Goal: Task Accomplishment & Management: Use online tool/utility

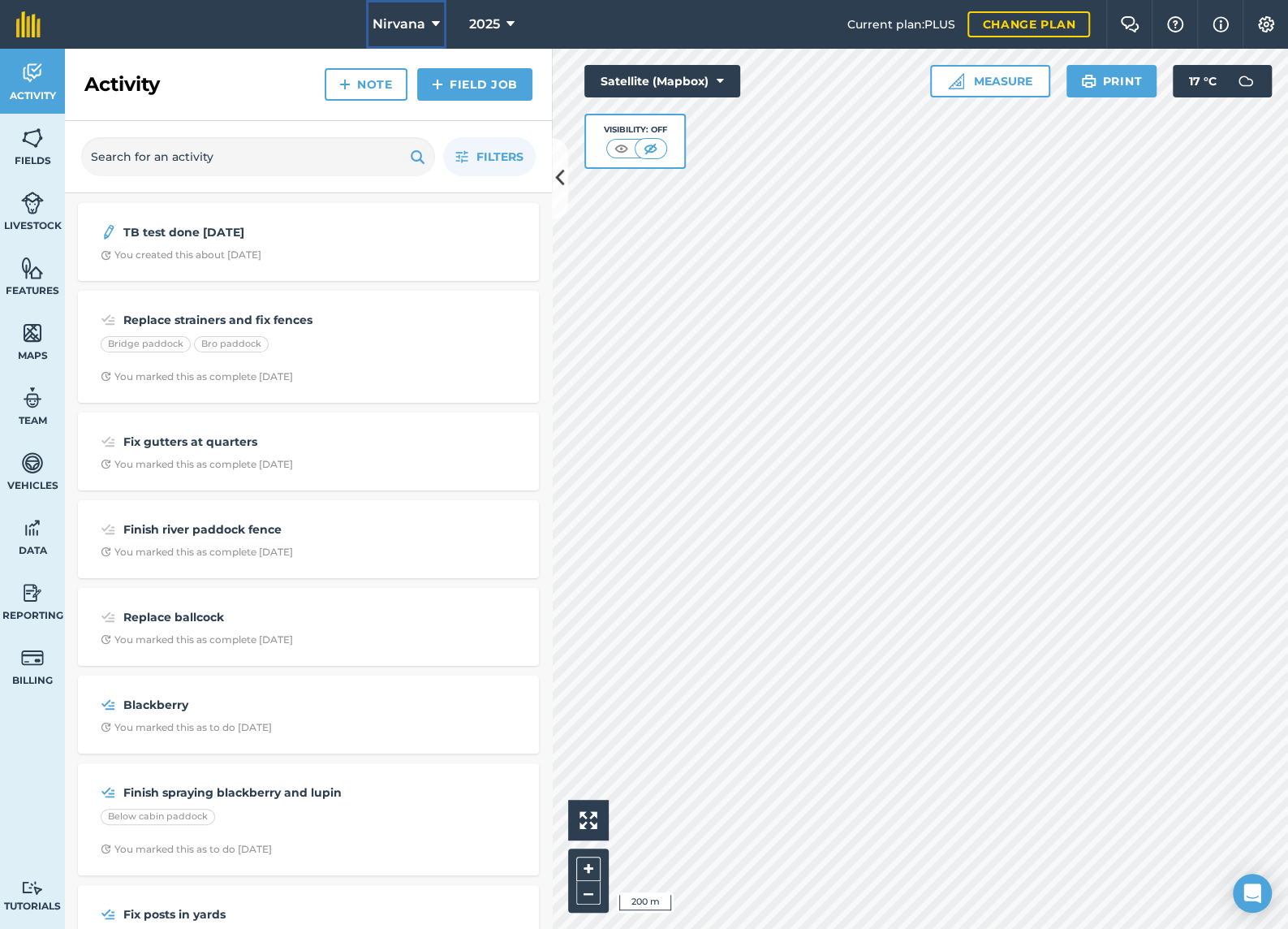
click at [429, 27] on button "Nirvana" at bounding box center [407, 24] width 80 height 49
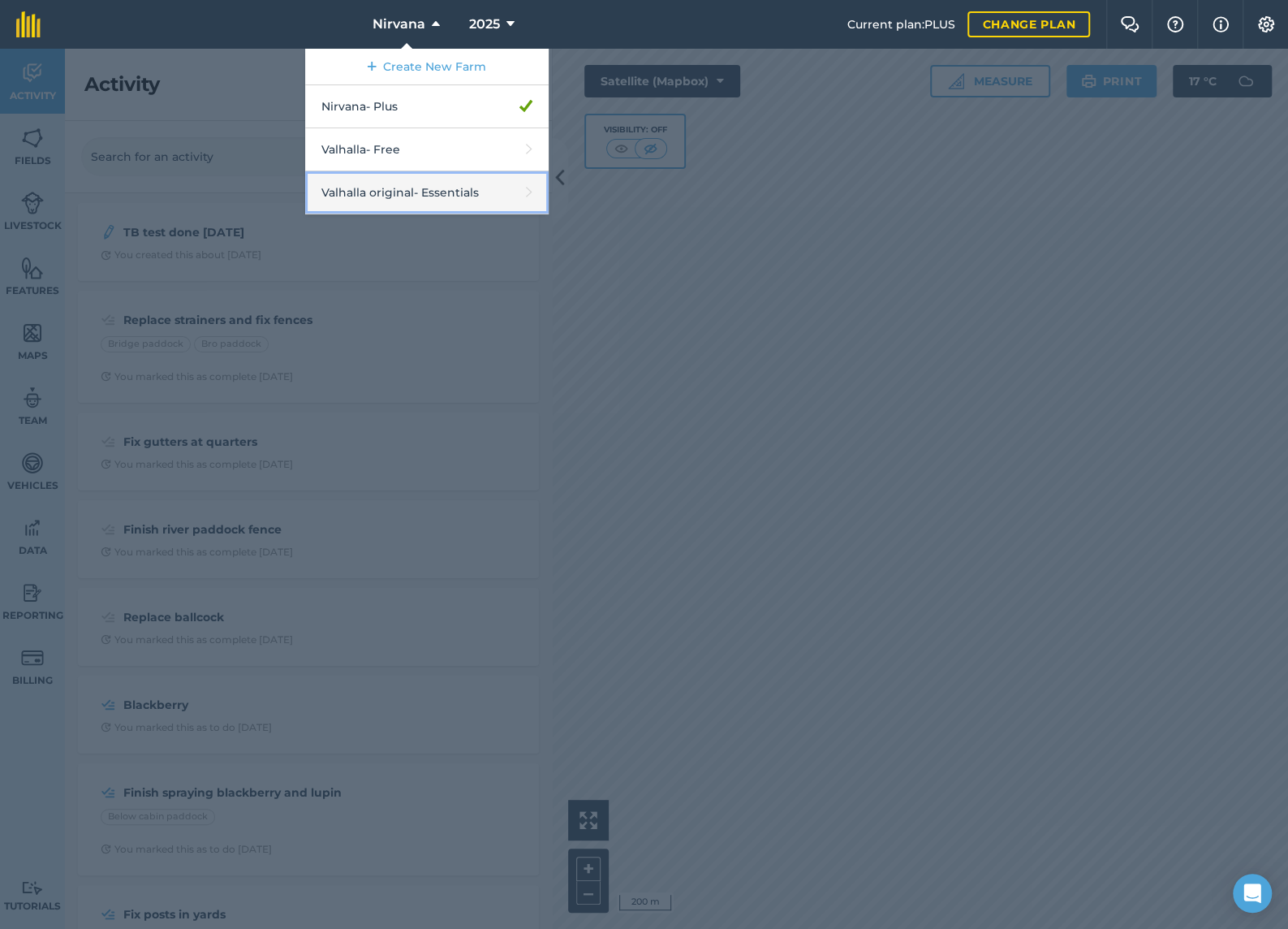
click at [408, 195] on link "Valhalla original - Essentials" at bounding box center [427, 193] width 244 height 43
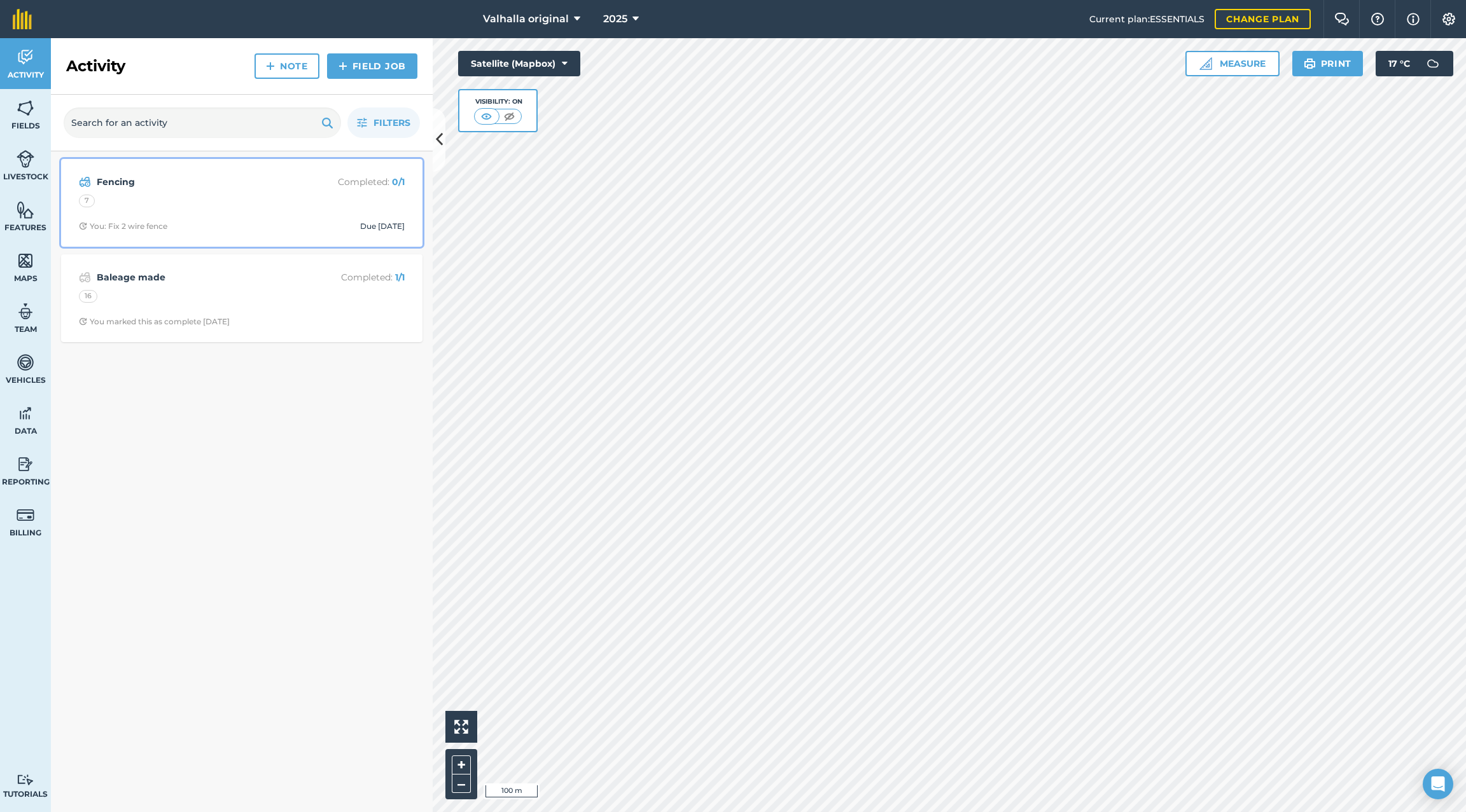
click at [211, 199] on div "7" at bounding box center [241, 203] width 326 height 17
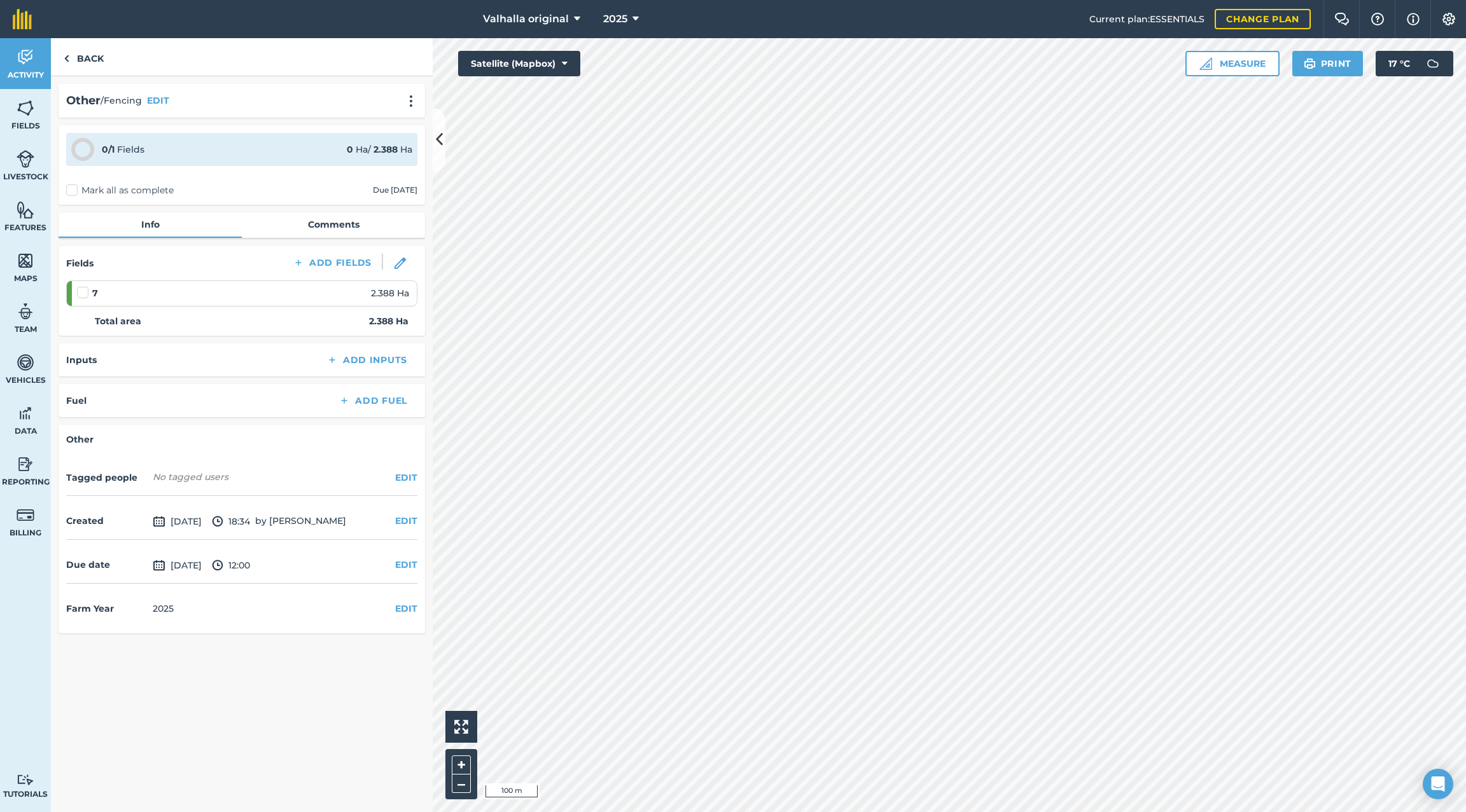
click at [71, 190] on label "Mark all as complete" at bounding box center [120, 190] width 107 height 13
click at [71, 190] on input "Mark all as complete" at bounding box center [70, 188] width 8 height 8
checkbox input "false"
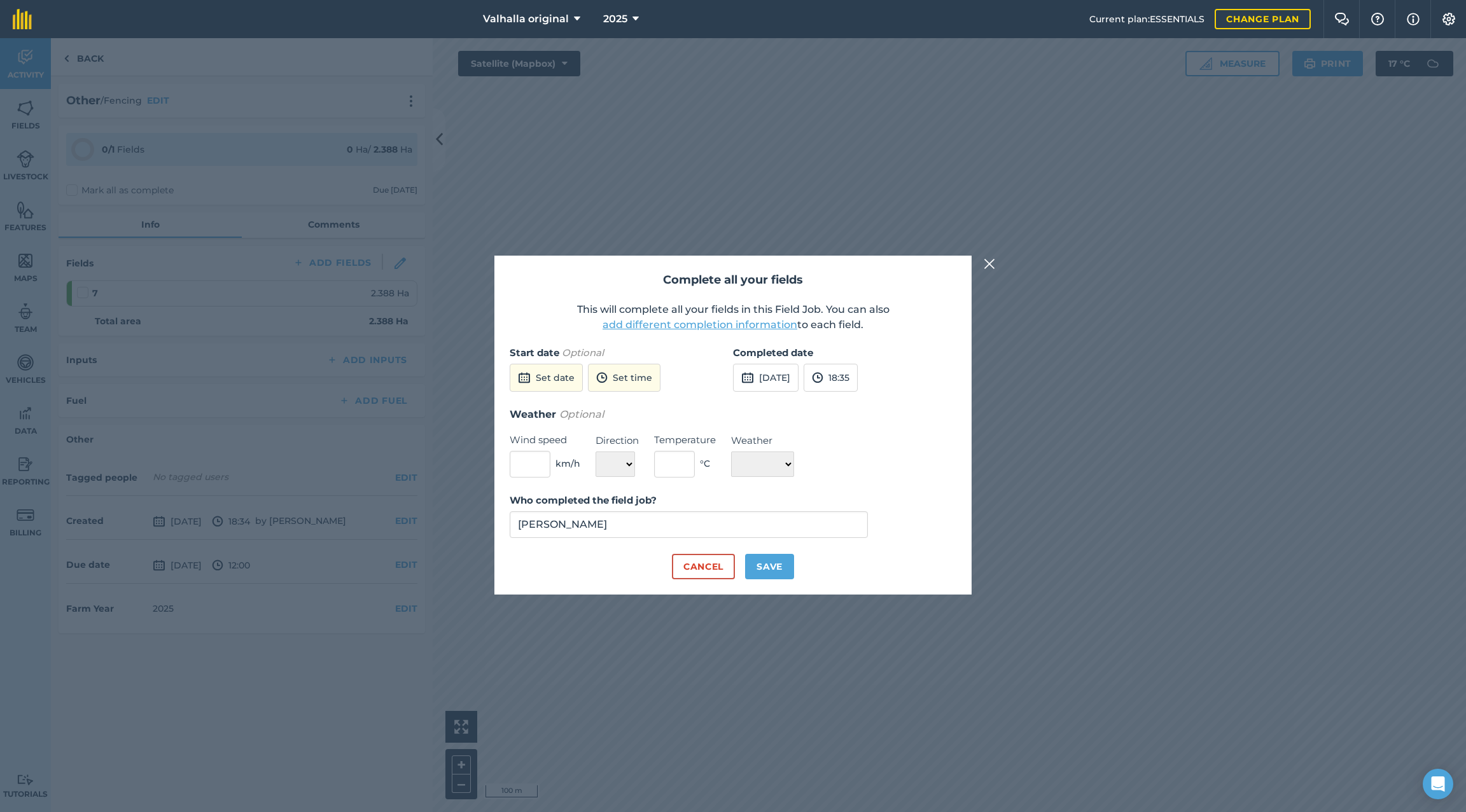
click at [694, 326] on button "add different completion information" at bounding box center [699, 325] width 194 height 15
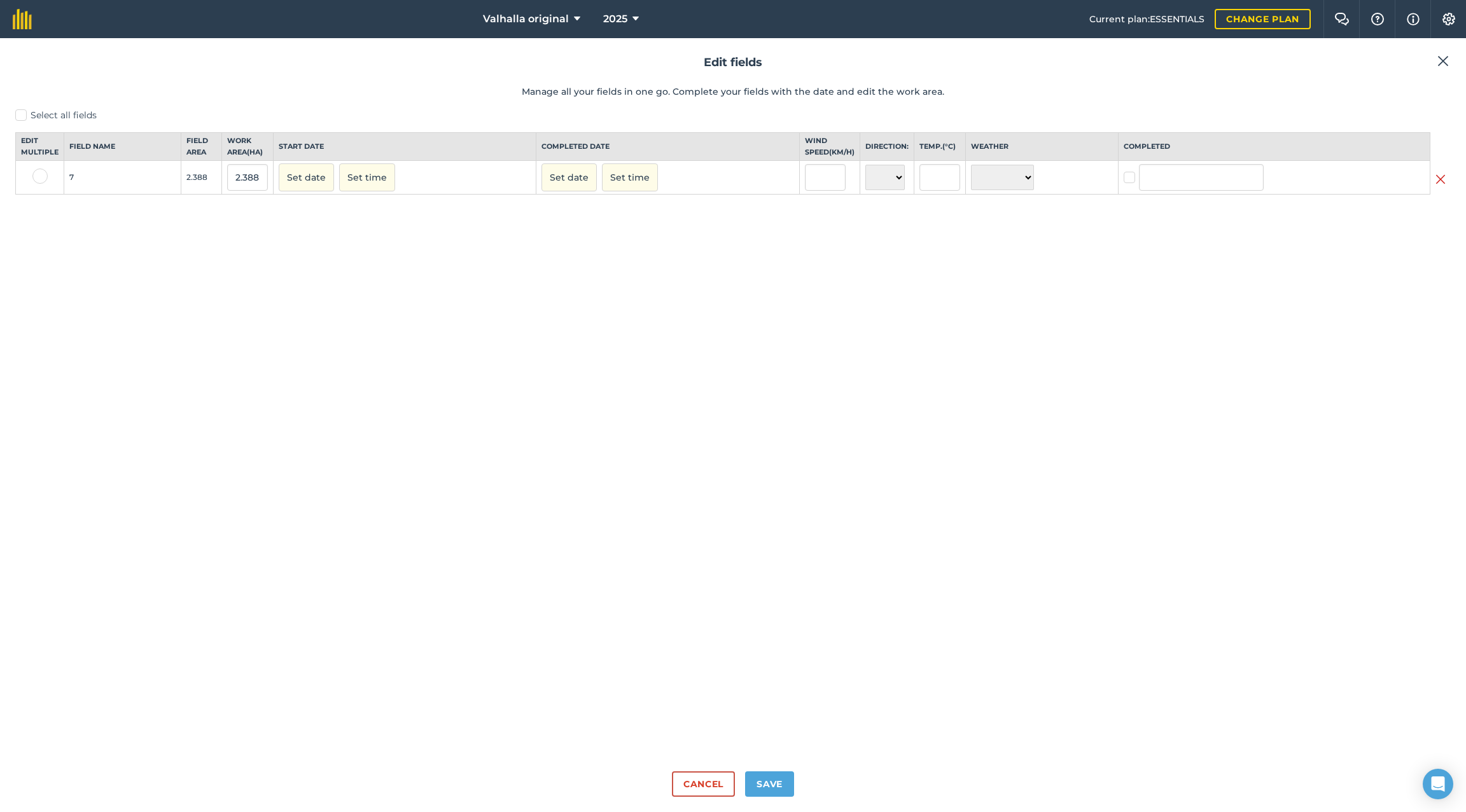
click at [1009, 171] on label at bounding box center [1131, 171] width 15 height 0
click at [1009, 179] on input "checkbox" at bounding box center [1128, 176] width 8 height 8
checkbox input "true"
drag, startPoint x: 1207, startPoint y: 187, endPoint x: 1132, endPoint y: 192, distance: 75.2
click at [1009, 191] on input "[PERSON_NAME]" at bounding box center [1185, 177] width 125 height 26
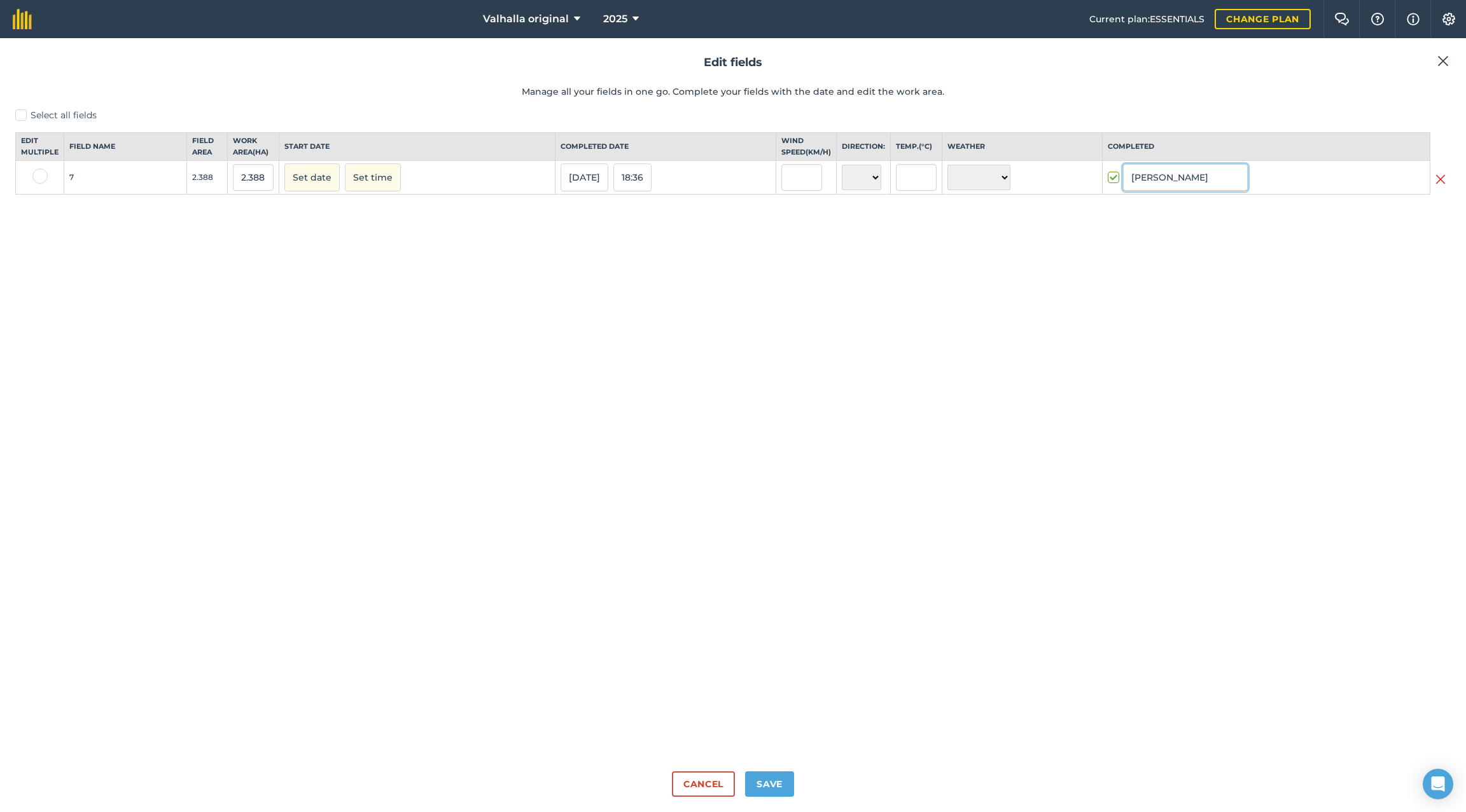
type input "[PERSON_NAME]"
click at [1002, 183] on select "☀️ Sunny 🌧 Rainy ⛅️ Cloudy 🌨 Snow ❄️ Icy" at bounding box center [979, 177] width 63 height 26
select select "Cloudy"
click at [947, 176] on select "☀️ Sunny 🌧 Rainy ⛅️ Cloudy 🌨 Snow ❄️ Icy" at bounding box center [979, 177] width 63 height 26
click at [310, 186] on button "Set date" at bounding box center [312, 178] width 55 height 28
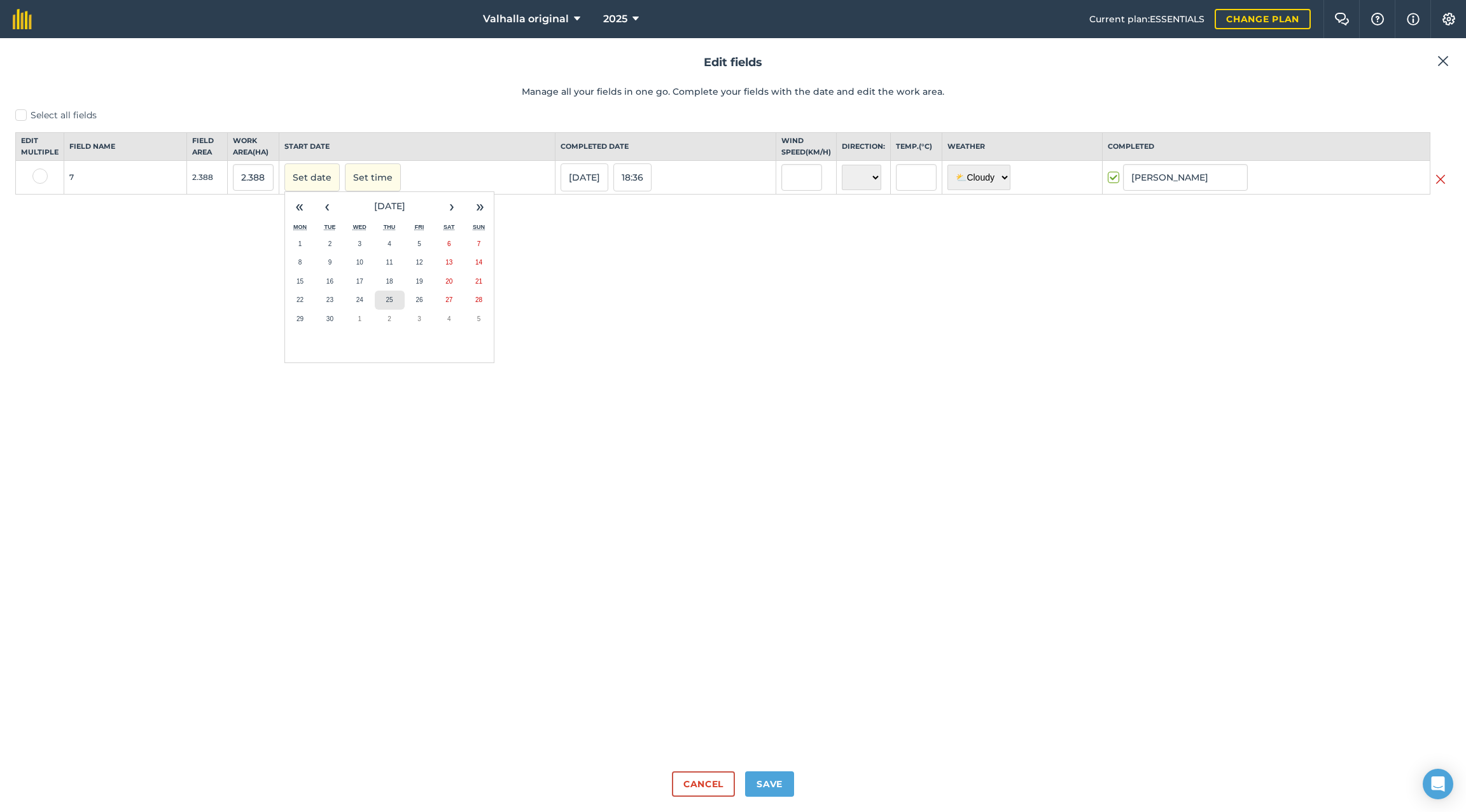
click at [389, 303] on abbr "25" at bounding box center [390, 300] width 7 height 7
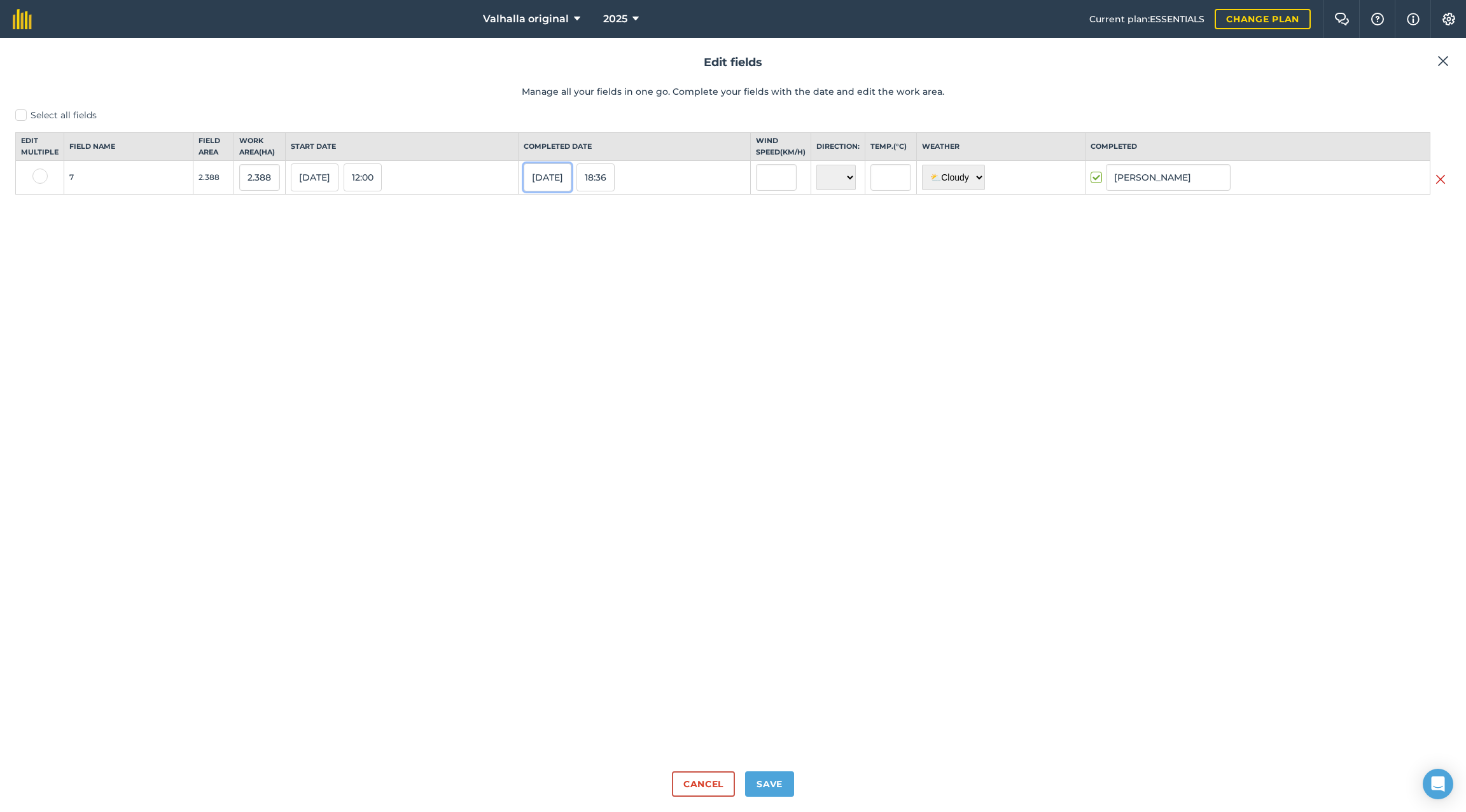
click at [563, 184] on button "[DATE]" at bounding box center [547, 178] width 47 height 28
click at [662, 303] on abbr "26" at bounding box center [658, 300] width 7 height 7
click at [606, 188] on button "18:36" at bounding box center [595, 178] width 38 height 28
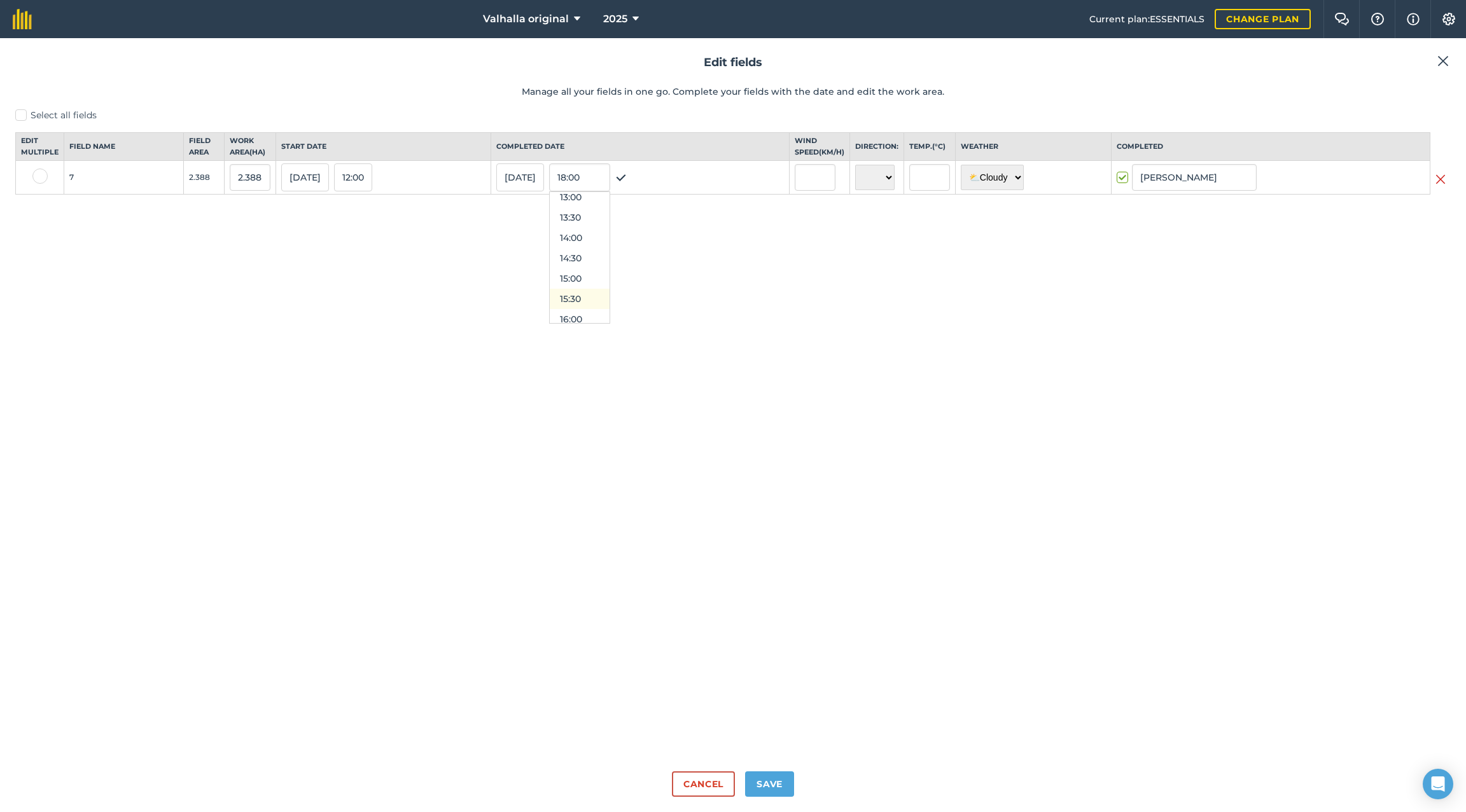
scroll to position [567, 0]
click at [593, 276] on button "15:30" at bounding box center [580, 266] width 60 height 20
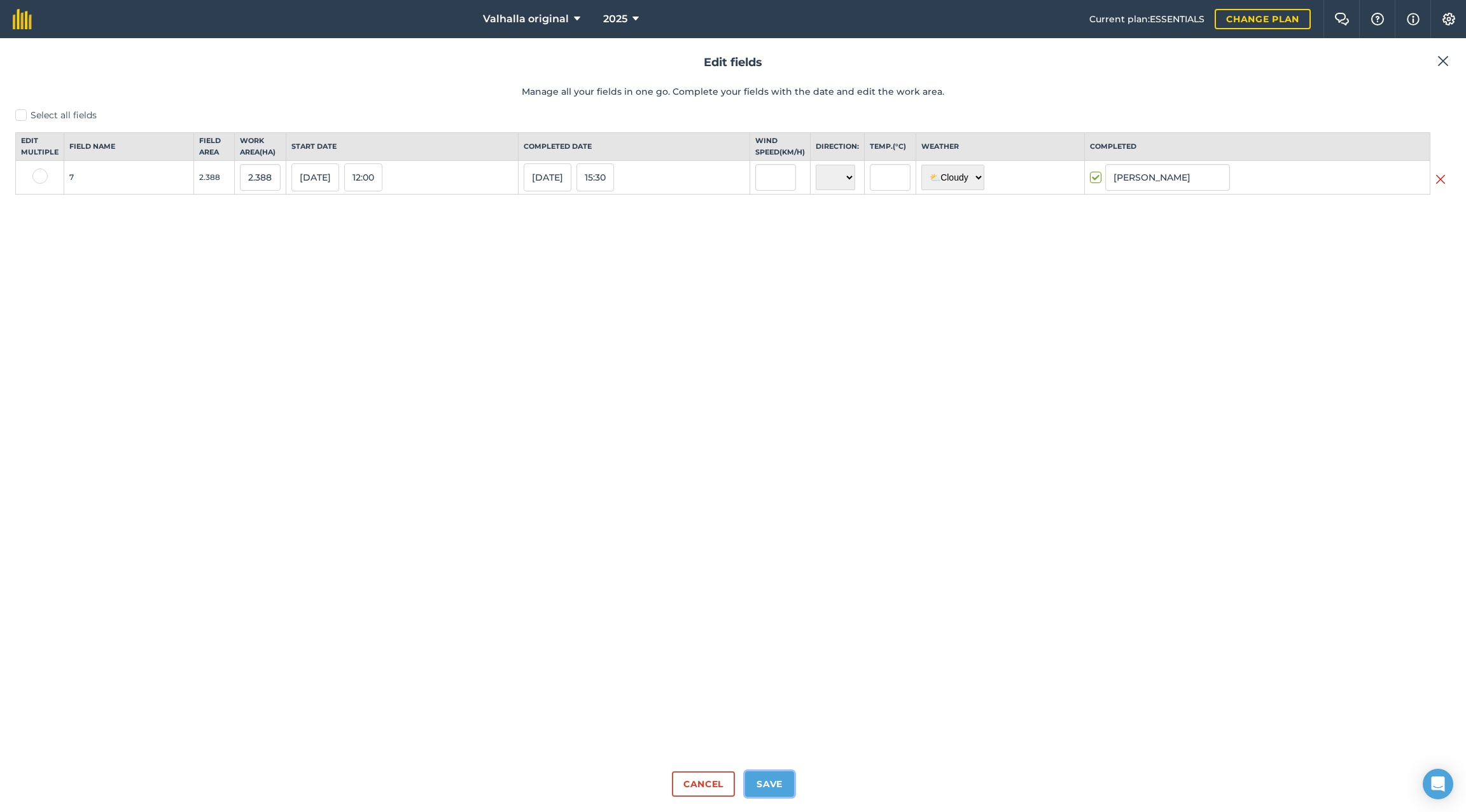
click at [768, 727] on button "Save" at bounding box center [770, 784] width 49 height 26
checkbox input "true"
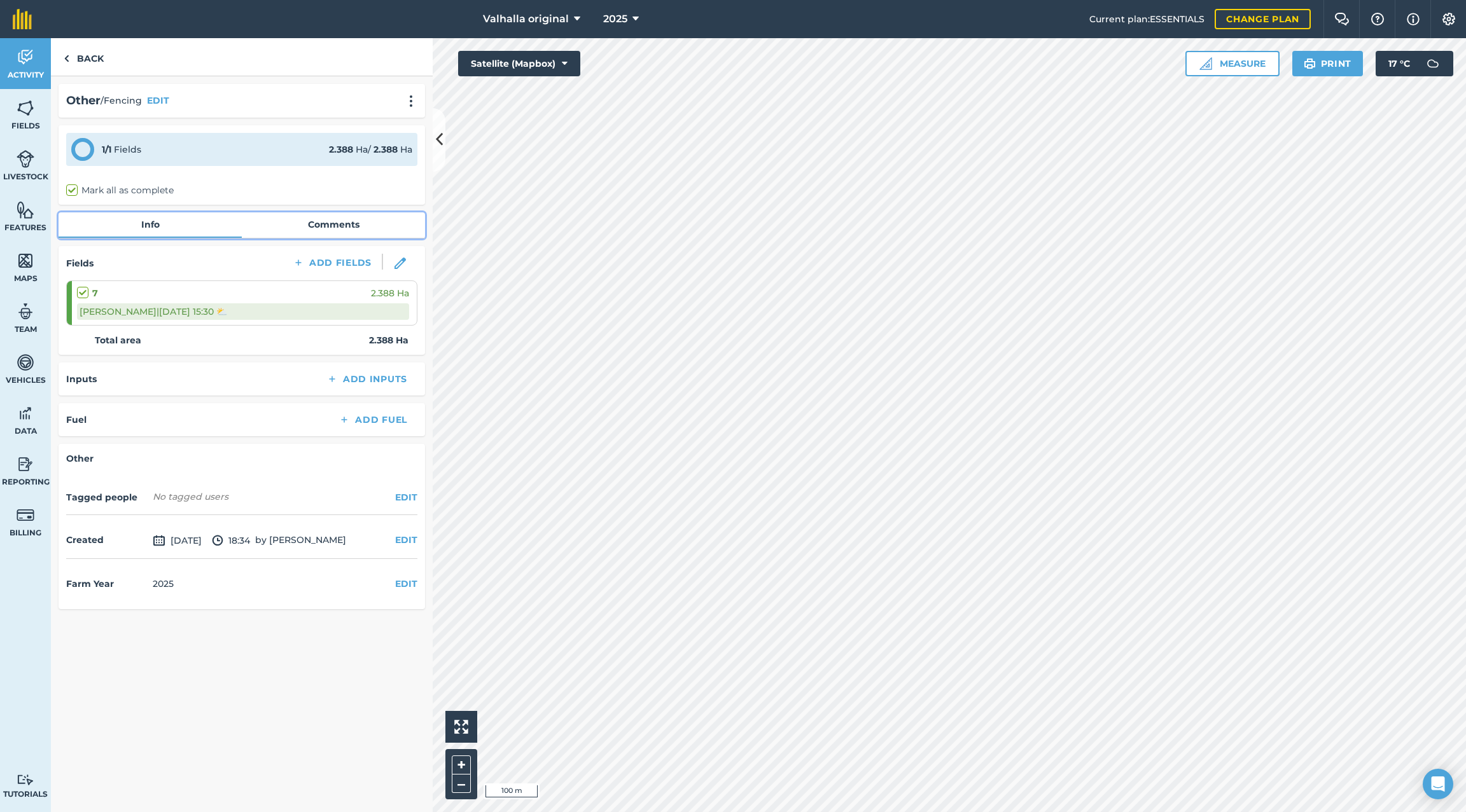
click at [342, 222] on link "Comments" at bounding box center [333, 224] width 183 height 24
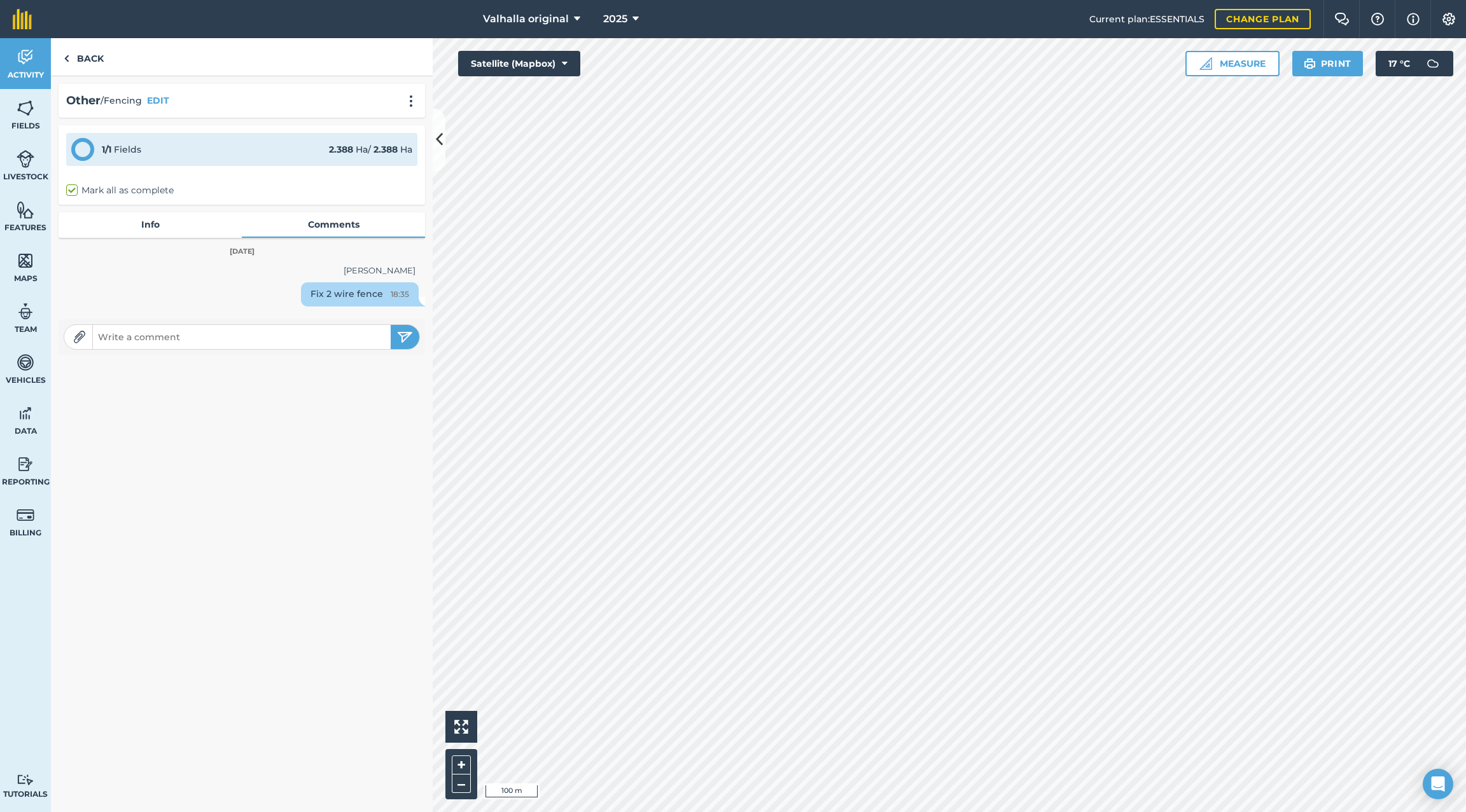
click at [238, 335] on input "text" at bounding box center [241, 337] width 298 height 18
type input "Done by [PERSON_NAME] from [PERSON_NAME] Fencing. May need to pull out posts an…"
click at [405, 335] on img "submit" at bounding box center [405, 337] width 16 height 15
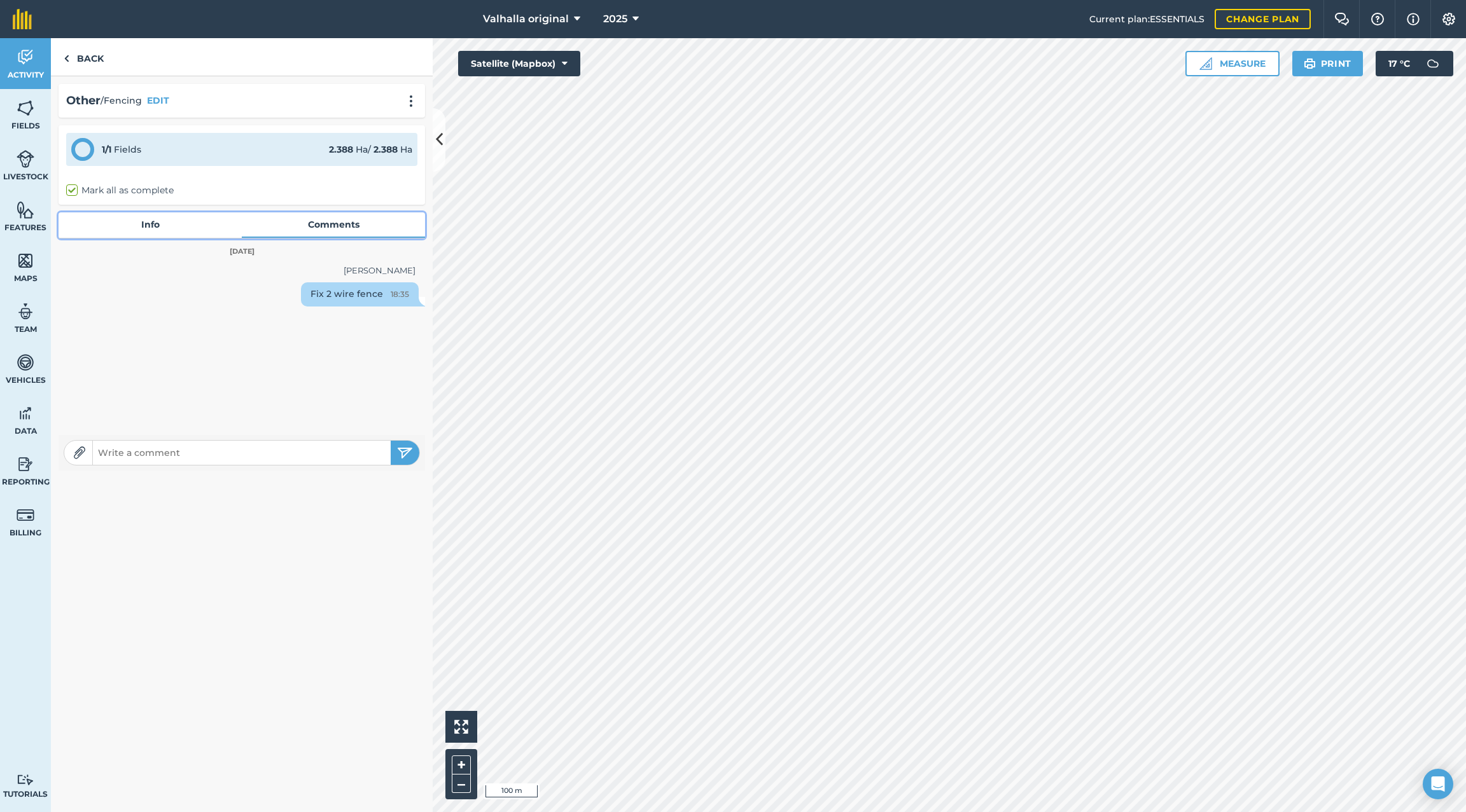
click at [137, 224] on link "Info" at bounding box center [150, 224] width 183 height 24
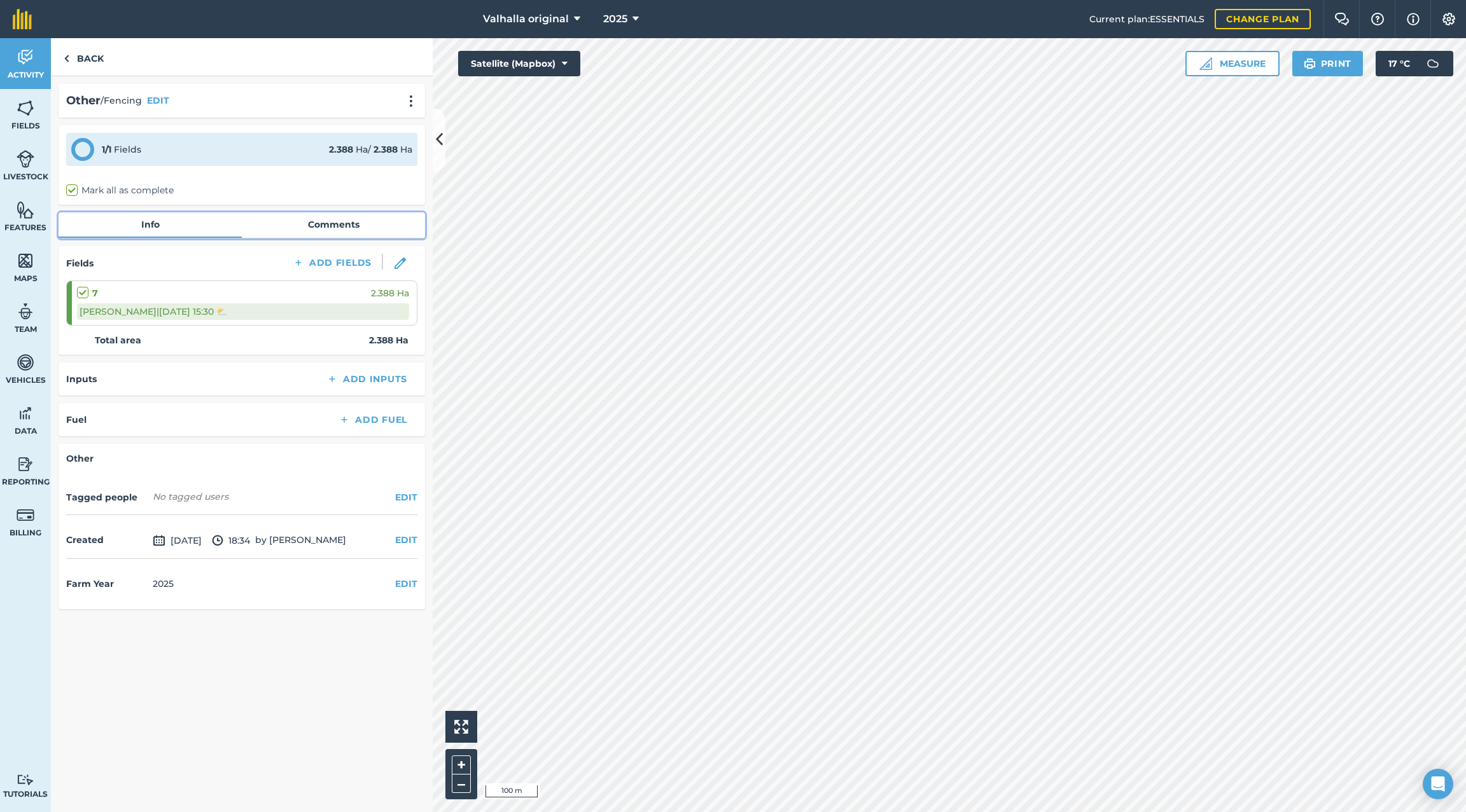
click at [299, 228] on link "Comments" at bounding box center [333, 224] width 183 height 24
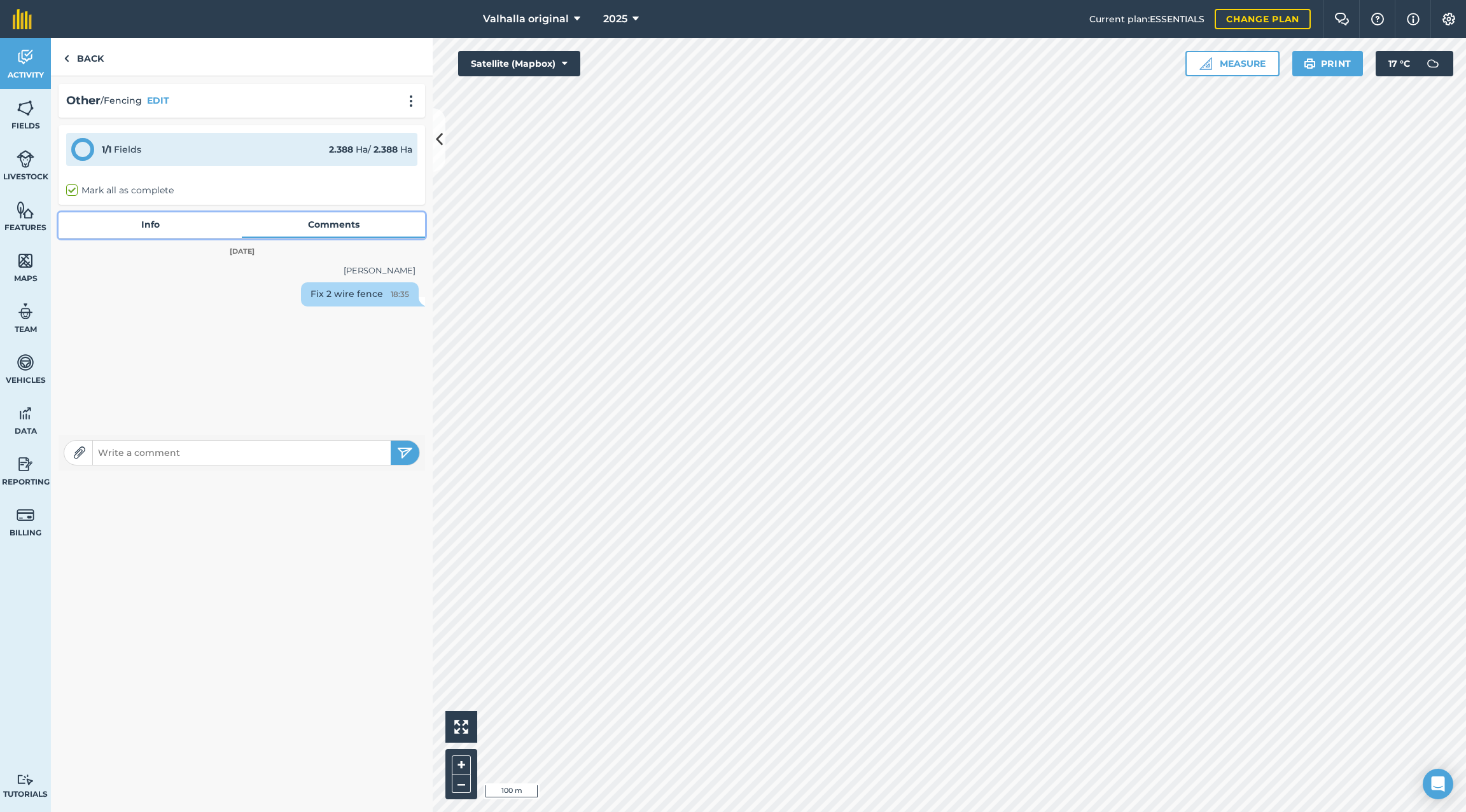
click at [132, 223] on link "Info" at bounding box center [150, 224] width 183 height 24
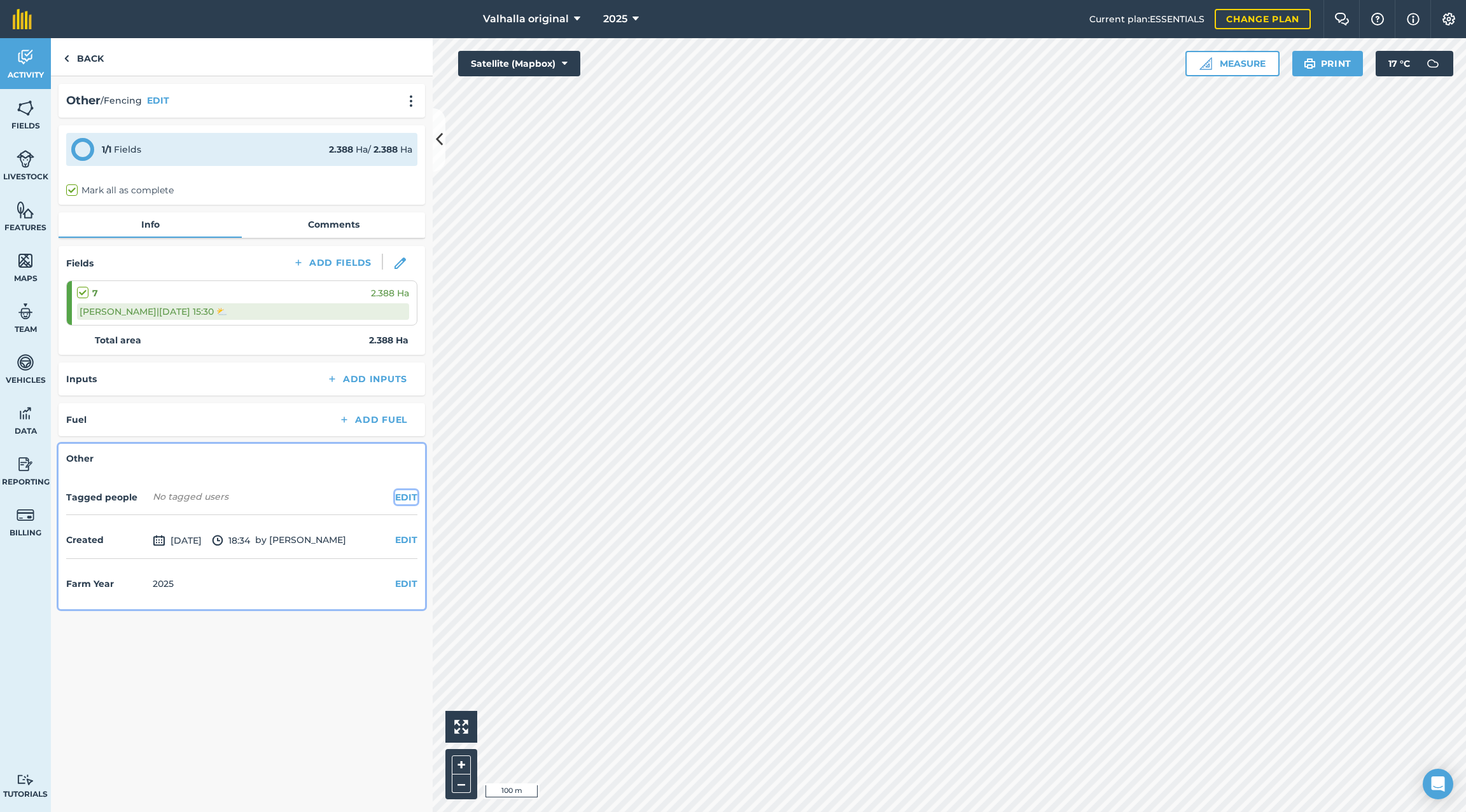
click at [399, 496] on button "EDIT" at bounding box center [406, 498] width 22 height 14
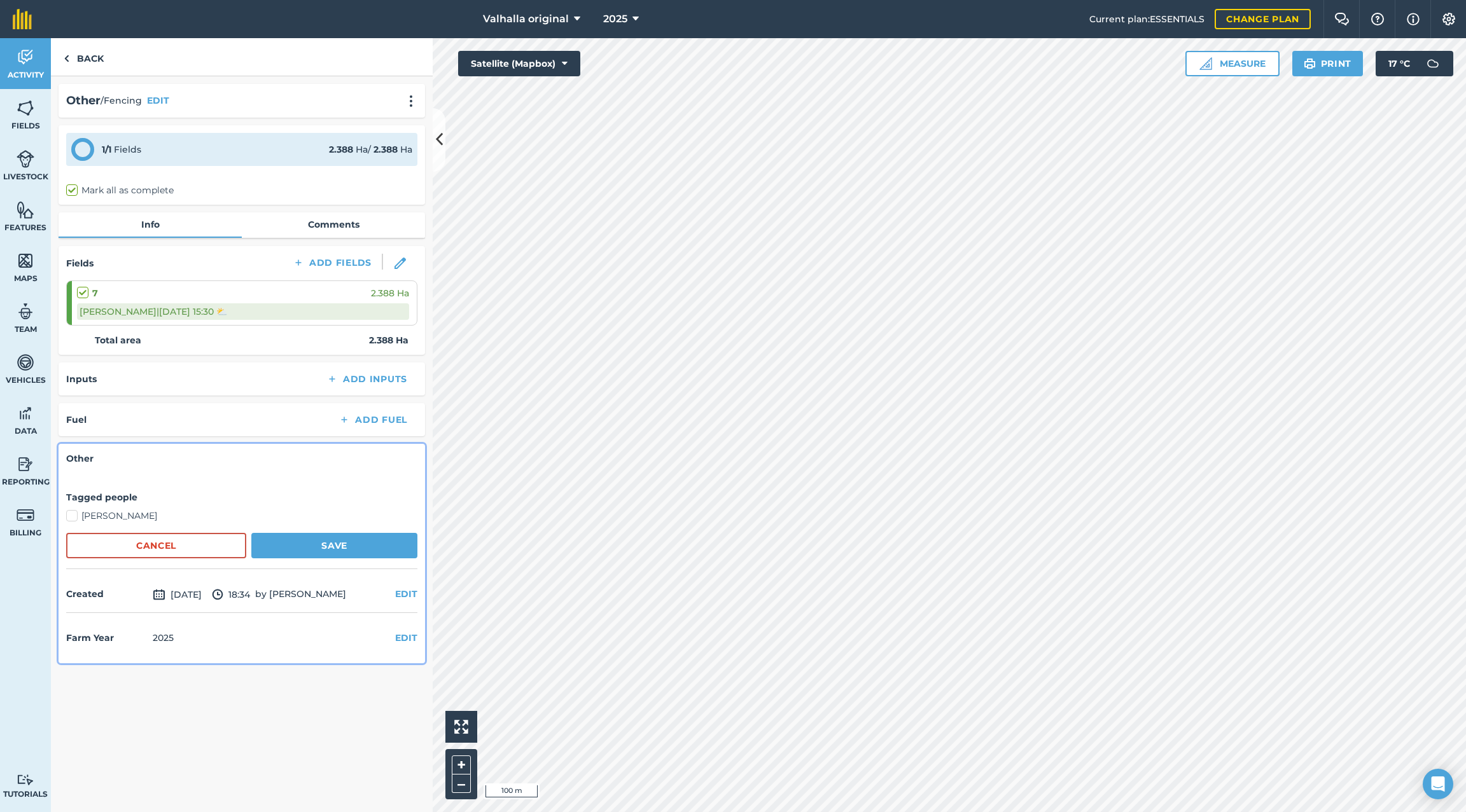
click at [70, 513] on label "[PERSON_NAME]" at bounding box center [242, 516] width 351 height 13
click at [70, 513] on input "[PERSON_NAME]" at bounding box center [70, 514] width 8 height 8
checkbox input "true"
click at [335, 544] on button "Save" at bounding box center [335, 546] width 166 height 26
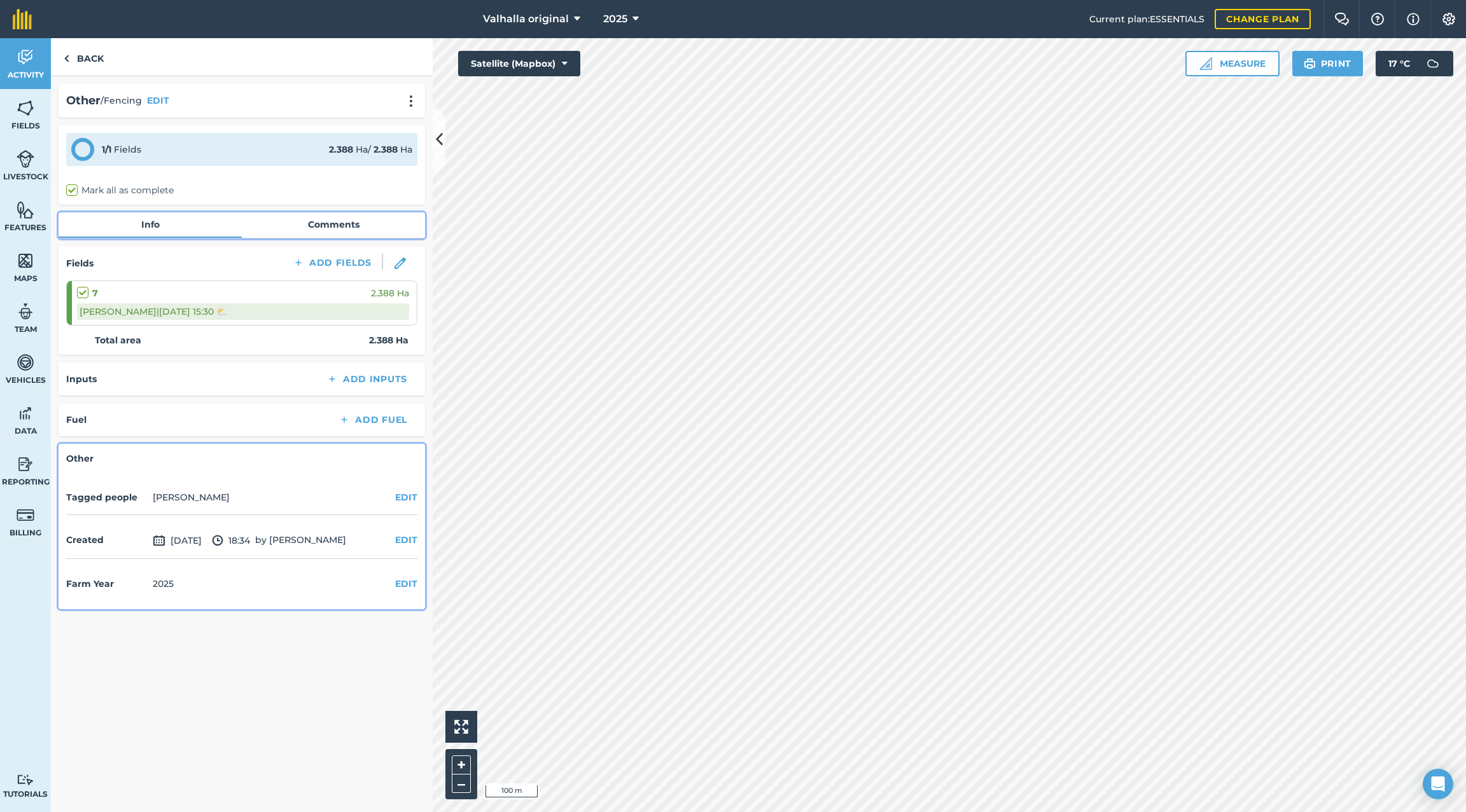
click at [336, 226] on link "Comments" at bounding box center [333, 224] width 183 height 24
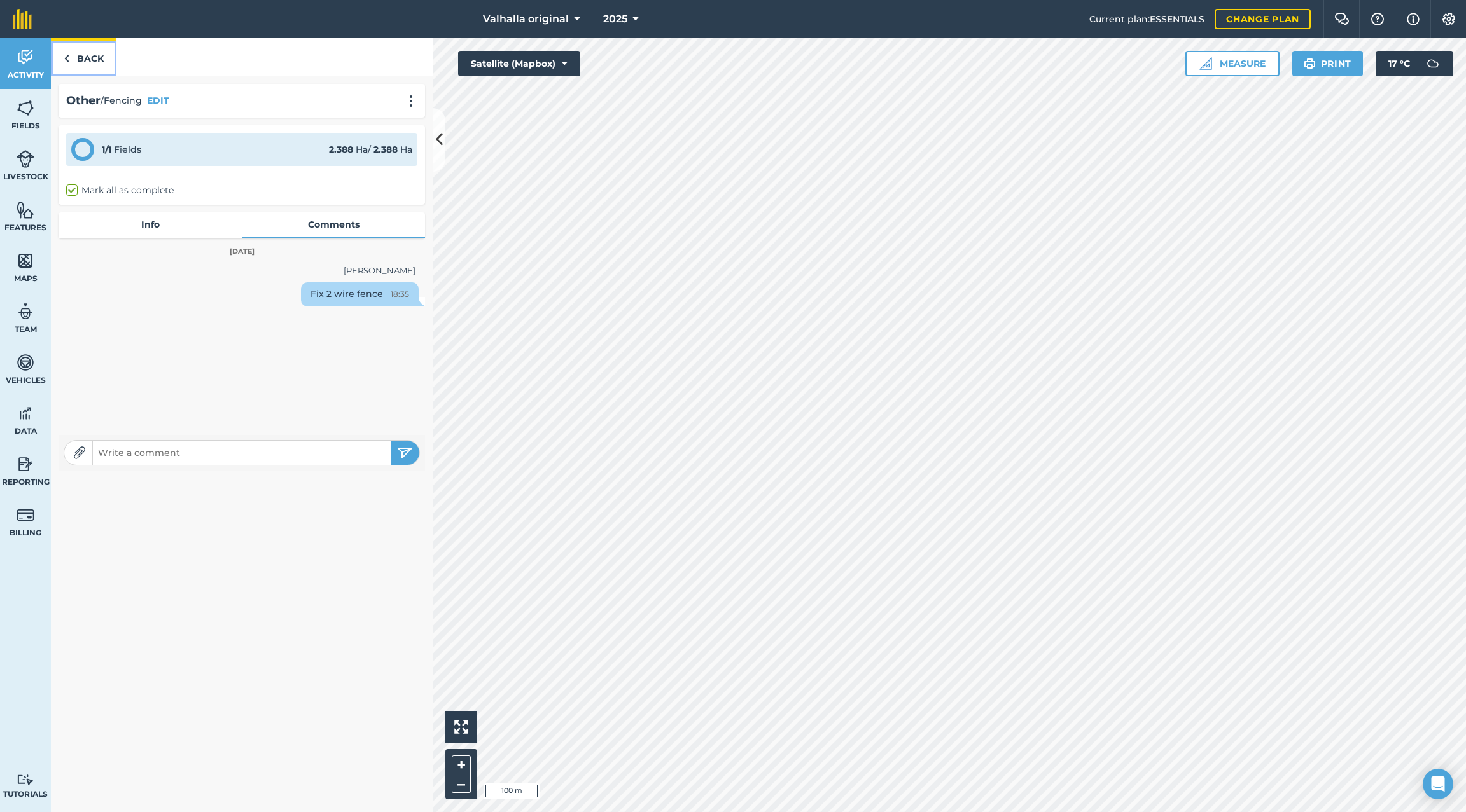
click at [64, 58] on img at bounding box center [66, 59] width 6 height 15
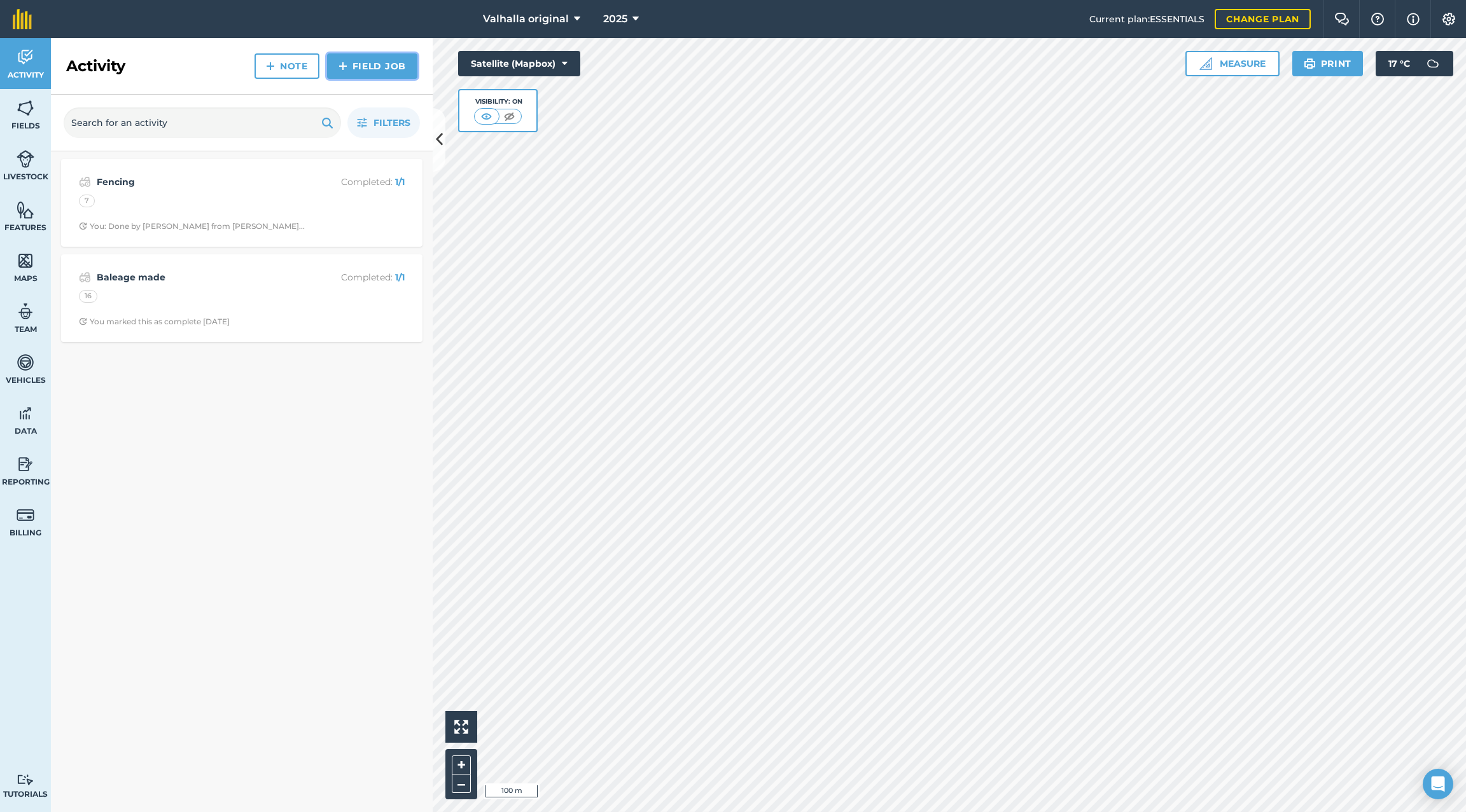
click at [374, 63] on link "Field Job" at bounding box center [372, 66] width 91 height 26
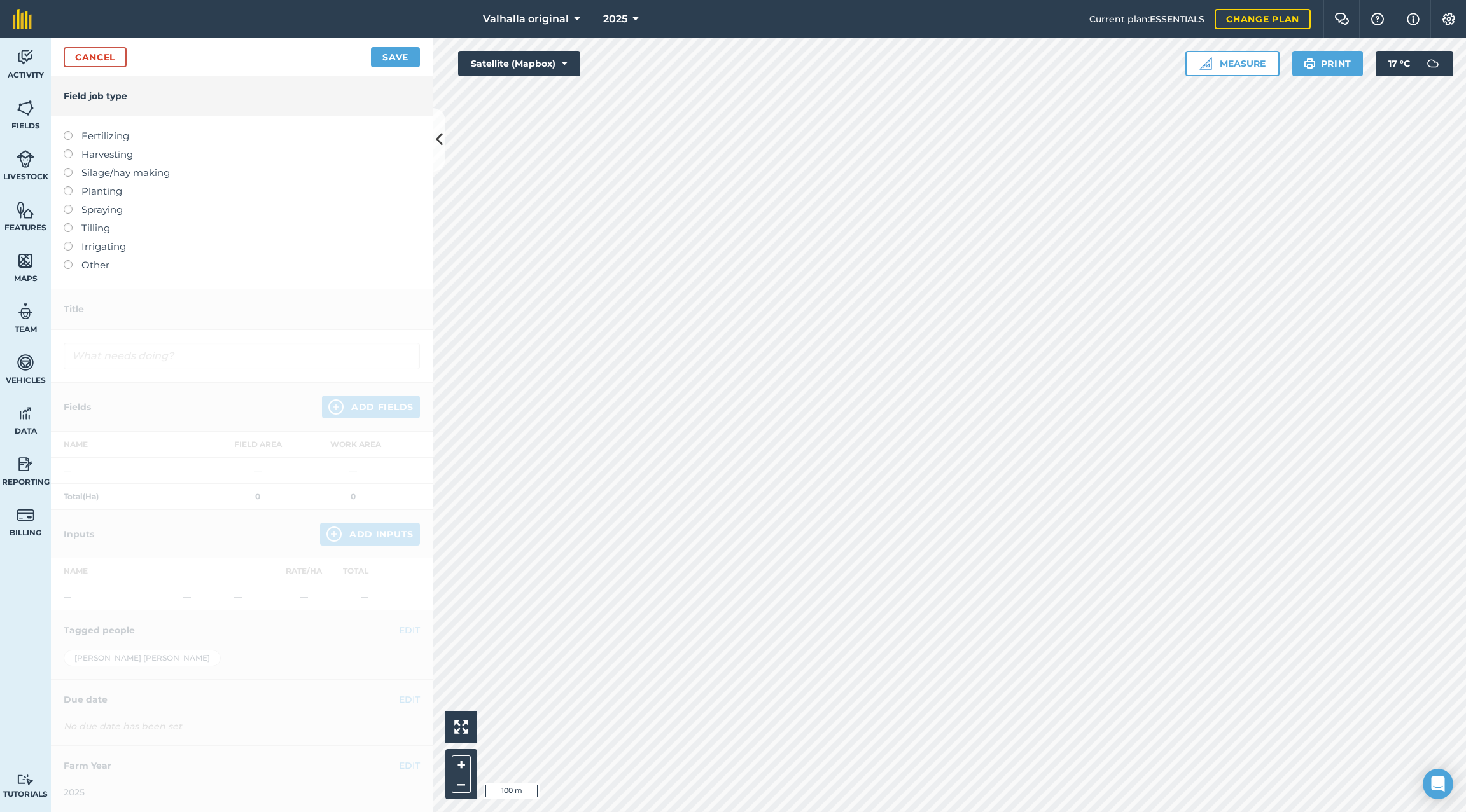
click at [67, 168] on label at bounding box center [72, 168] width 18 height 0
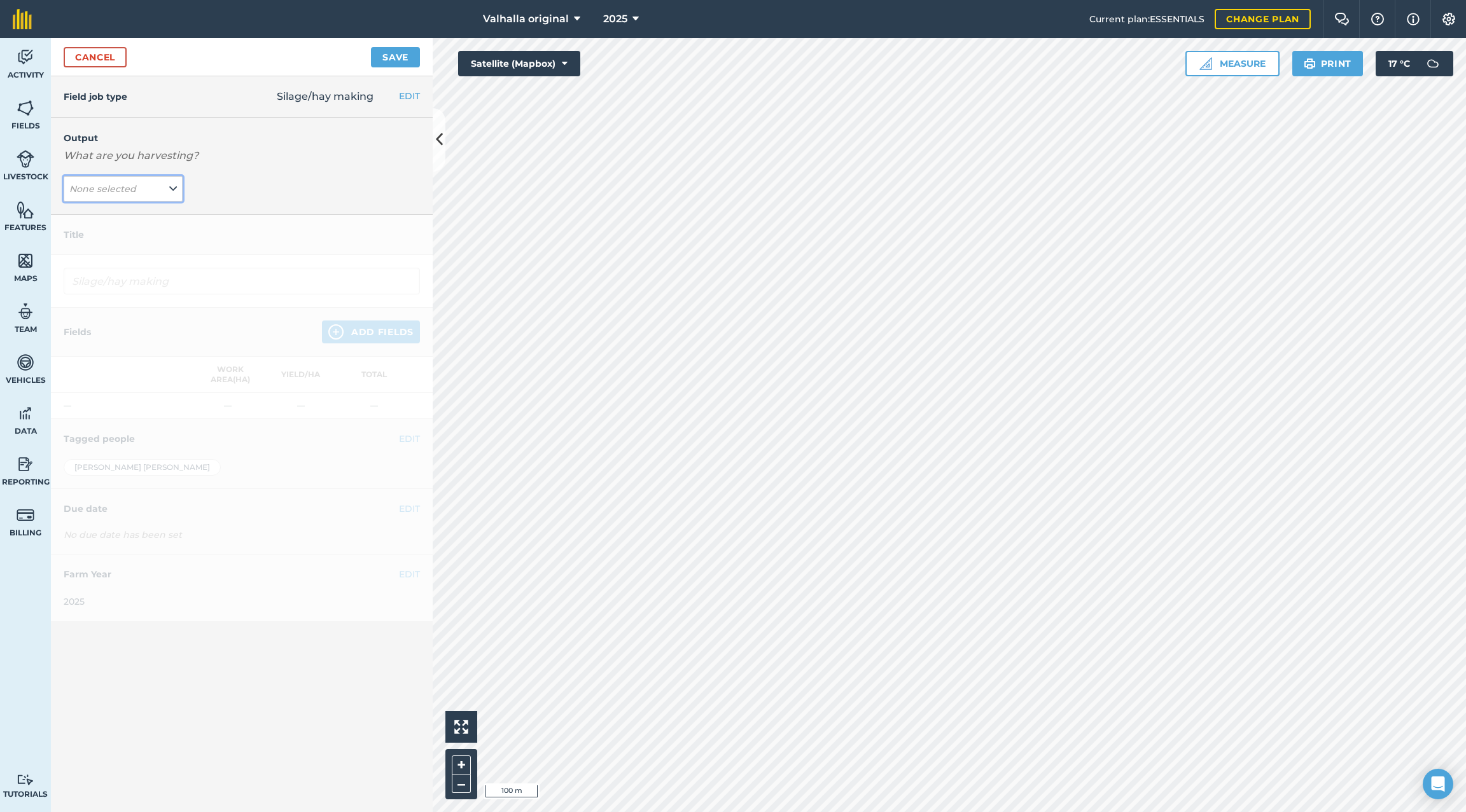
click at [171, 186] on icon at bounding box center [173, 189] width 8 height 14
click at [102, 215] on button "Baleage ( # )" at bounding box center [123, 214] width 119 height 24
type input "Silage/hay making Baleage"
click at [375, 331] on button "Add Fields" at bounding box center [371, 332] width 98 height 23
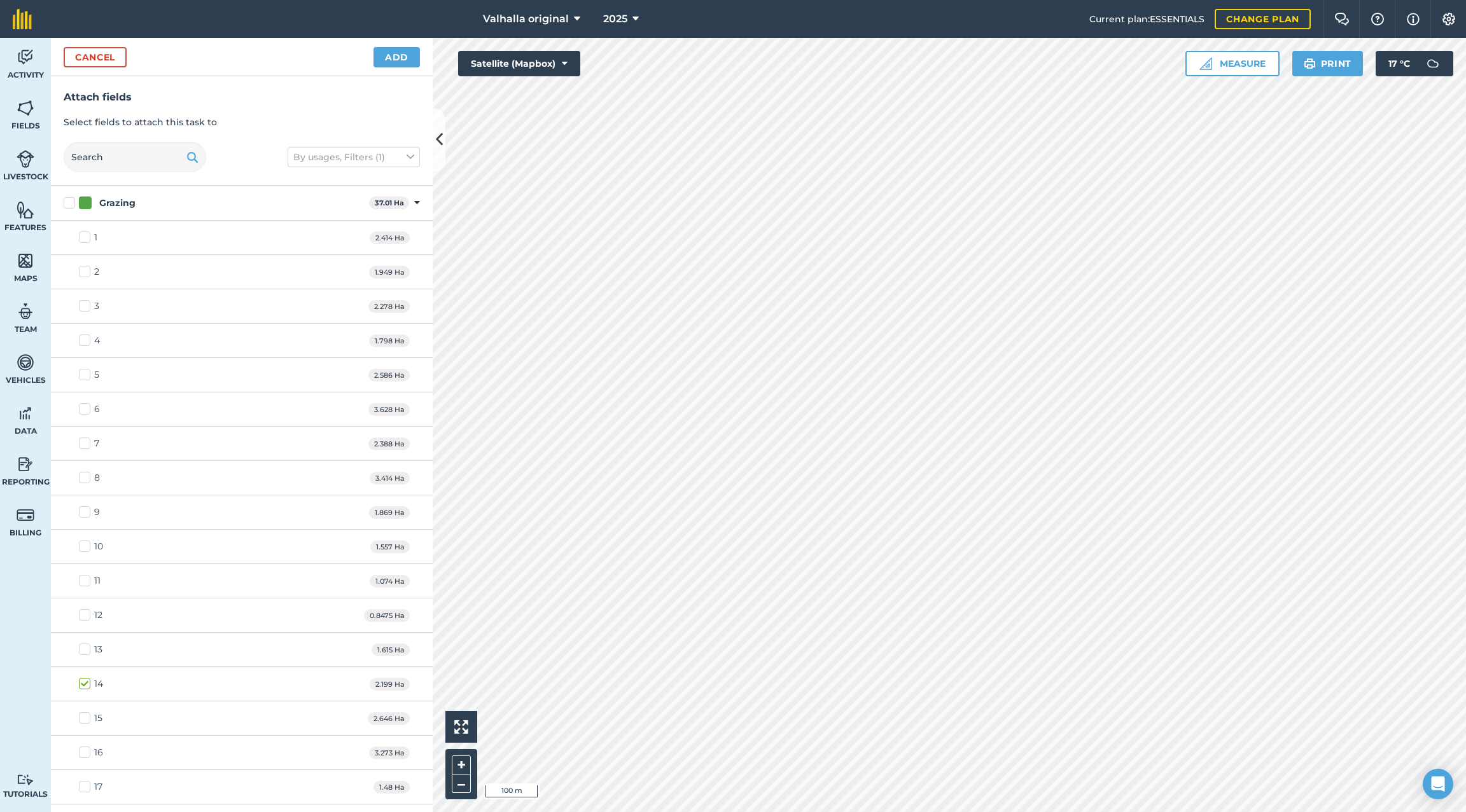
checkbox input "true"
click at [393, 59] on button "Add" at bounding box center [397, 57] width 47 height 20
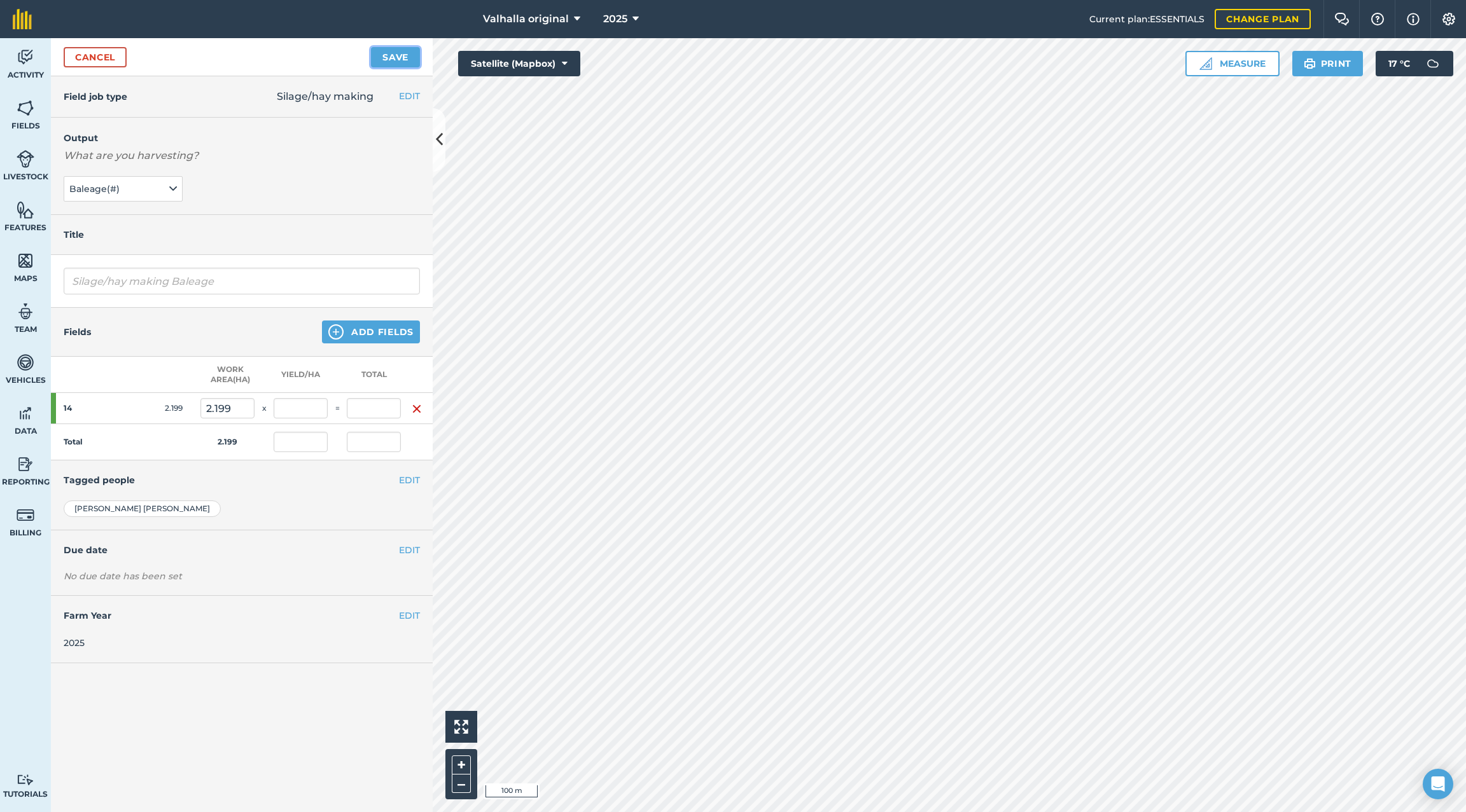
click at [397, 56] on button "Save" at bounding box center [395, 57] width 49 height 20
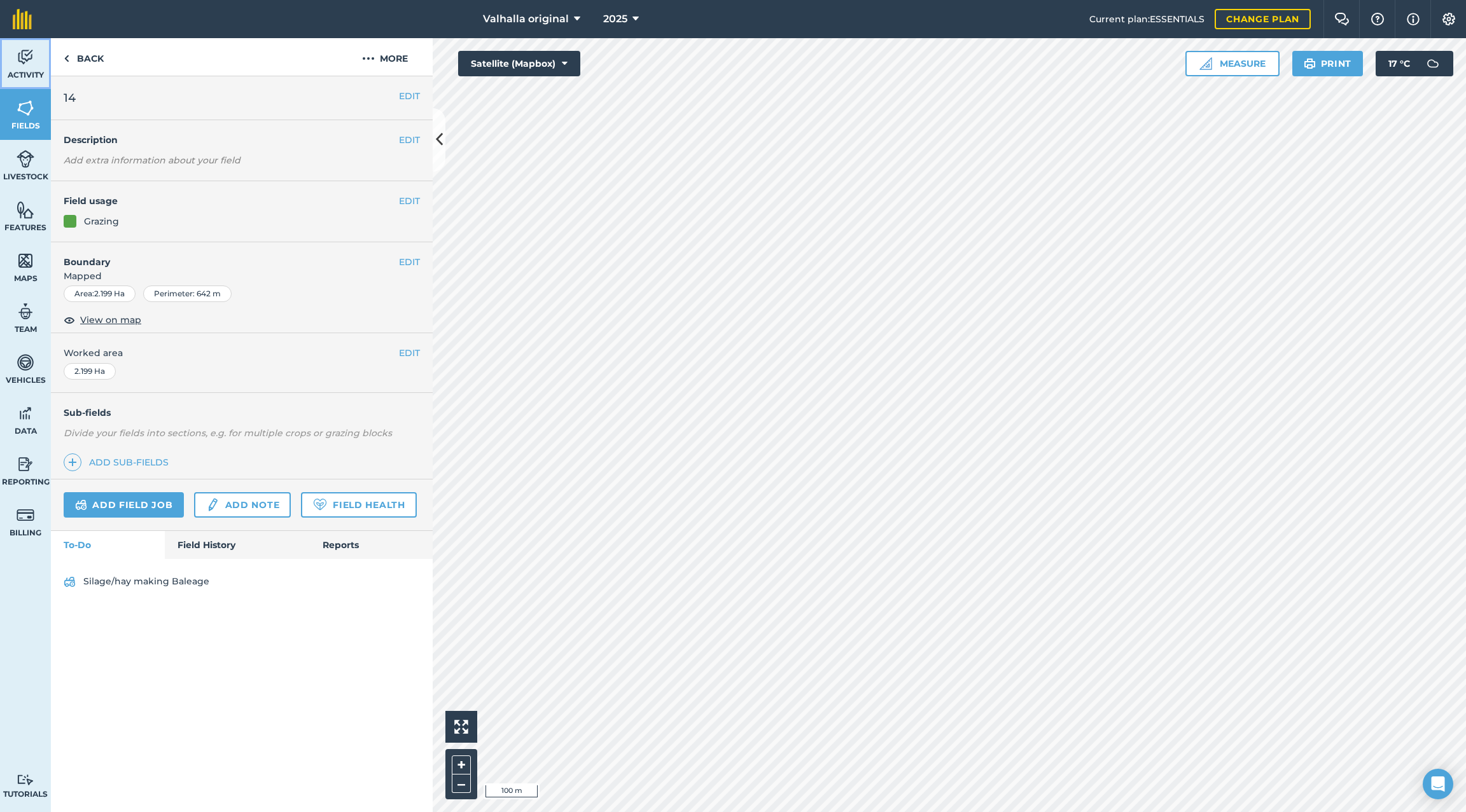
click at [22, 57] on img at bounding box center [26, 56] width 18 height 19
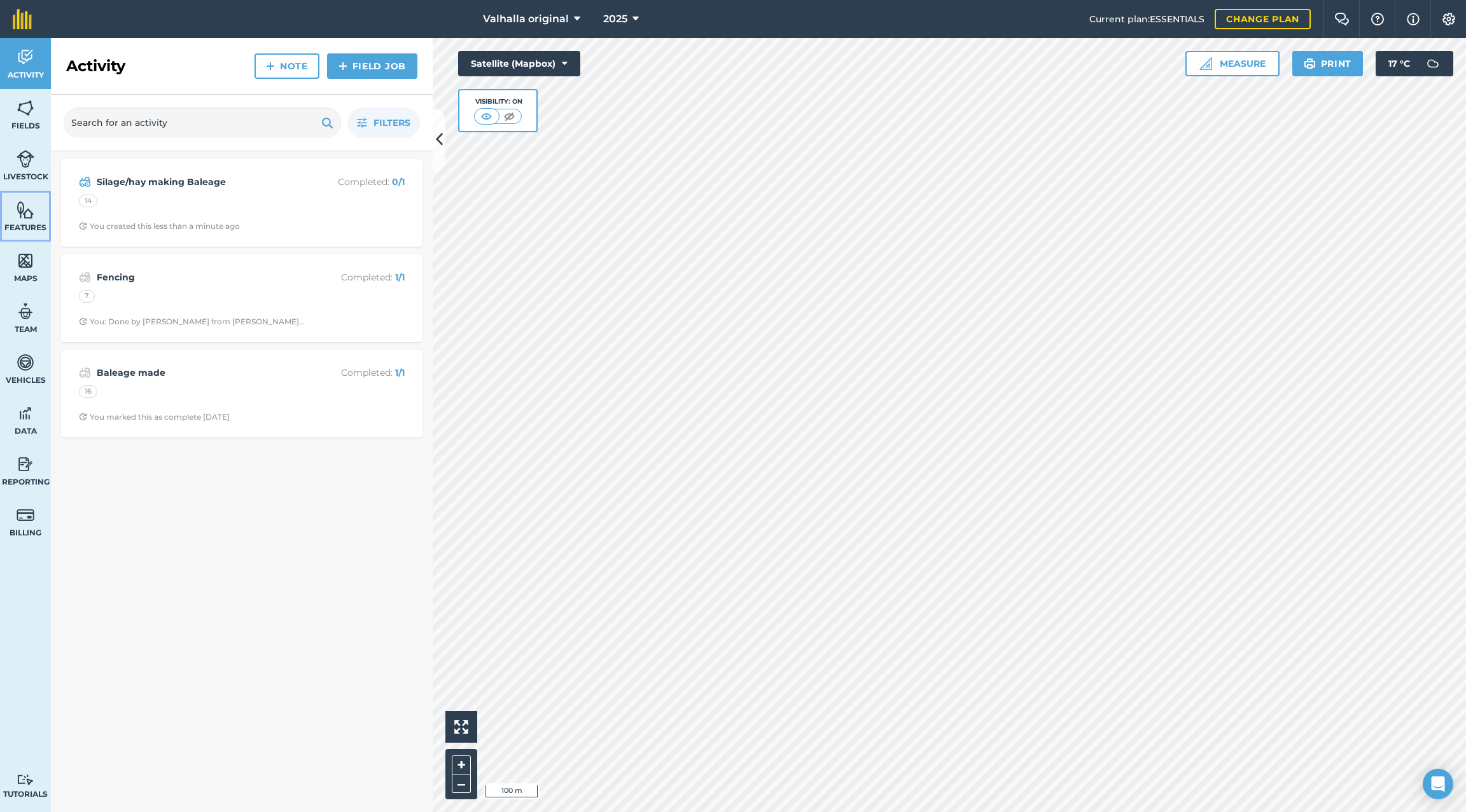
click at [22, 212] on img at bounding box center [26, 209] width 18 height 19
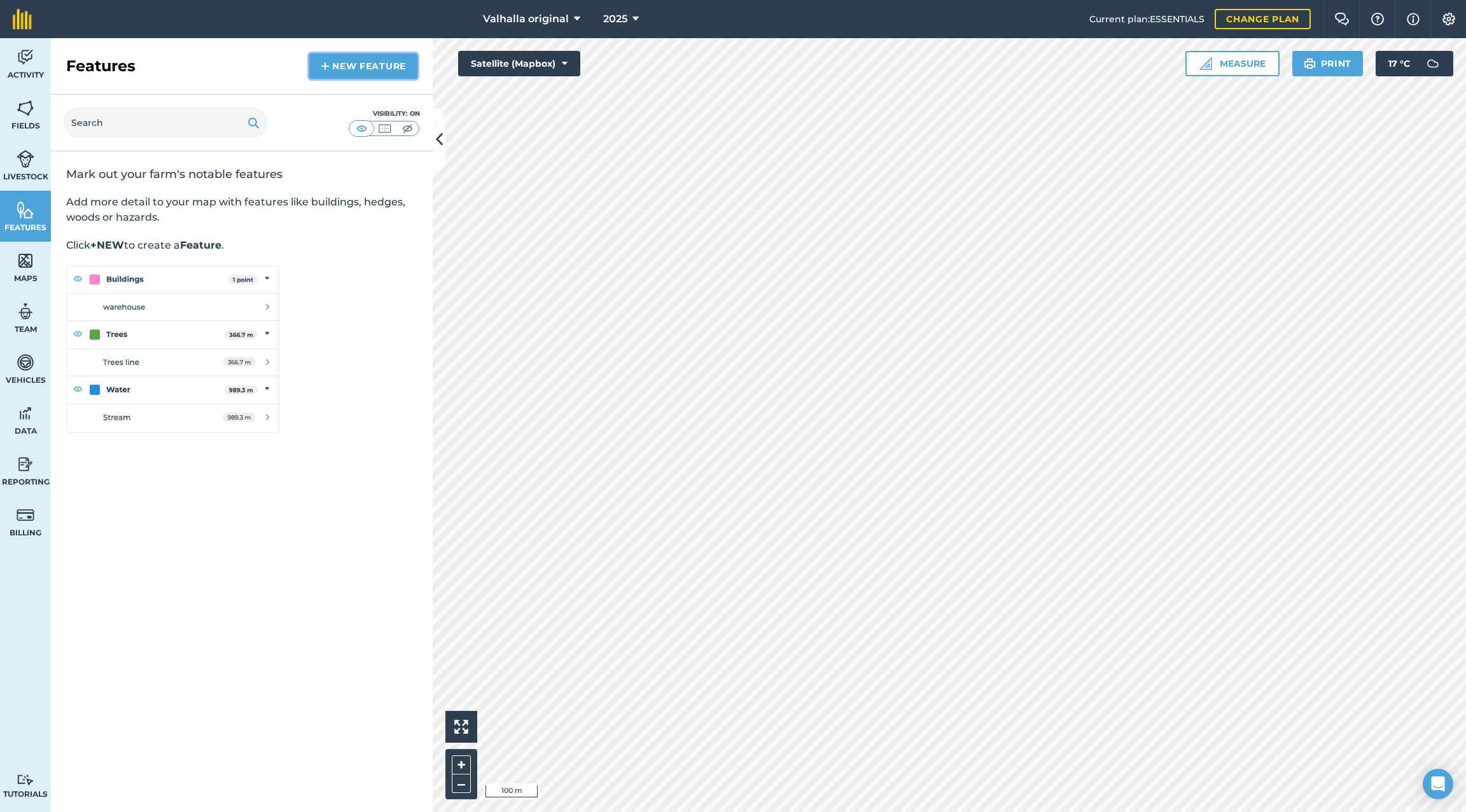
click at [362, 67] on link "New feature" at bounding box center [363, 66] width 108 height 26
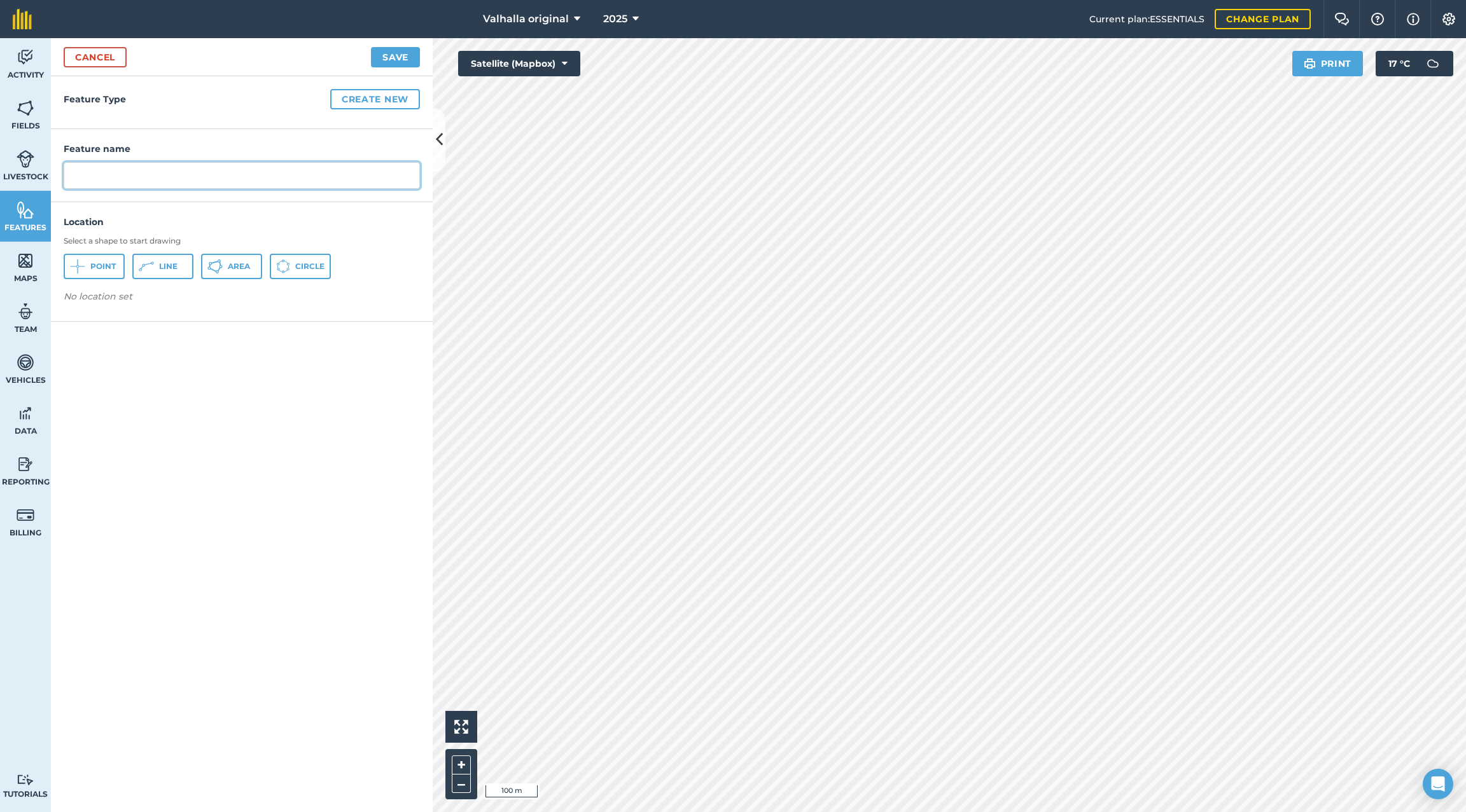
click at [245, 181] on input "text" at bounding box center [241, 176] width 356 height 26
type input "Tomo"
click at [229, 264] on span "Area" at bounding box center [239, 266] width 22 height 10
click at [392, 54] on button "Save" at bounding box center [395, 57] width 49 height 20
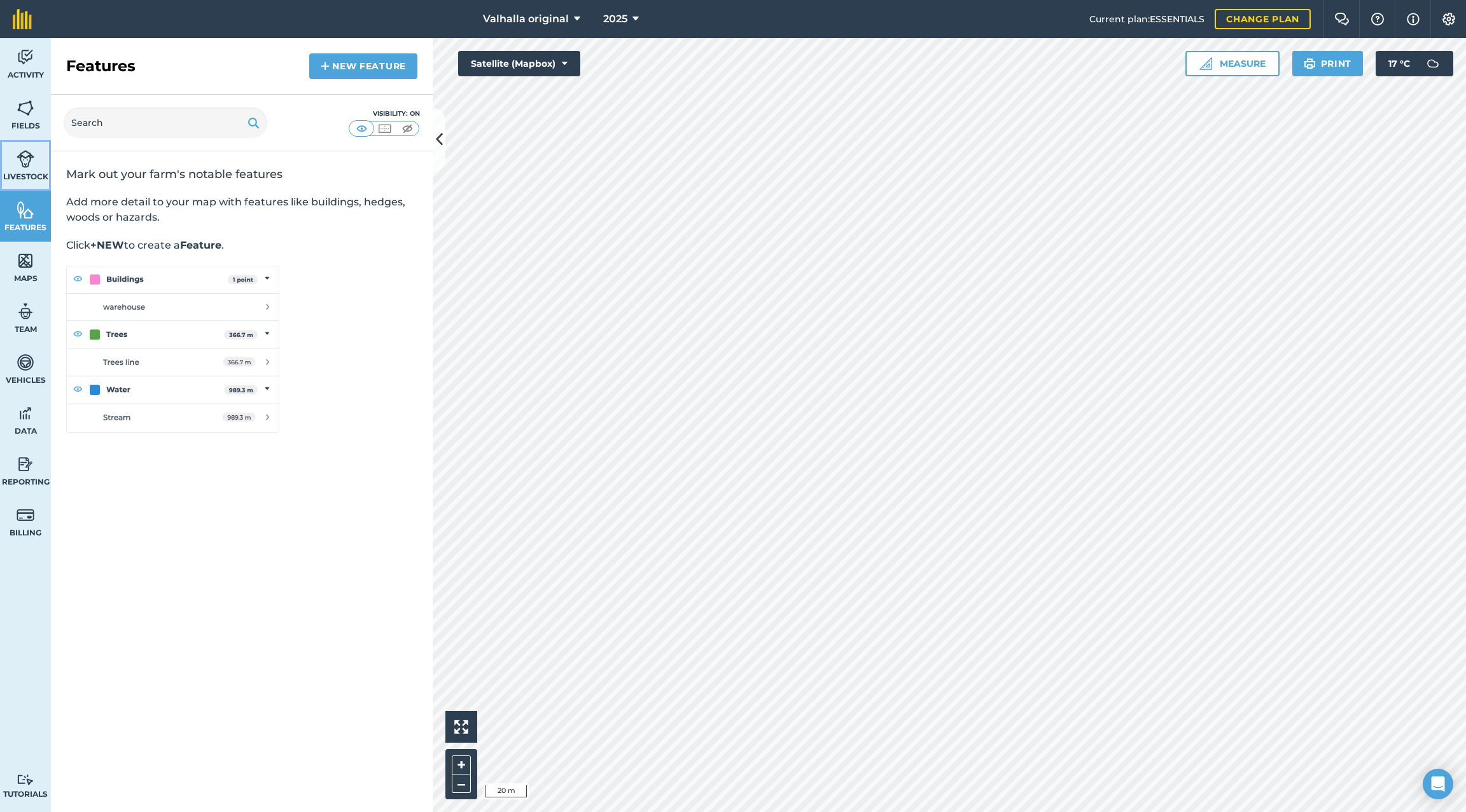
click at [24, 158] on img at bounding box center [26, 158] width 18 height 19
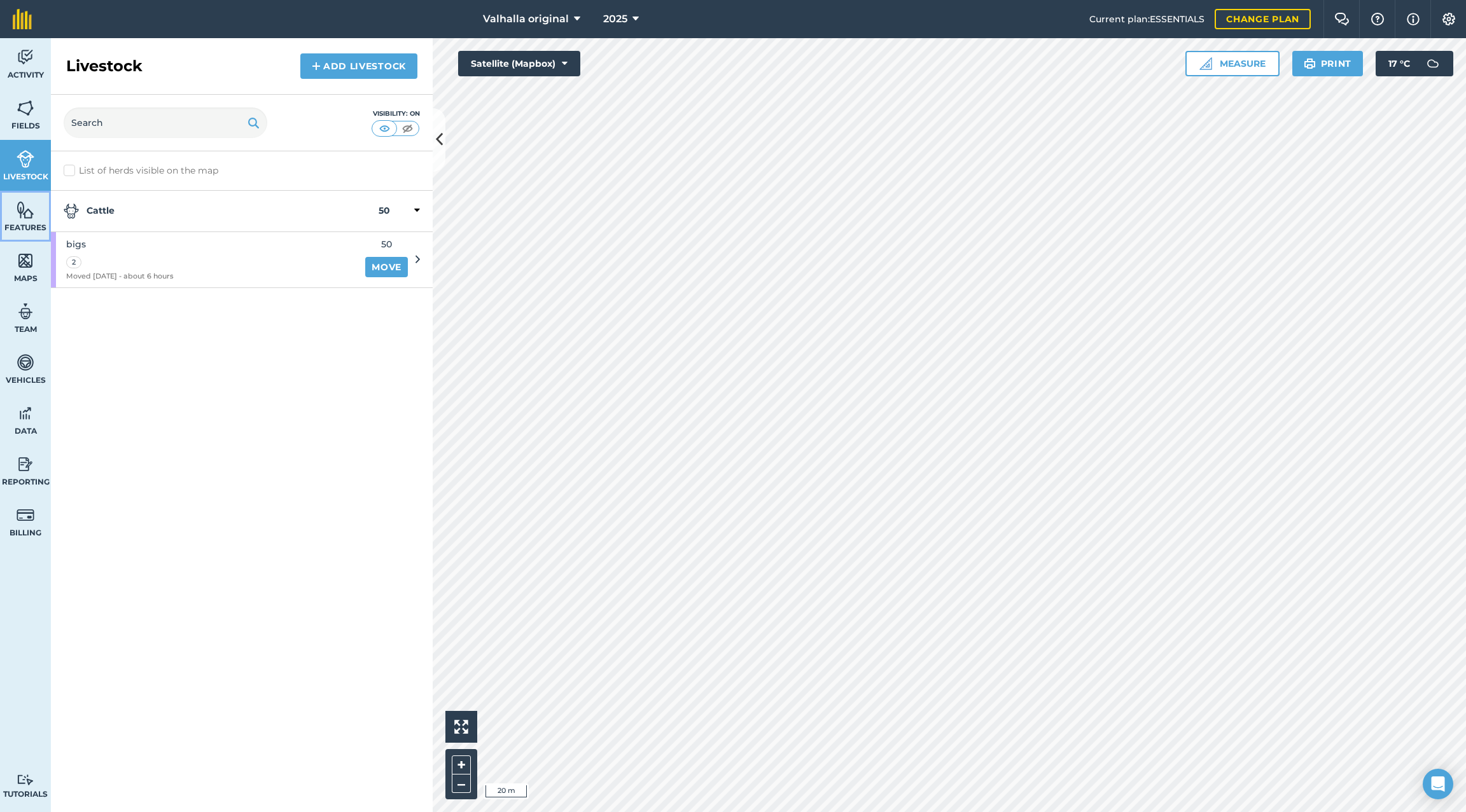
click at [27, 214] on img at bounding box center [26, 209] width 18 height 19
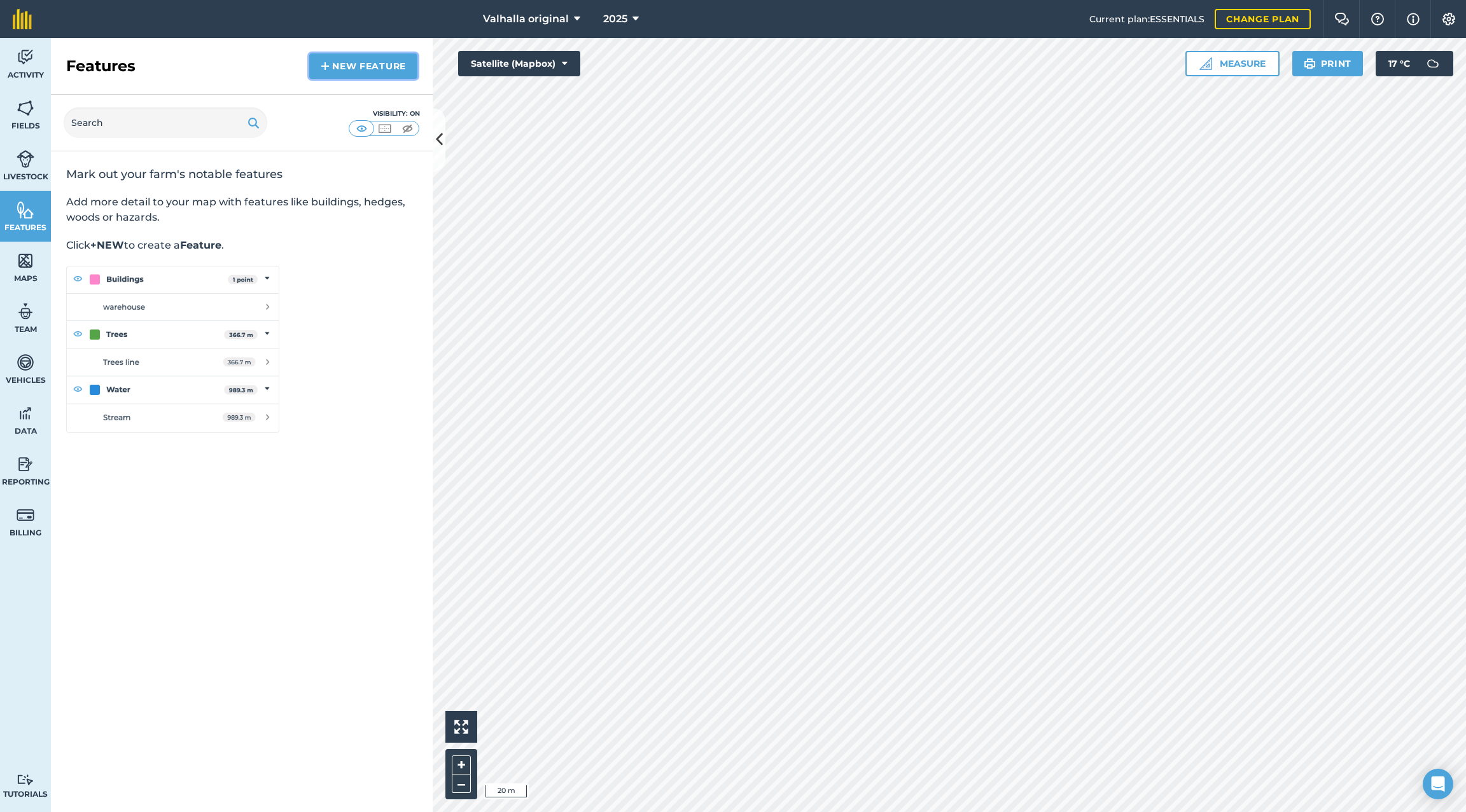
click at [361, 65] on link "New feature" at bounding box center [363, 66] width 108 height 26
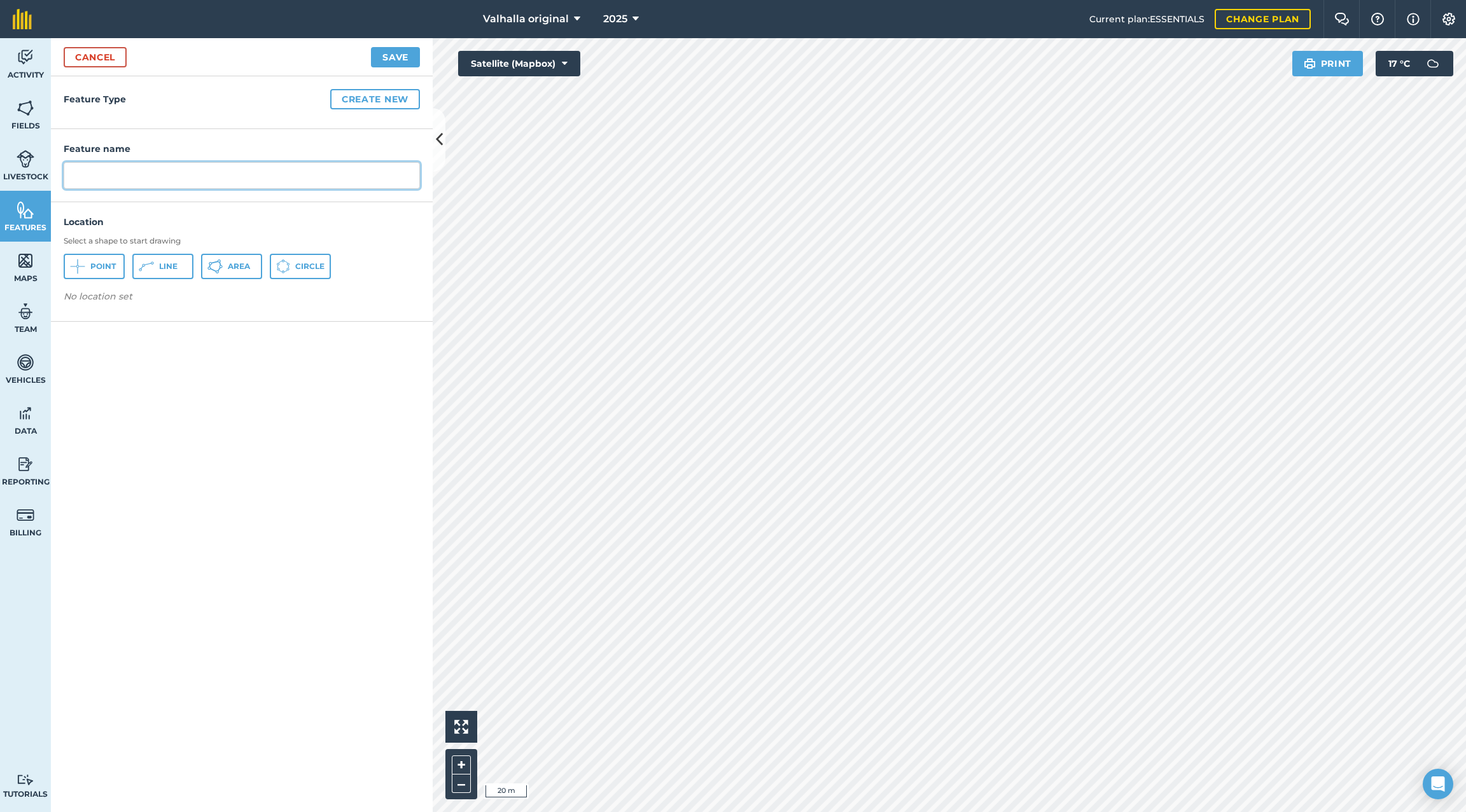
click at [169, 171] on input "text" at bounding box center [241, 176] width 356 height 26
type input "Tomo"
click at [98, 266] on span "Point" at bounding box center [103, 266] width 26 height 10
click at [388, 59] on button "Save" at bounding box center [395, 57] width 49 height 20
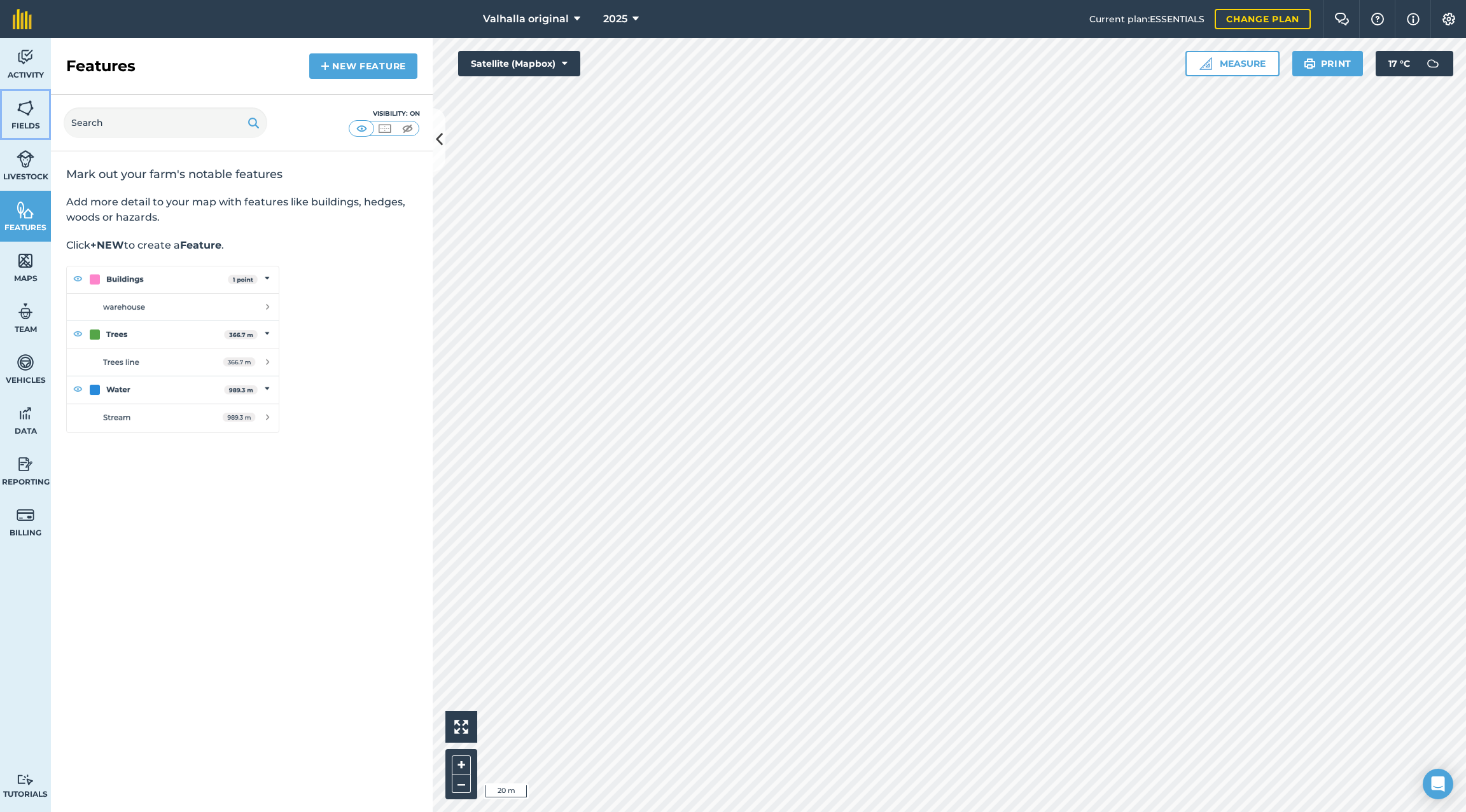
click at [26, 116] on img at bounding box center [26, 107] width 18 height 19
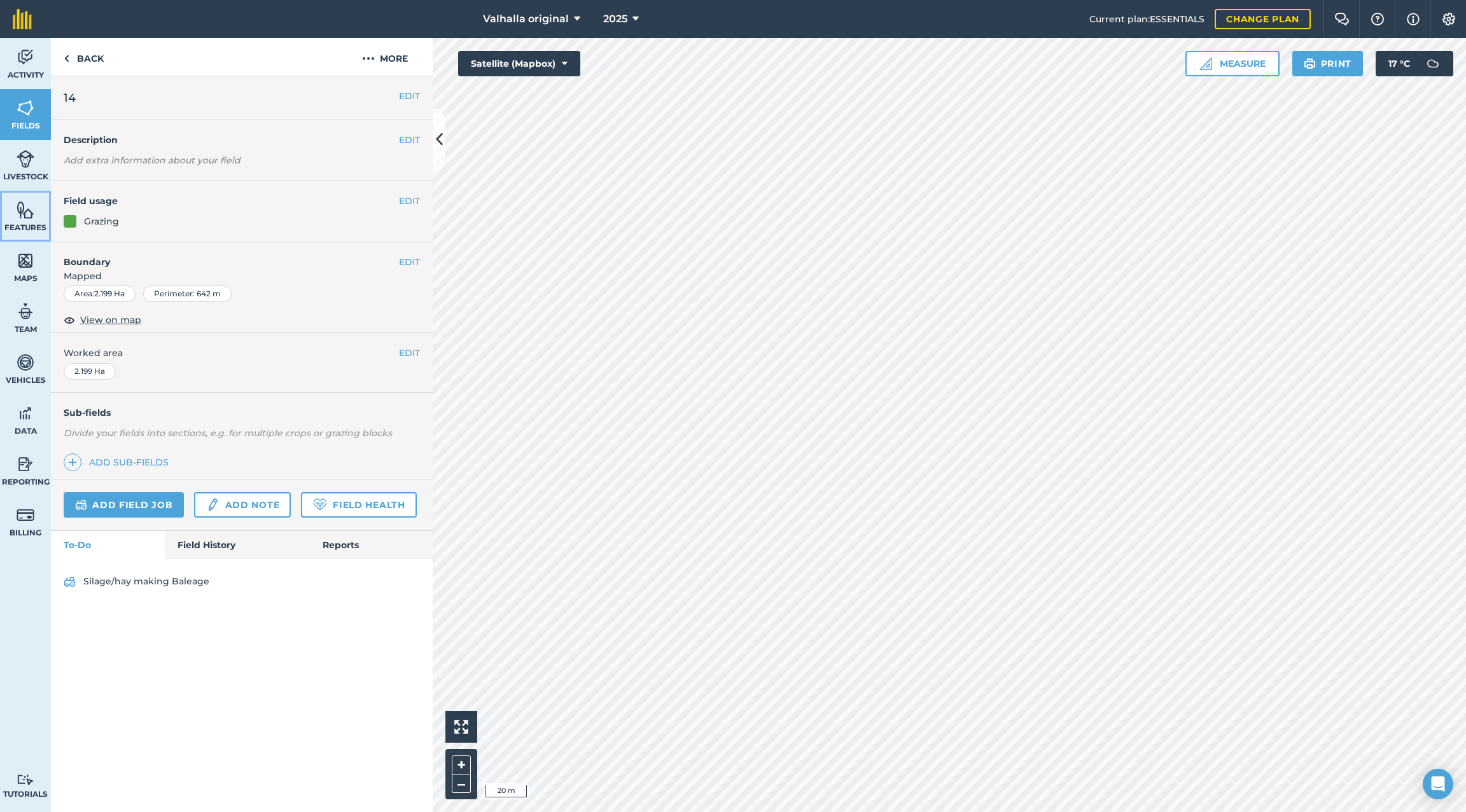
click at [26, 212] on img at bounding box center [26, 209] width 18 height 19
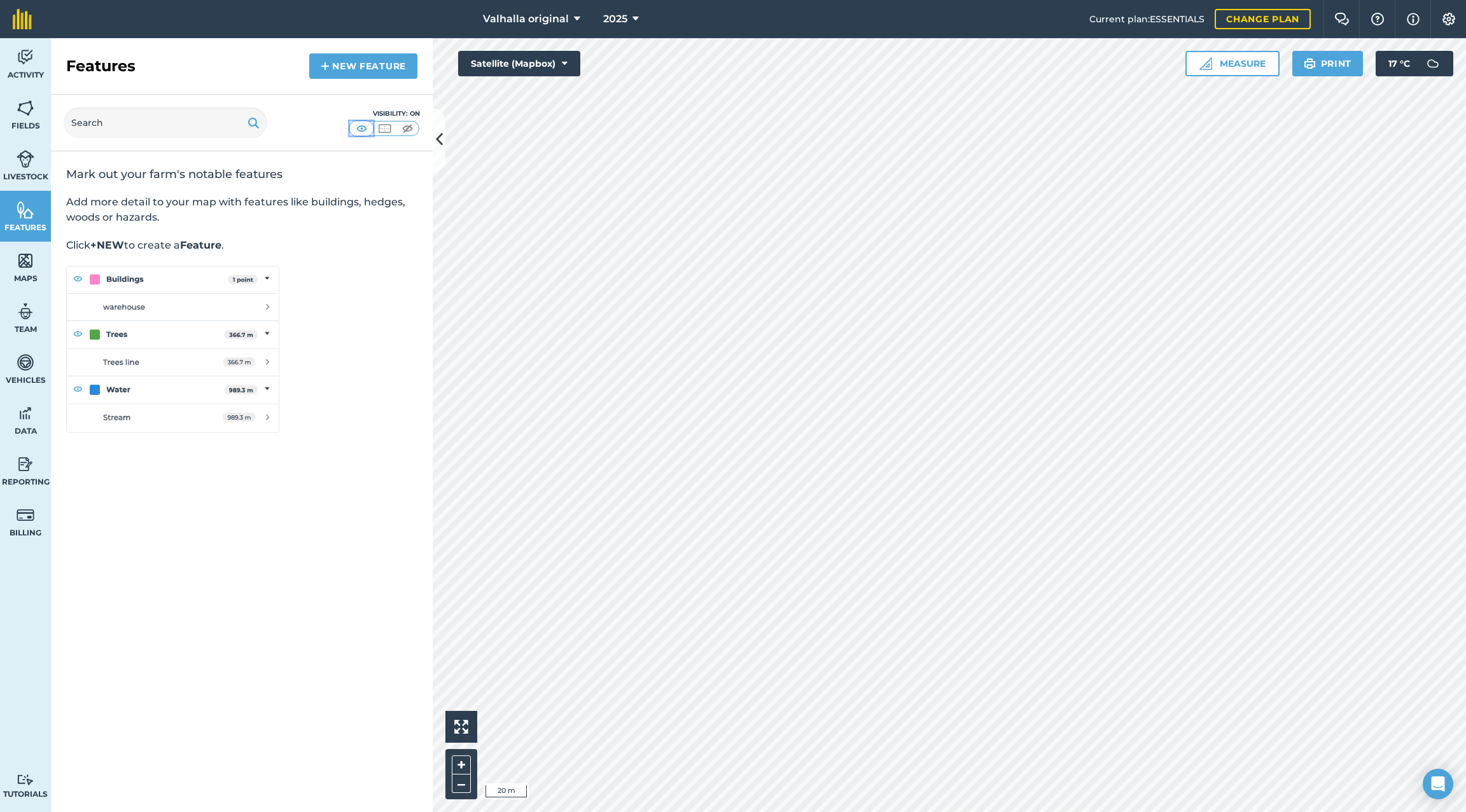
click at [360, 128] on img at bounding box center [361, 128] width 16 height 13
click at [364, 67] on link "New feature" at bounding box center [363, 66] width 108 height 26
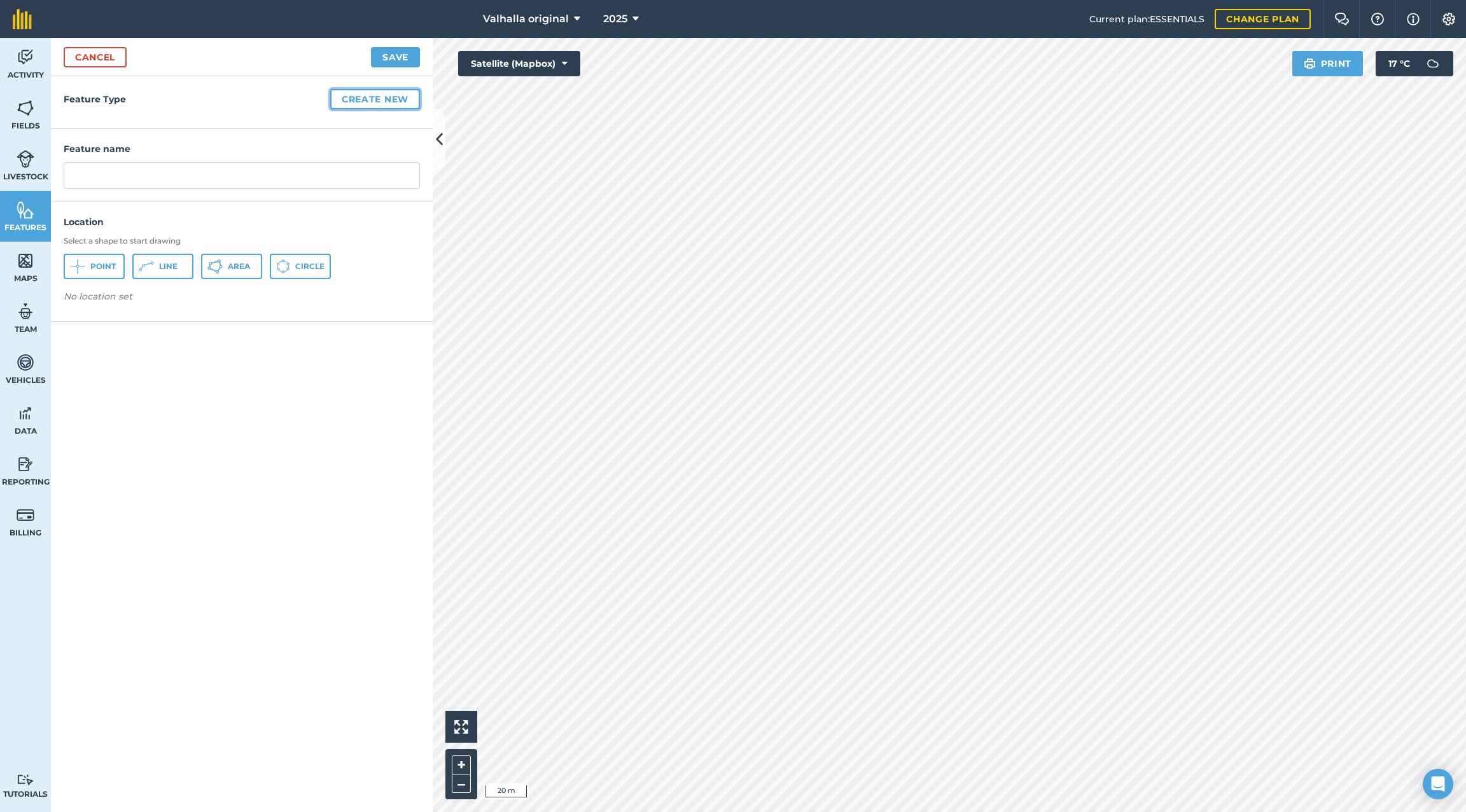
click at [374, 98] on button "Create new" at bounding box center [375, 99] width 90 height 20
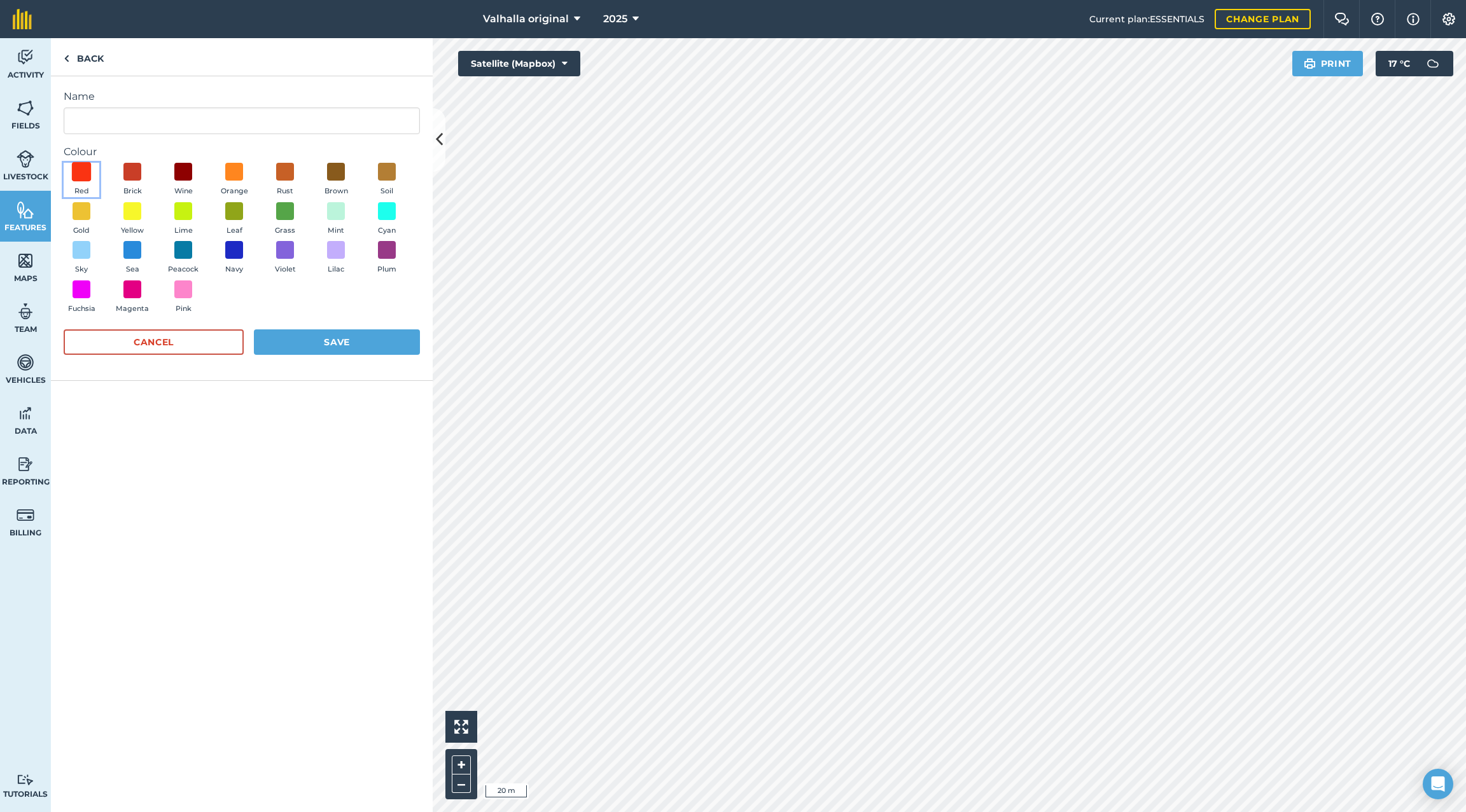
click at [87, 171] on span at bounding box center [82, 172] width 20 height 20
click at [100, 127] on input "Name" at bounding box center [241, 121] width 356 height 26
type input "Tomo"
click at [335, 339] on button "Save" at bounding box center [337, 342] width 166 height 26
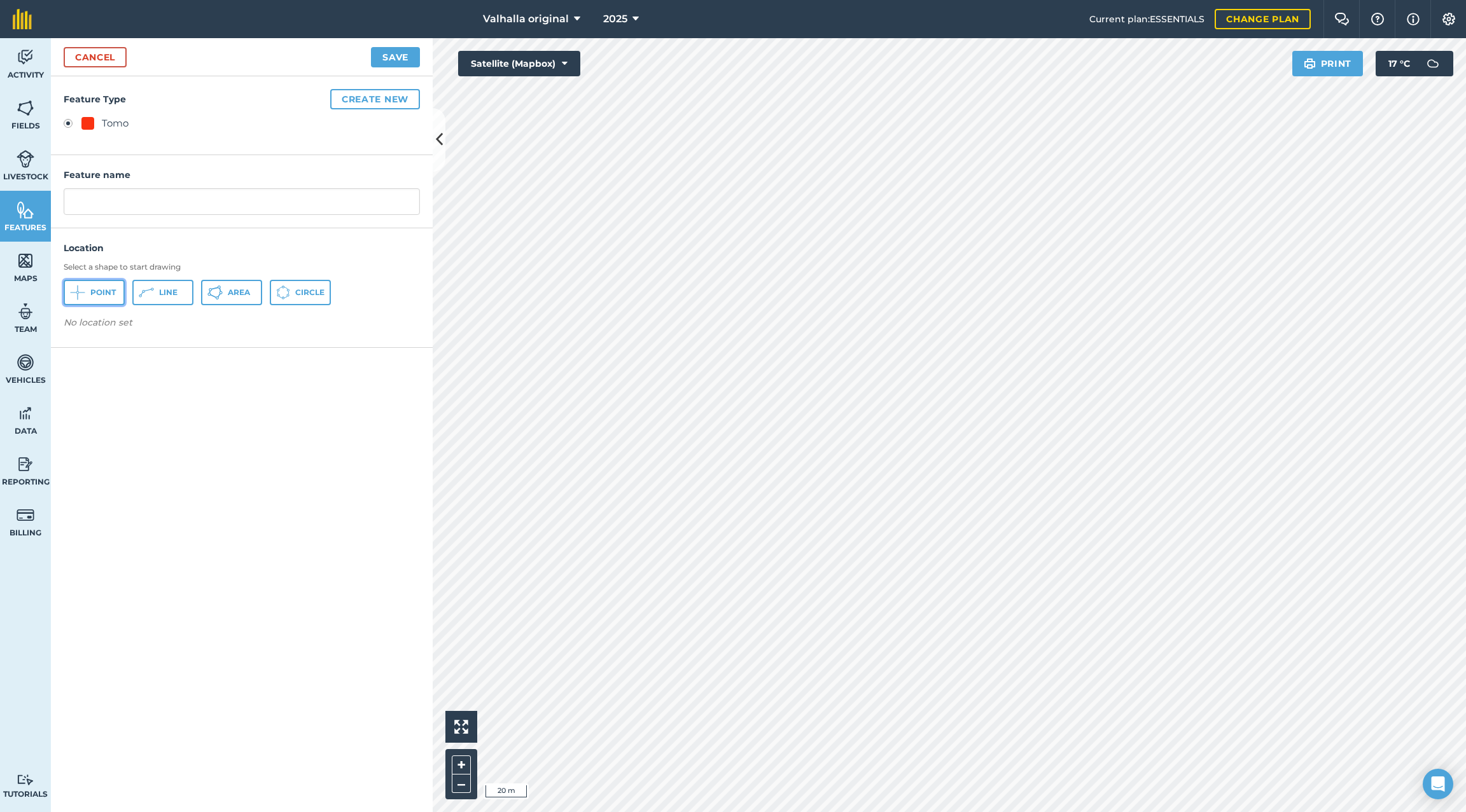
click at [89, 291] on button "Point" at bounding box center [94, 293] width 61 height 26
click at [390, 56] on button "Save" at bounding box center [395, 57] width 49 height 20
click at [191, 199] on input "text" at bounding box center [241, 201] width 356 height 26
type input "Tomo - Hazard"
click at [390, 52] on button "Save" at bounding box center [395, 57] width 49 height 20
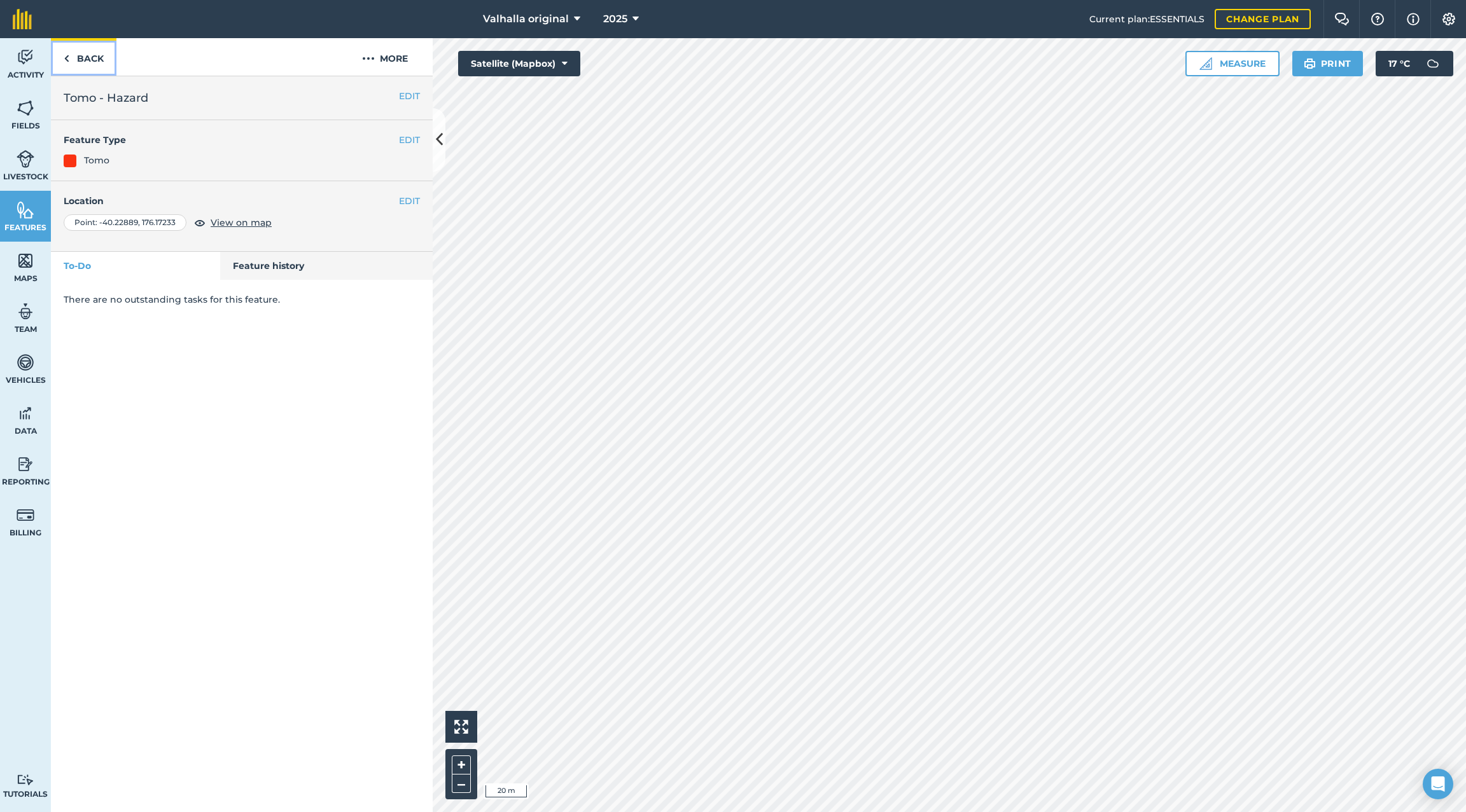
click at [67, 56] on img at bounding box center [66, 59] width 6 height 15
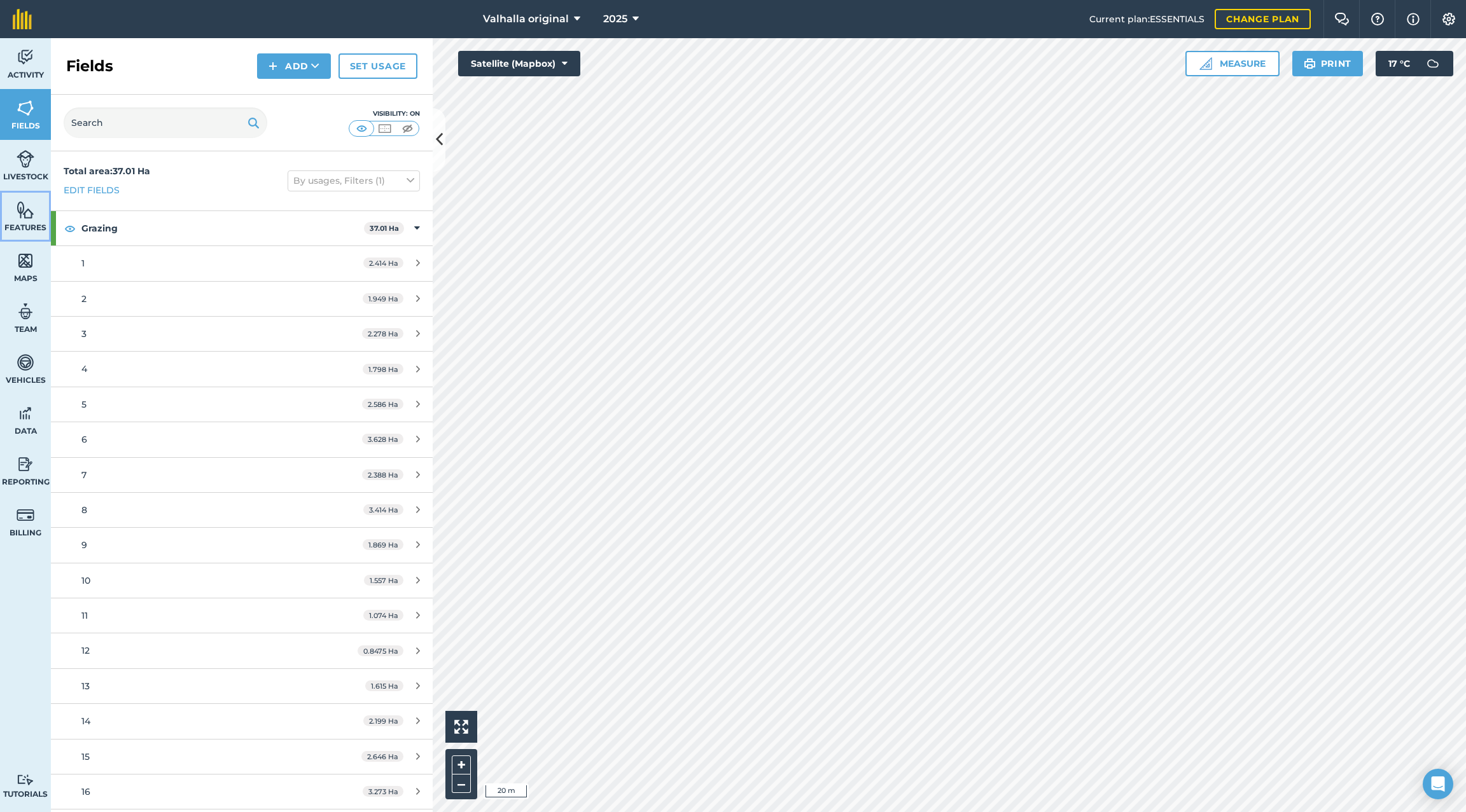
click at [26, 214] on img at bounding box center [26, 209] width 18 height 19
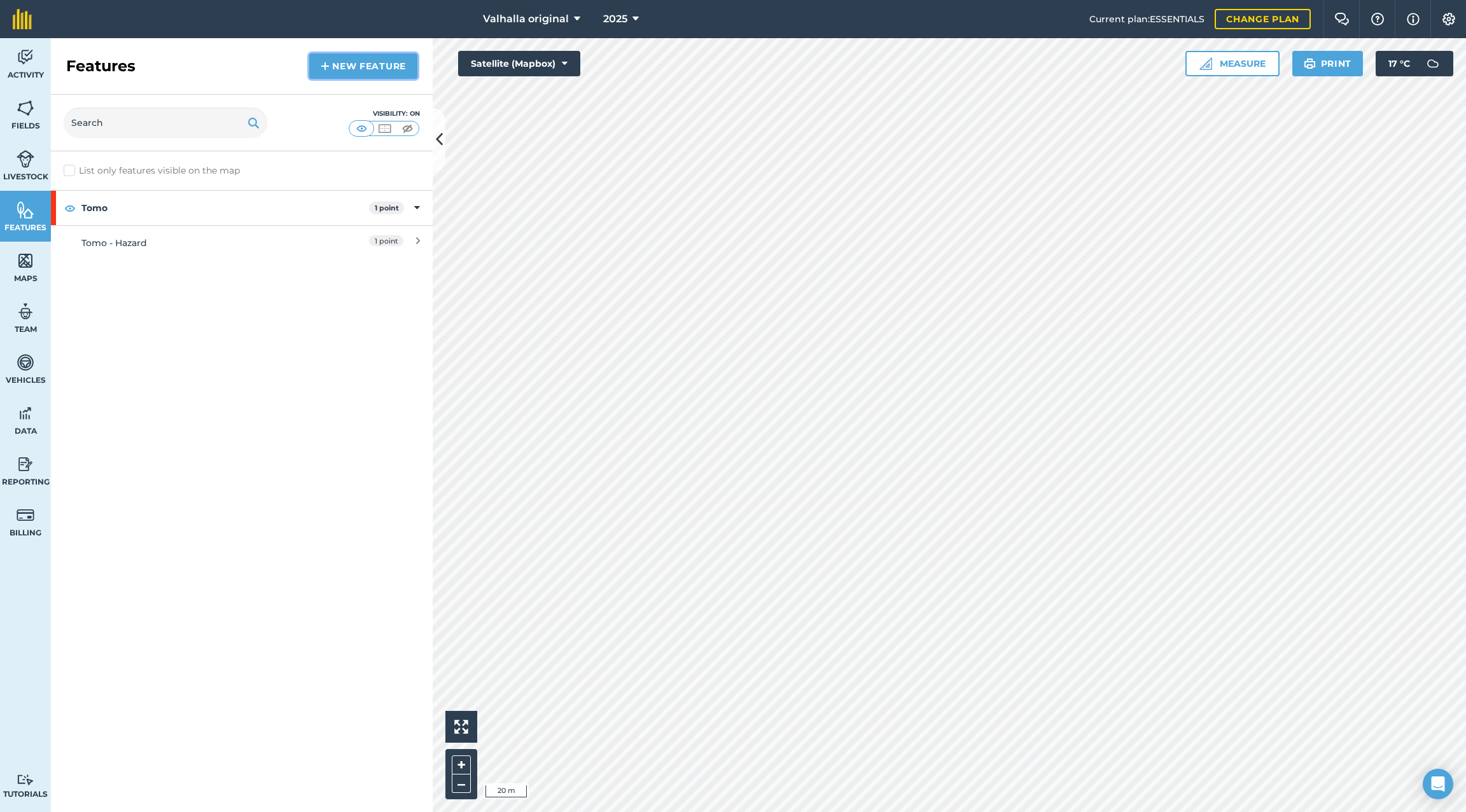
click at [383, 65] on link "New feature" at bounding box center [363, 66] width 108 height 26
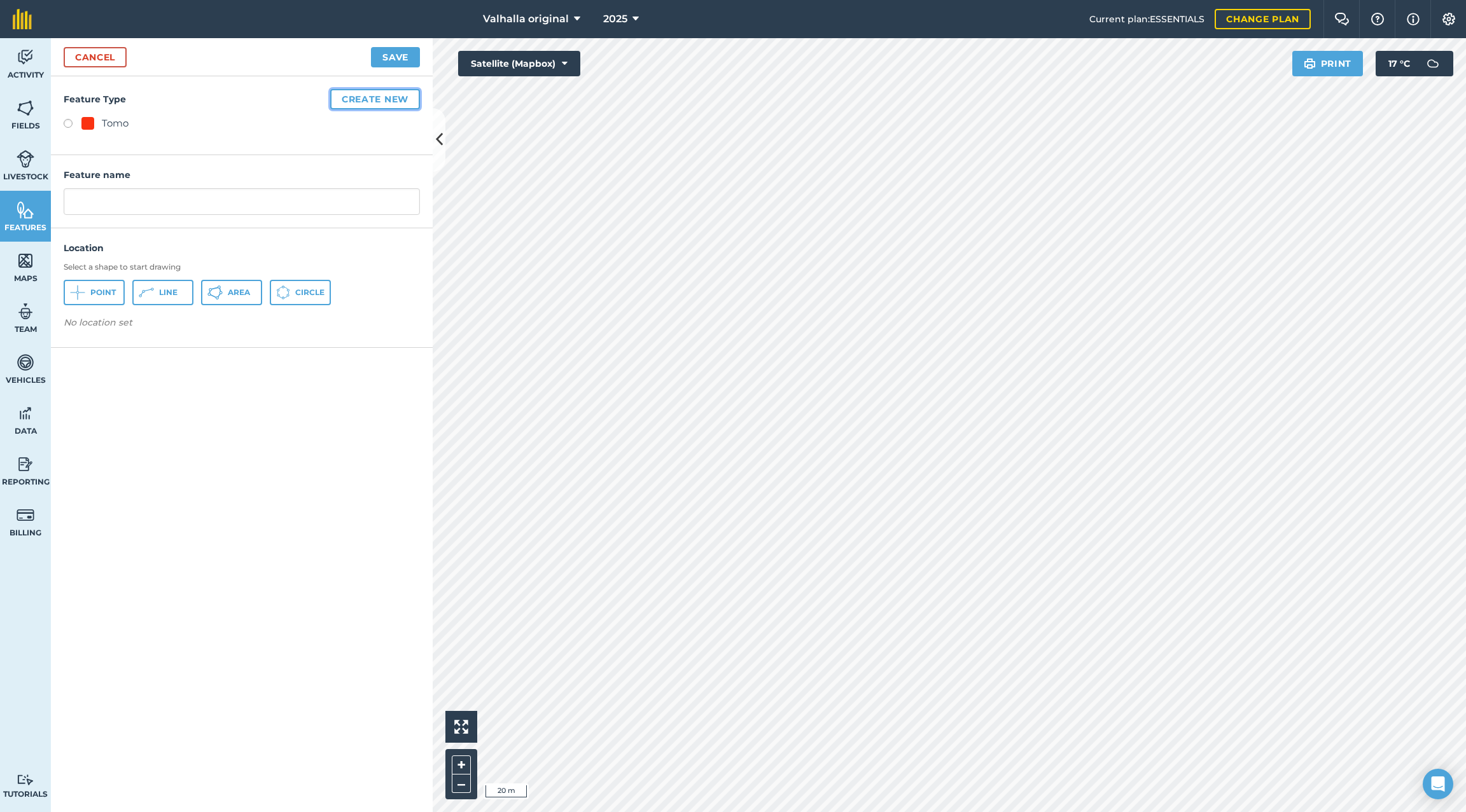
click at [378, 97] on button "Create new" at bounding box center [375, 99] width 90 height 20
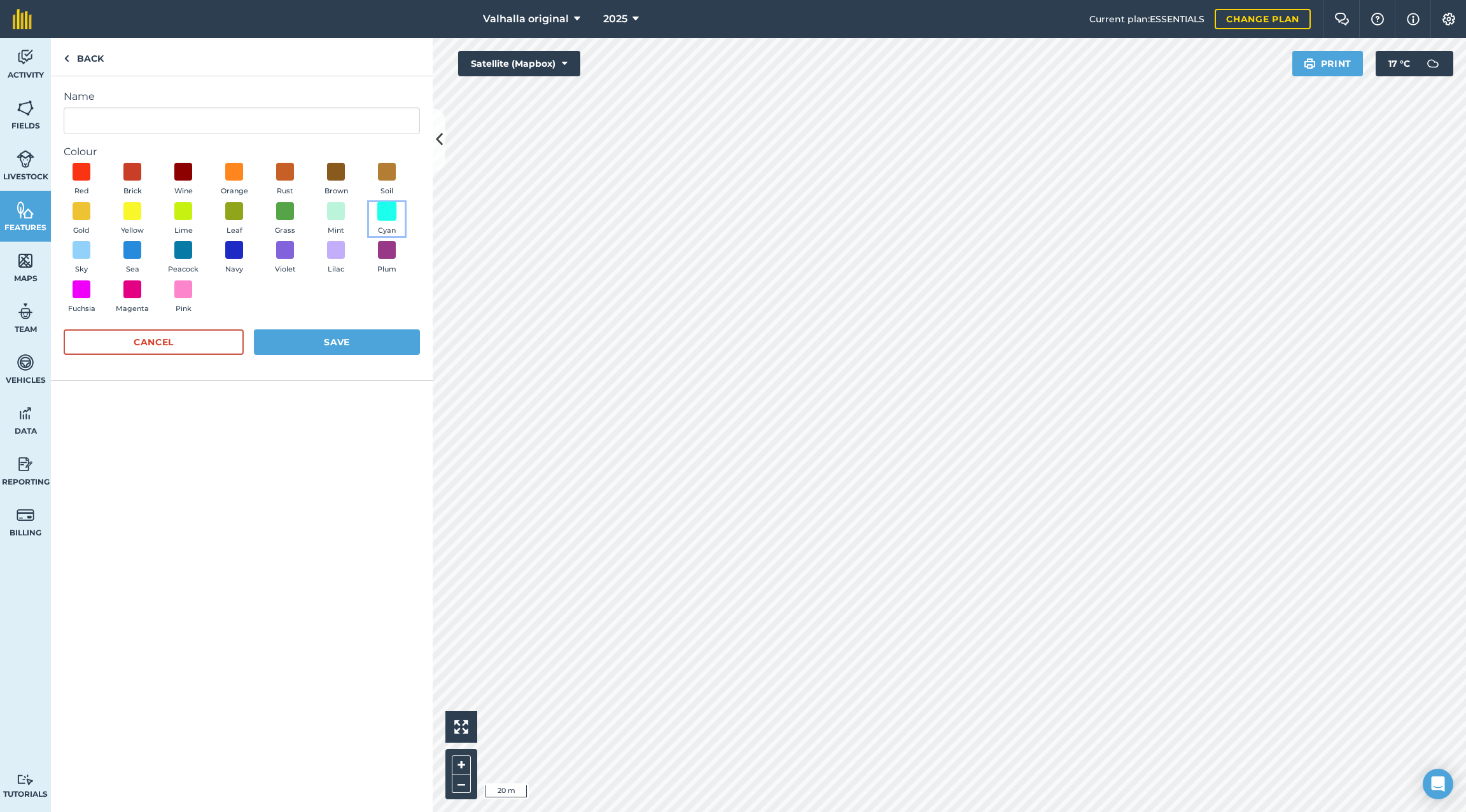
click at [384, 211] on span at bounding box center [387, 210] width 20 height 20
click at [118, 116] on input "Name" at bounding box center [241, 121] width 356 height 26
type input "Trough"
click at [333, 340] on button "Save" at bounding box center [337, 342] width 166 height 26
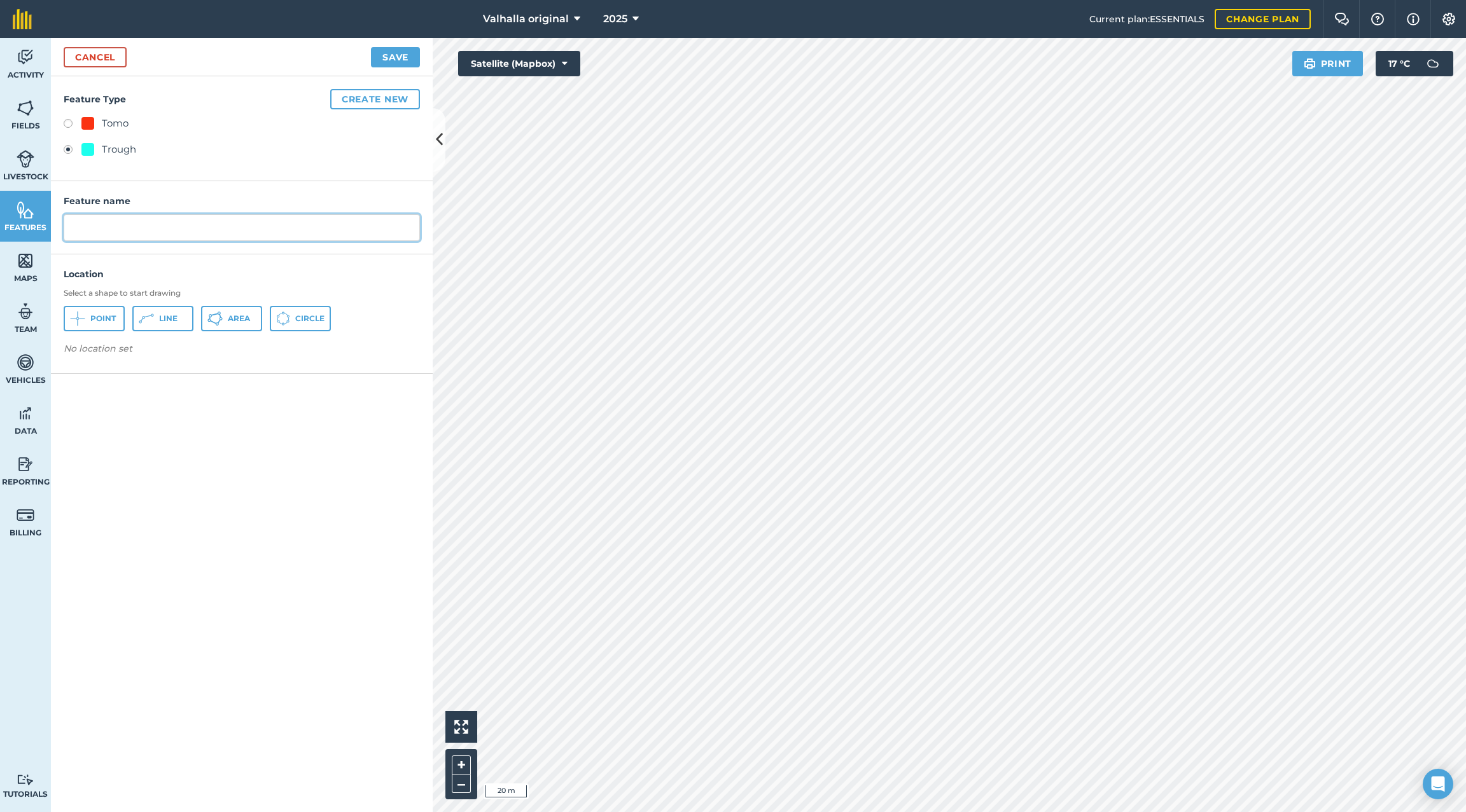
click at [95, 231] on input "text" at bounding box center [241, 228] width 356 height 26
type input "Trough"
click at [100, 317] on span "Point" at bounding box center [103, 319] width 26 height 10
click at [395, 60] on button "Save" at bounding box center [395, 57] width 49 height 20
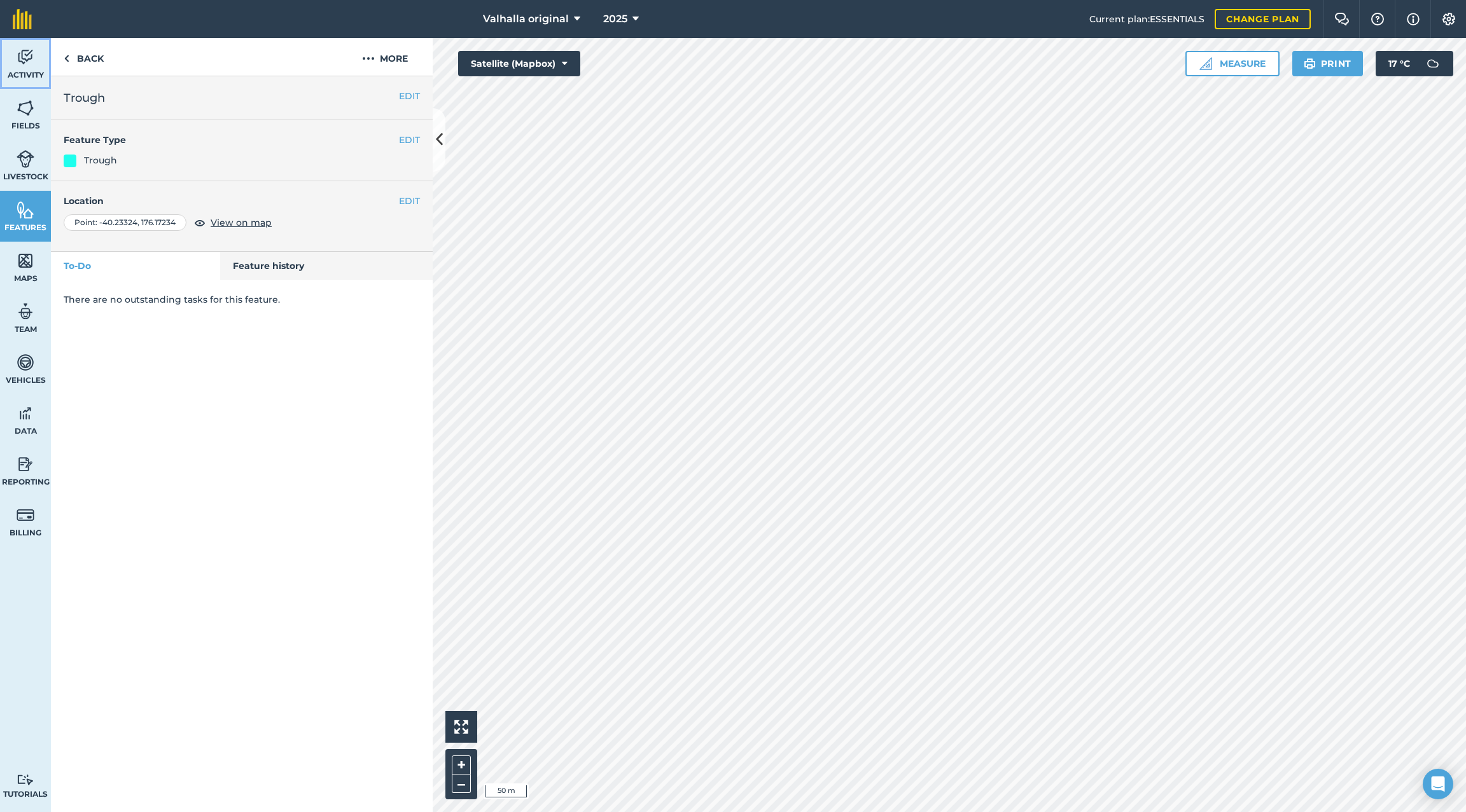
click at [20, 62] on img at bounding box center [26, 56] width 18 height 19
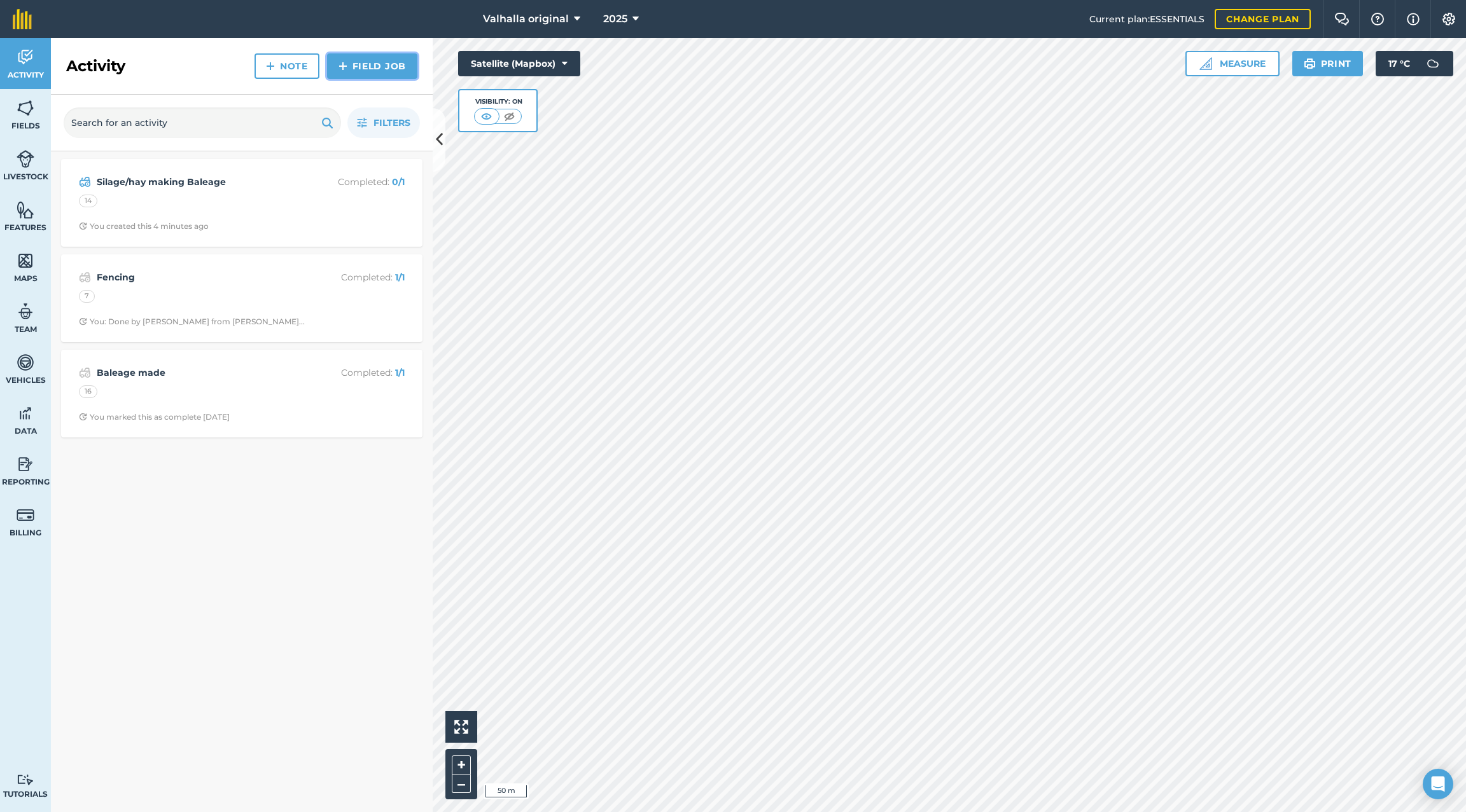
click at [368, 63] on link "Field Job" at bounding box center [372, 66] width 91 height 26
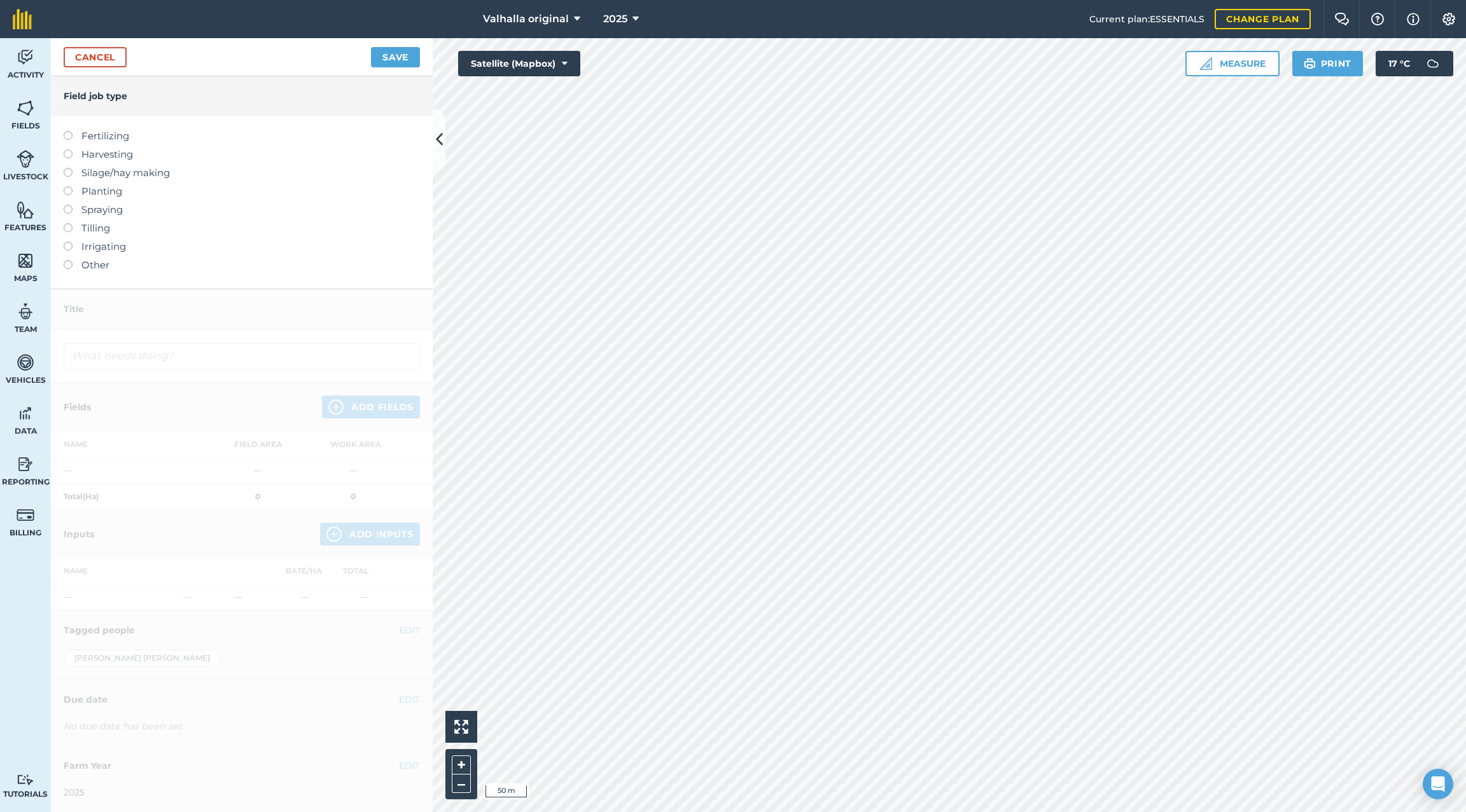
click at [72, 262] on label "Other" at bounding box center [241, 266] width 356 height 15
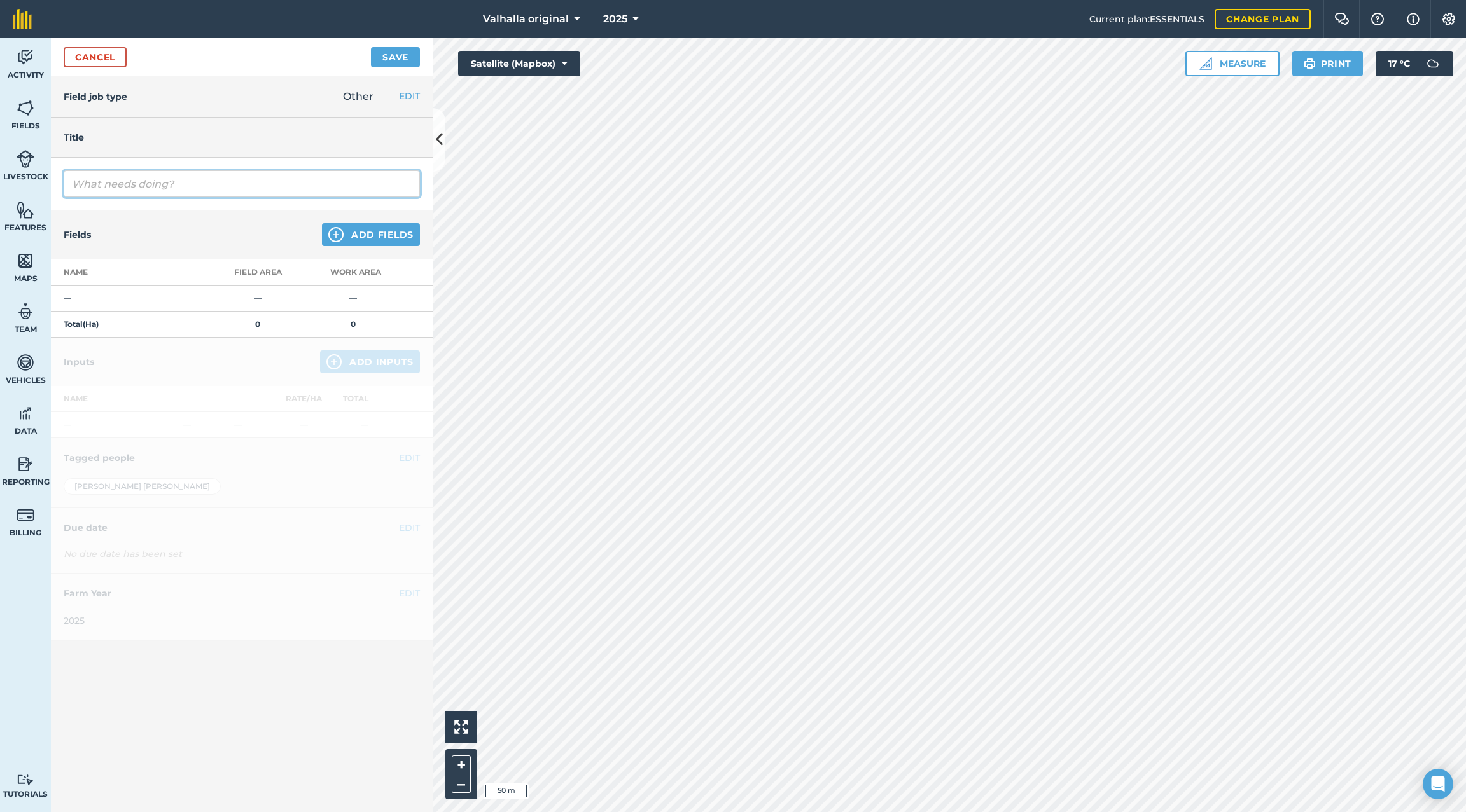
click at [103, 187] on input "text" at bounding box center [241, 184] width 356 height 26
type input "F"
type input "H"
type input "Connect pipe to trough"
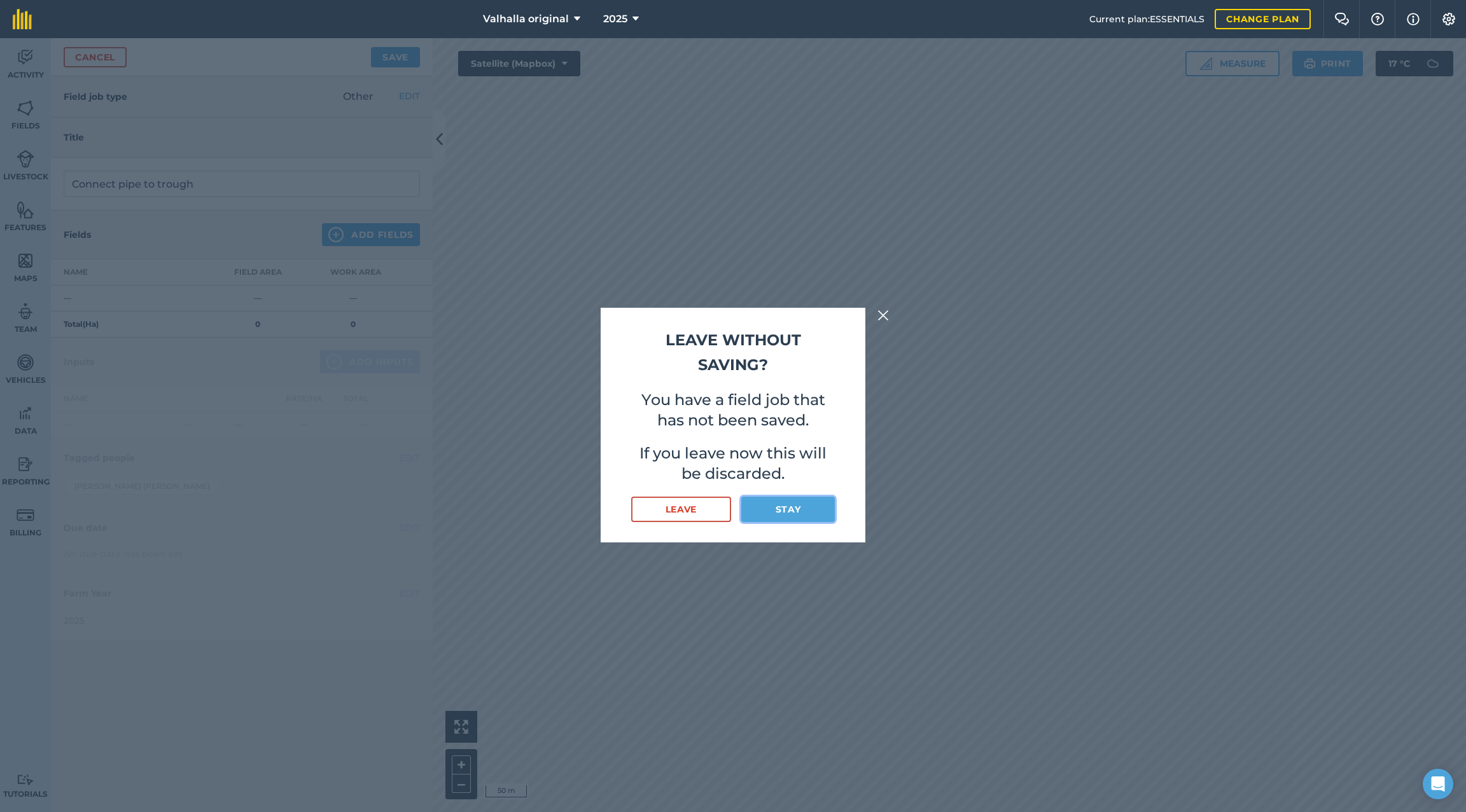
click at [768, 508] on button "Stay" at bounding box center [788, 510] width 93 height 26
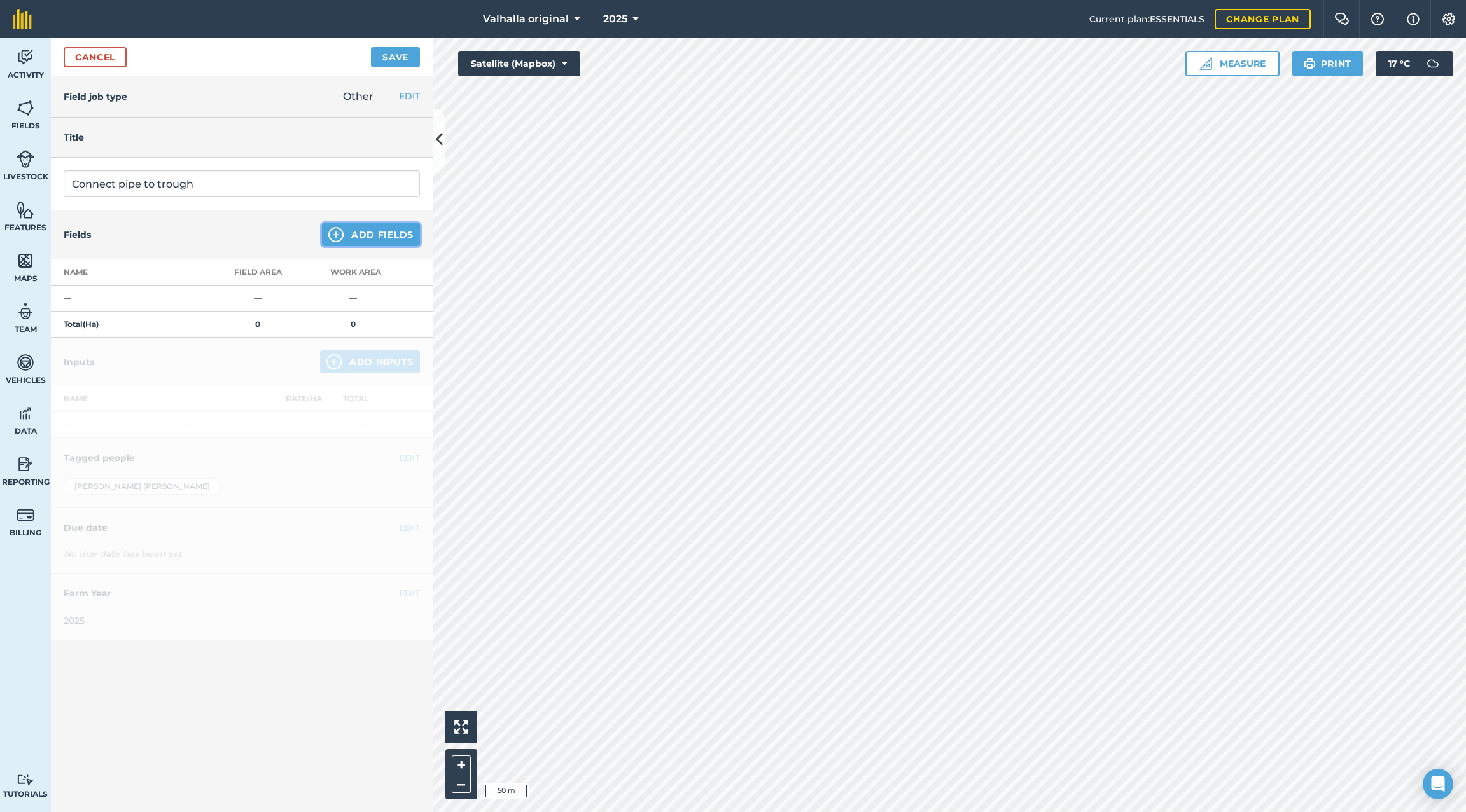
click at [383, 233] on button "Add Fields" at bounding box center [371, 234] width 98 height 23
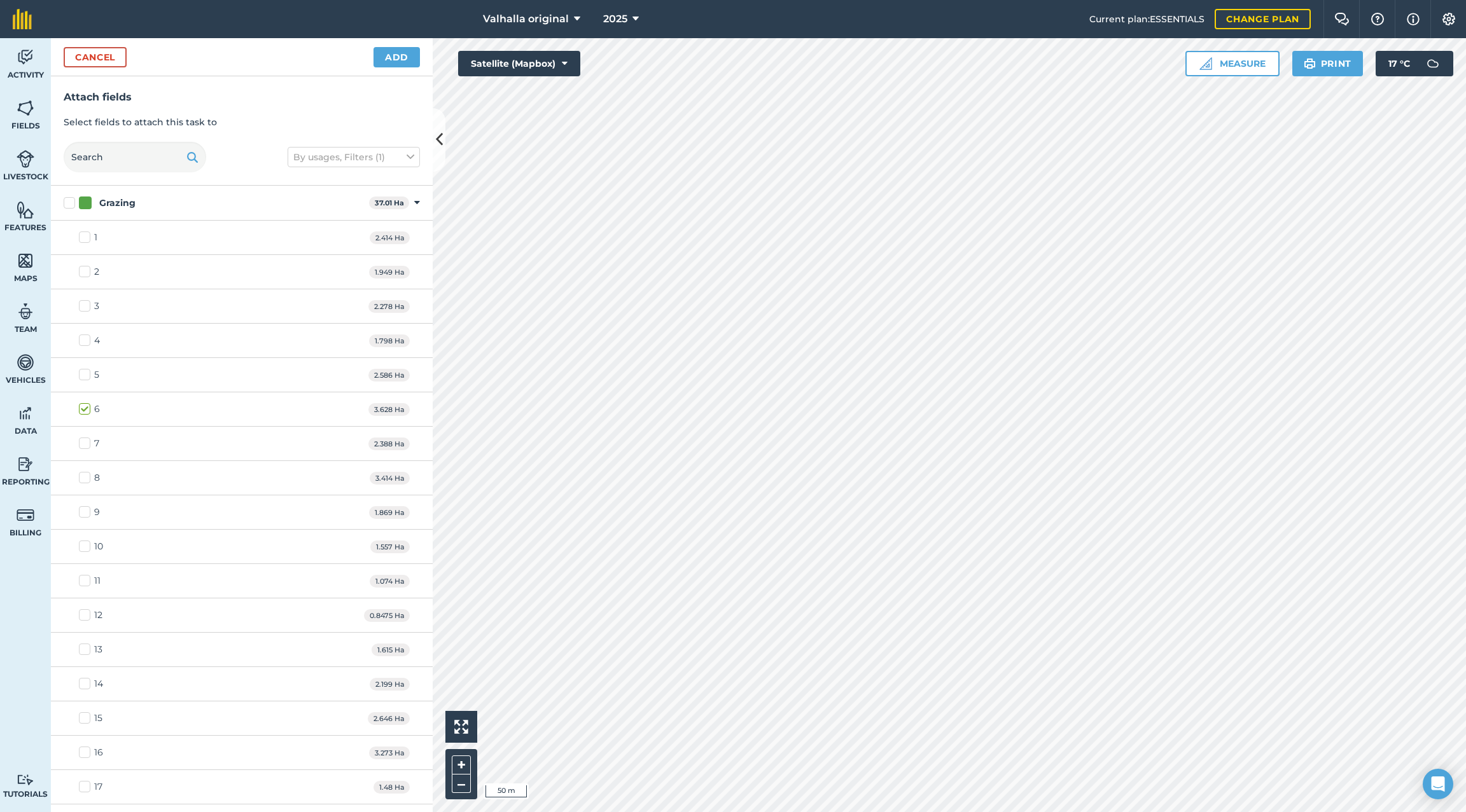
checkbox input "true"
click at [390, 59] on button "Add" at bounding box center [397, 57] width 47 height 20
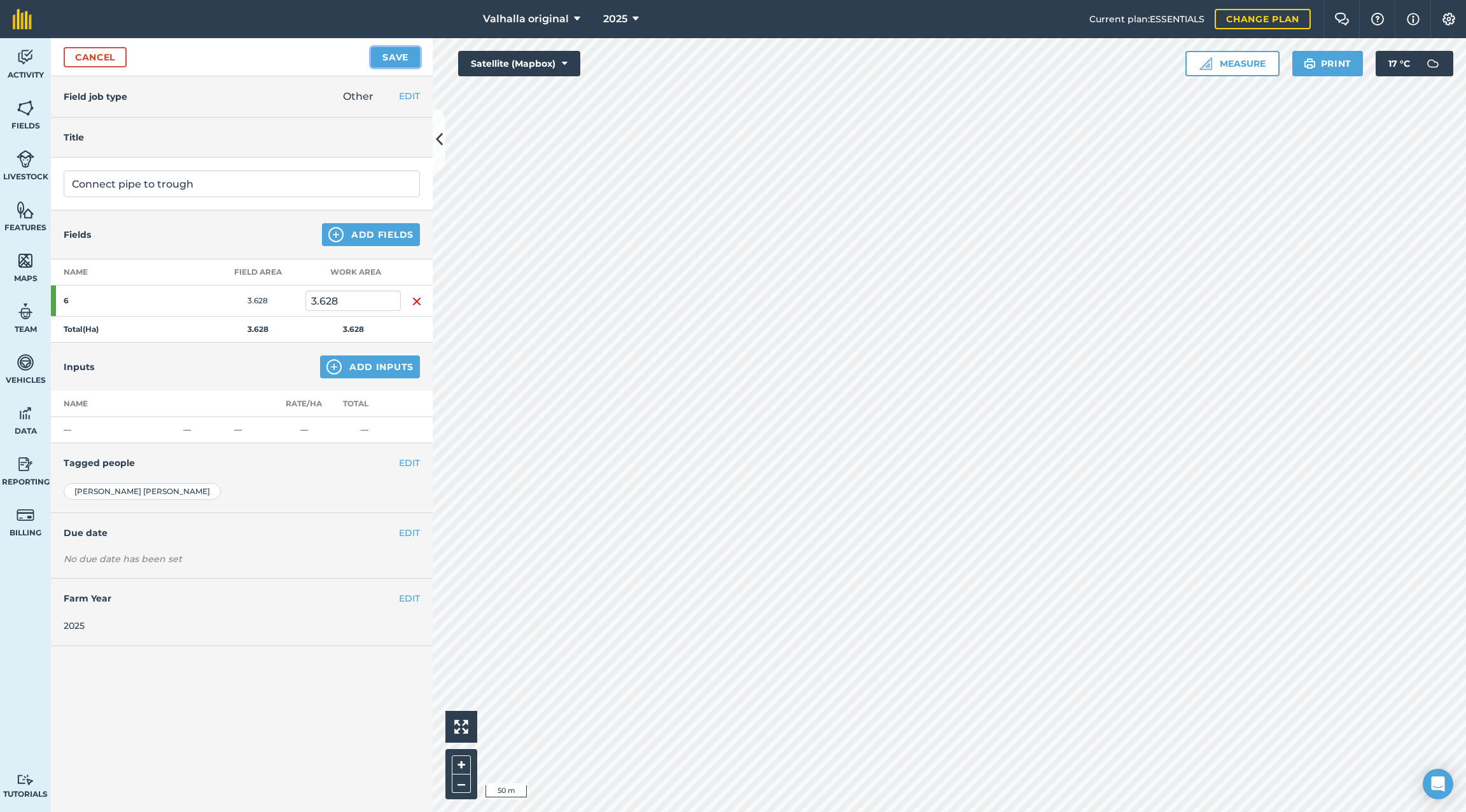
click at [392, 58] on button "Save" at bounding box center [395, 57] width 49 height 20
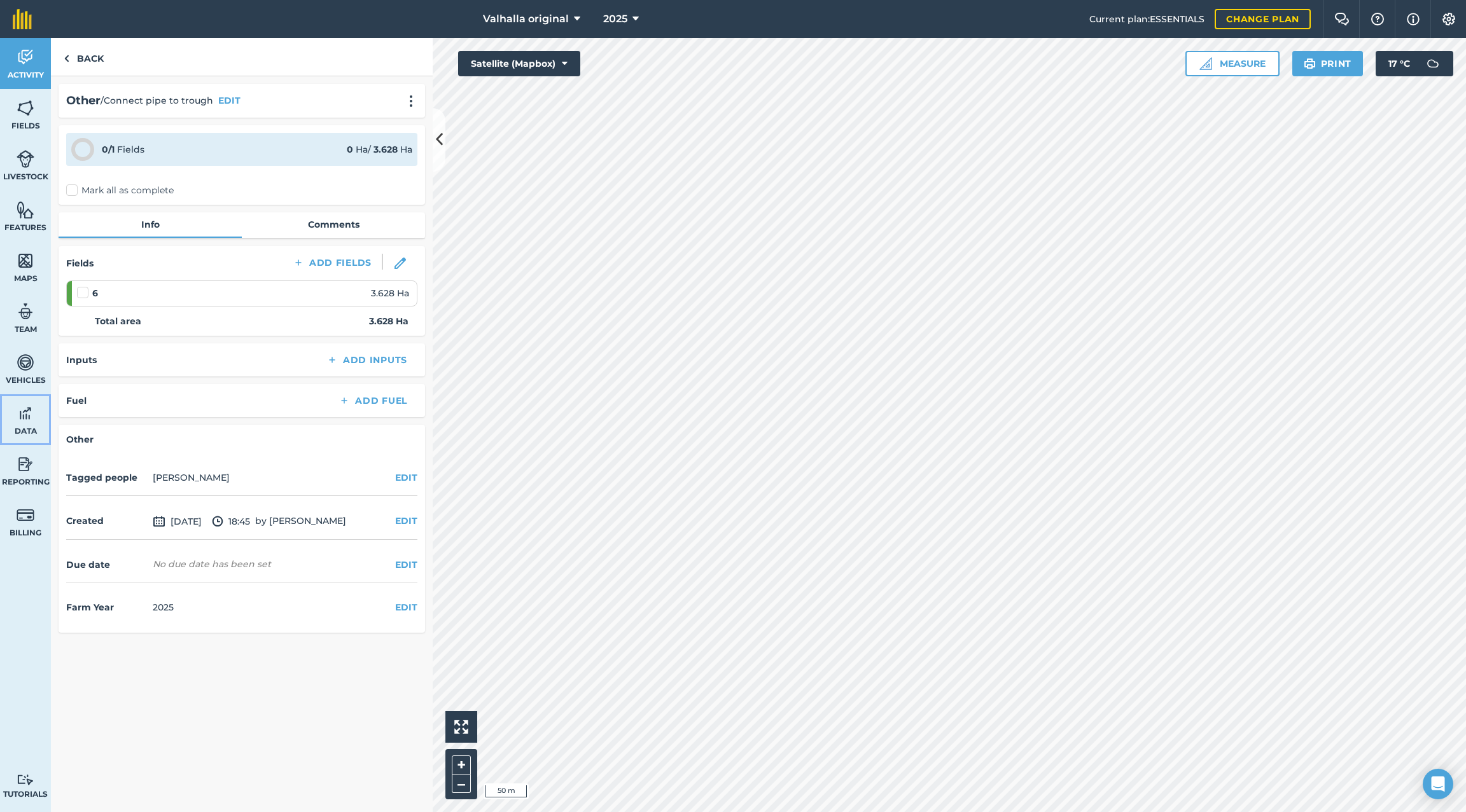
click at [23, 423] on link "Data" at bounding box center [25, 420] width 51 height 51
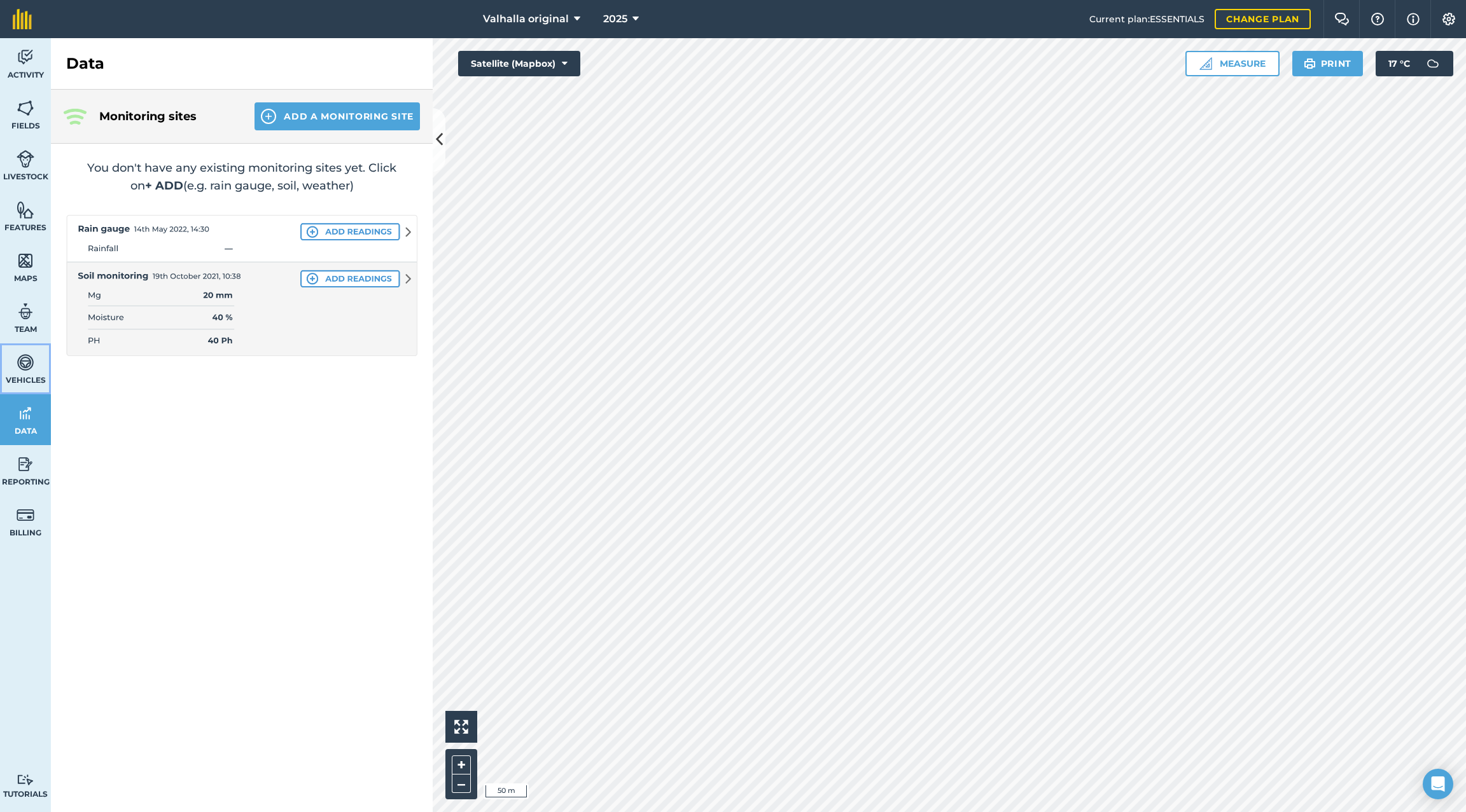
click at [22, 360] on img at bounding box center [26, 362] width 18 height 19
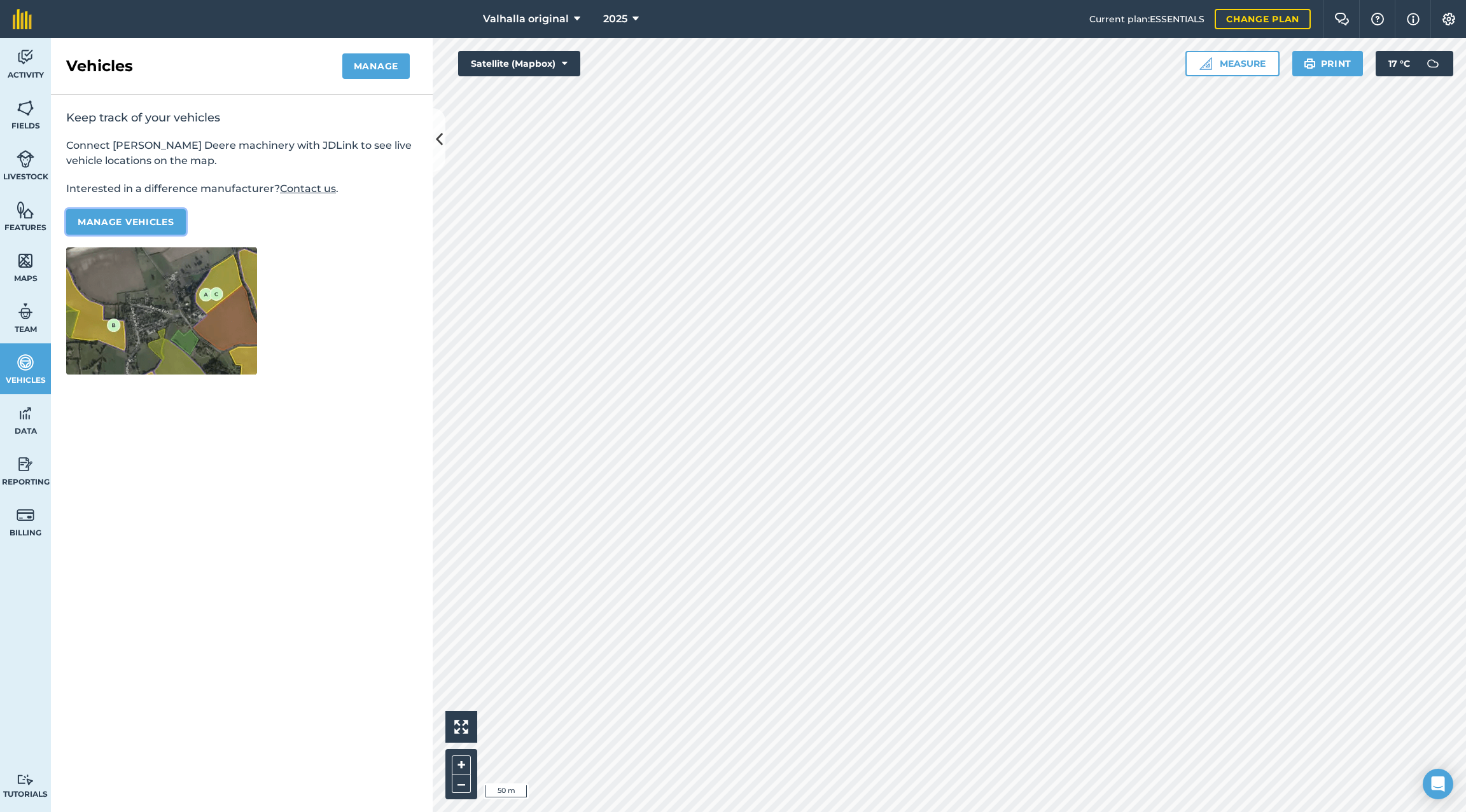
click at [132, 221] on button "Manage vehicles" at bounding box center [126, 222] width 120 height 26
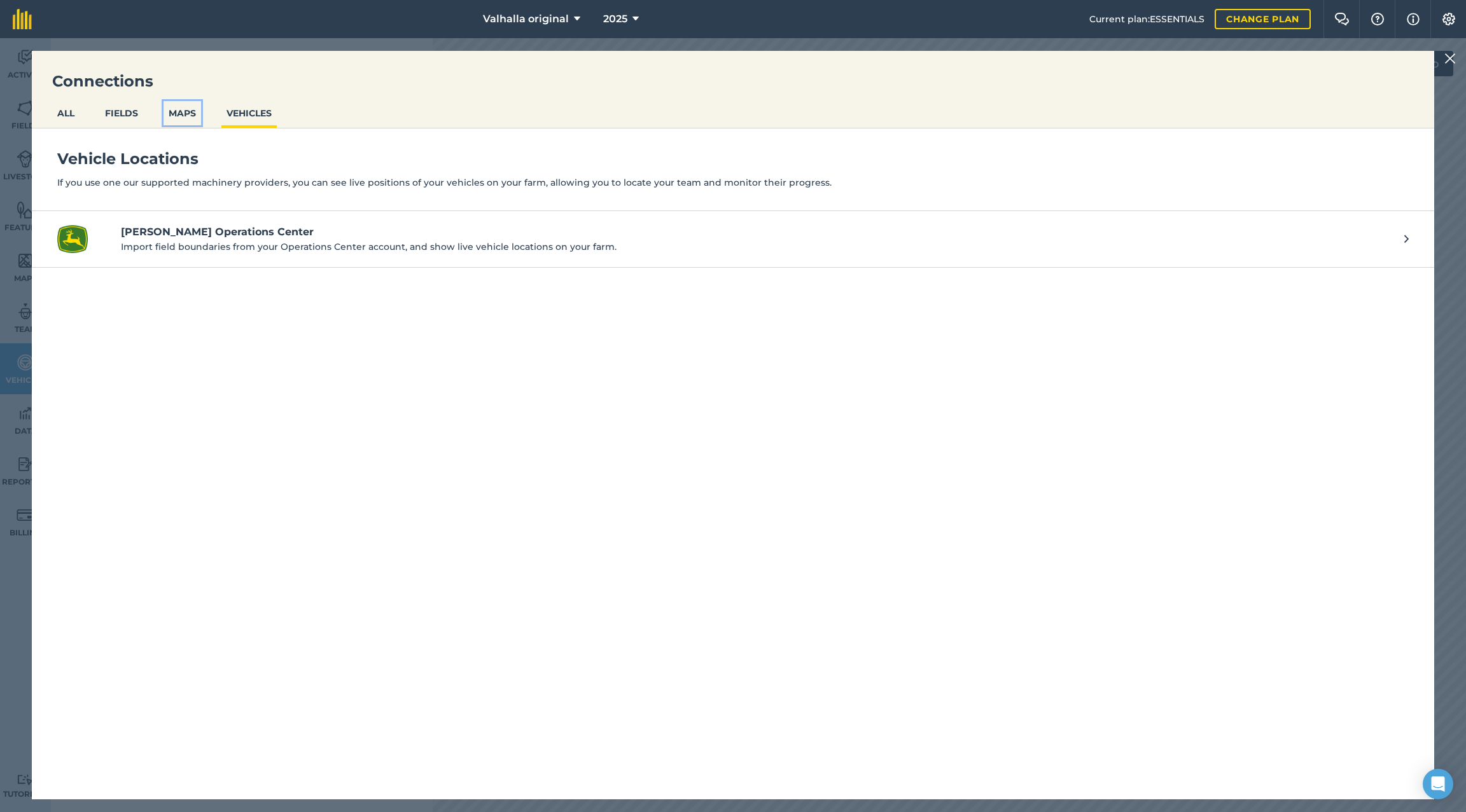
click at [179, 110] on button "MAPS" at bounding box center [183, 113] width 38 height 24
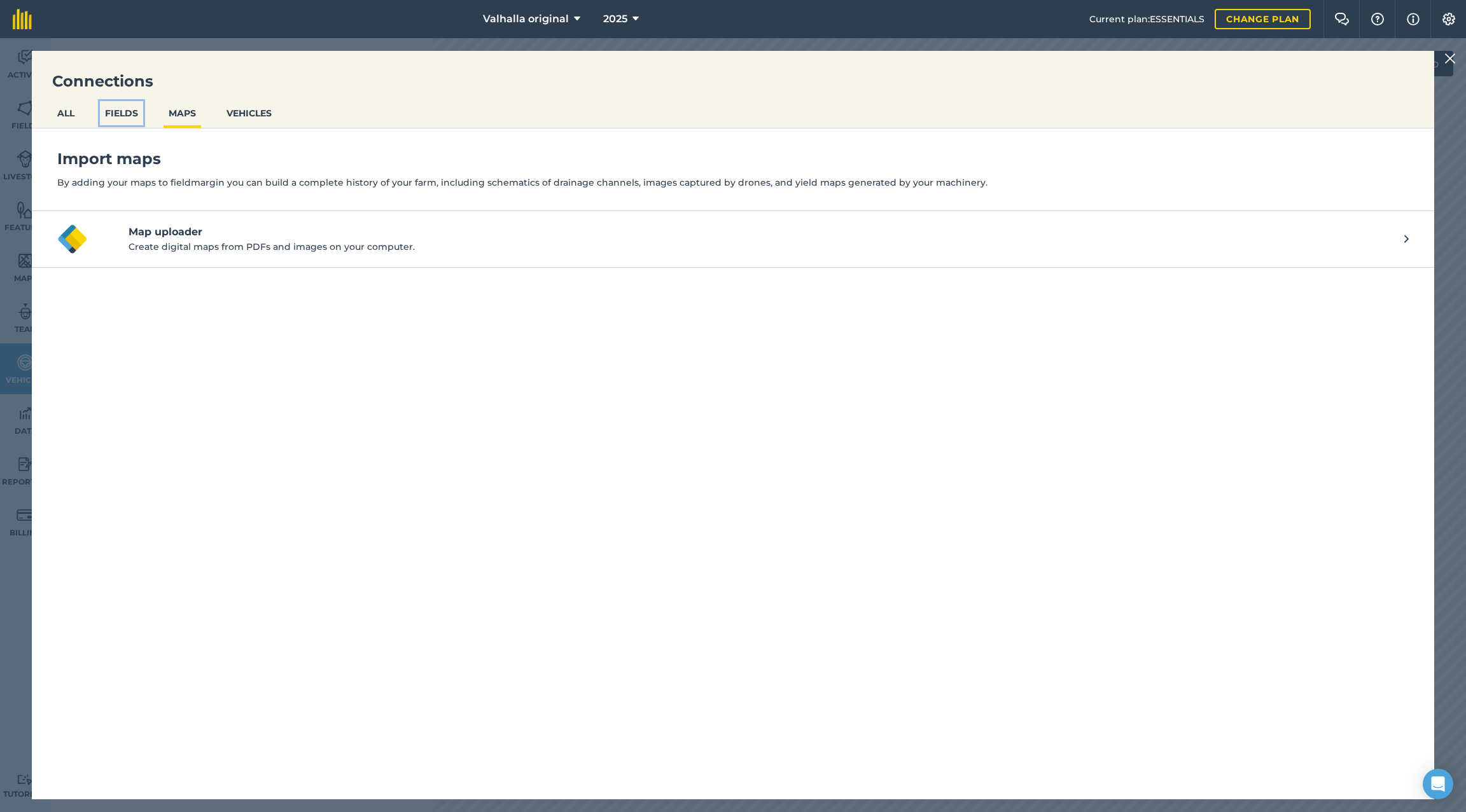
click at [116, 109] on button "FIELDS" at bounding box center [121, 113] width 43 height 24
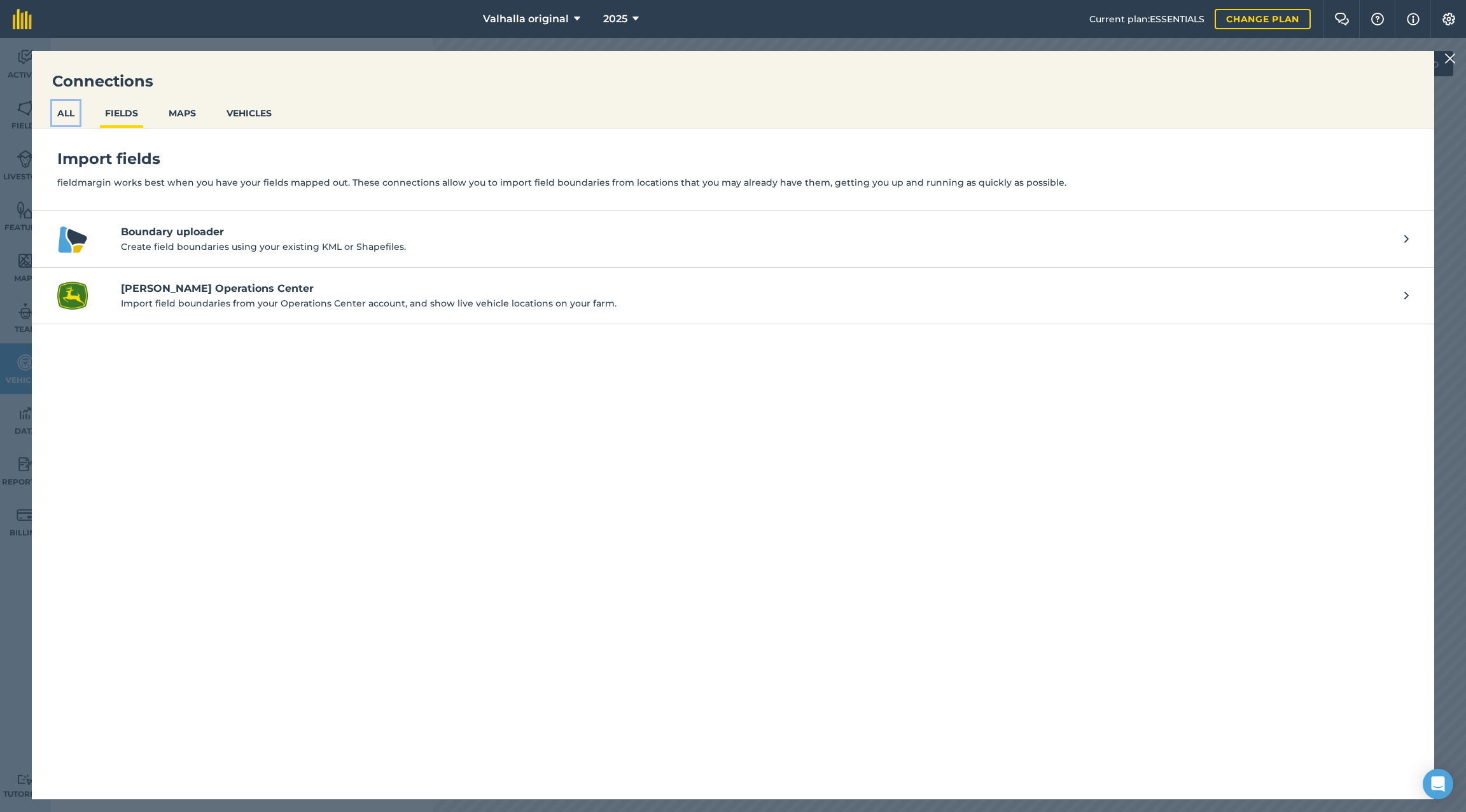
click at [66, 112] on button "ALL" at bounding box center [66, 113] width 27 height 24
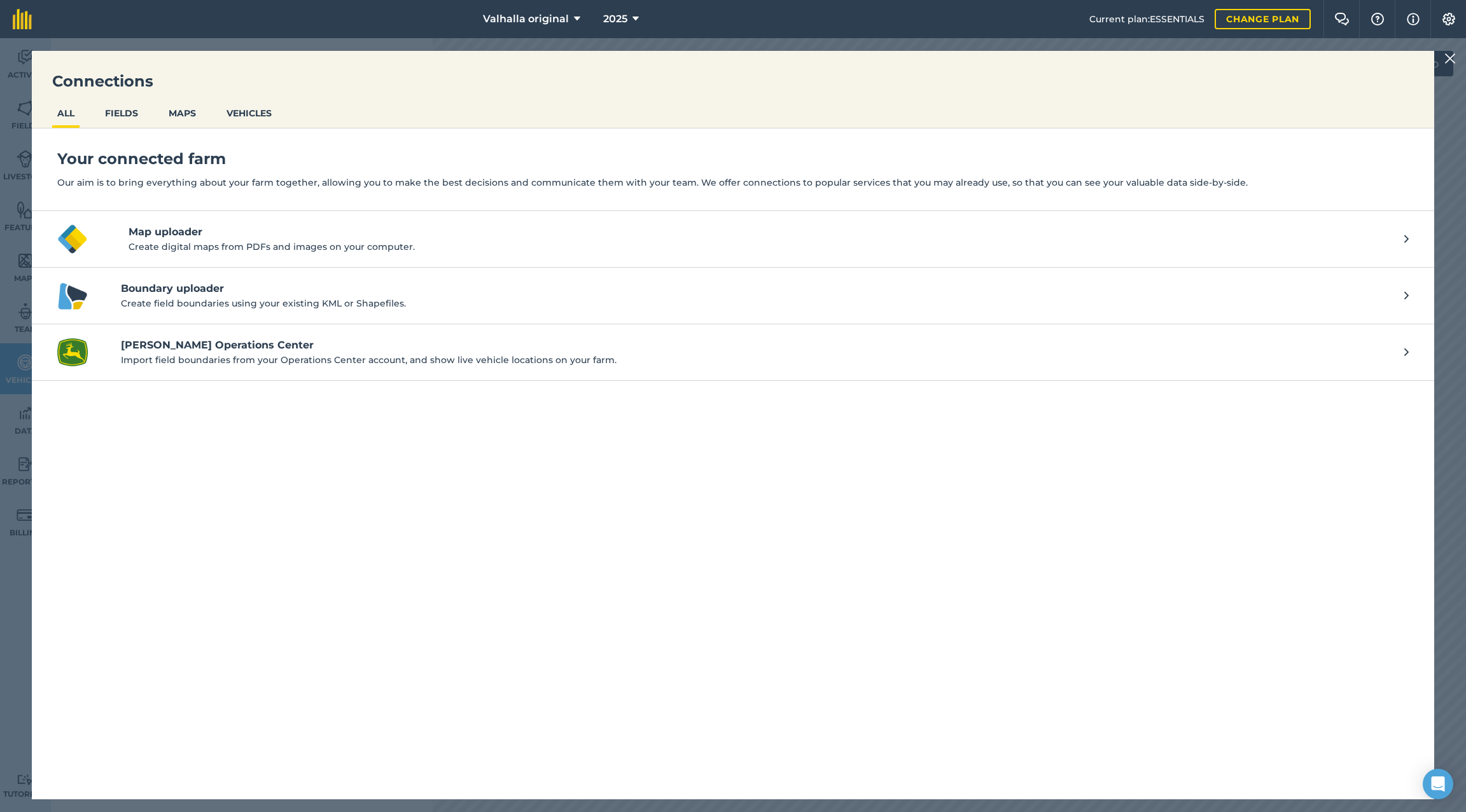
click at [1009, 61] on img at bounding box center [1450, 59] width 11 height 15
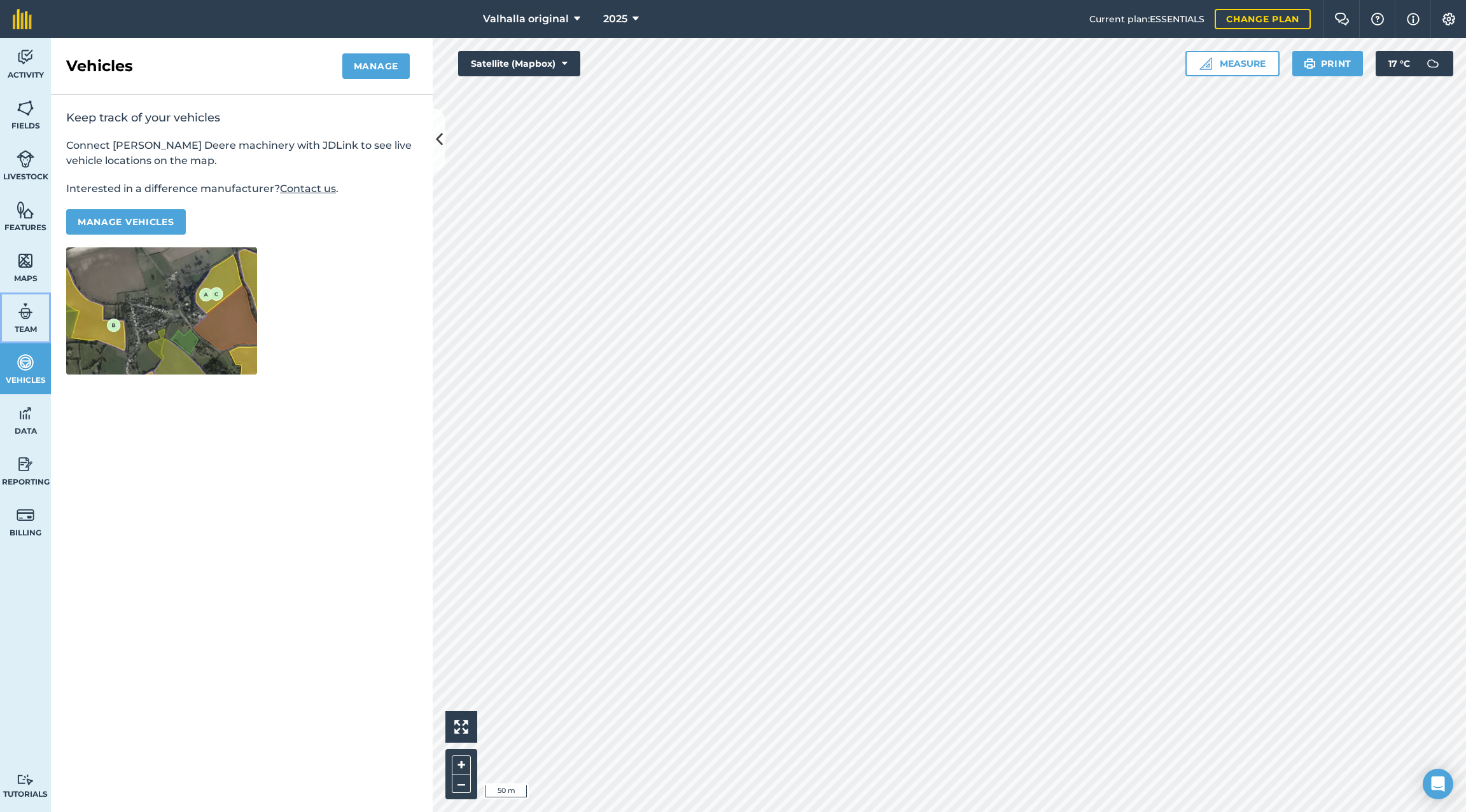
click at [27, 314] on img at bounding box center [26, 312] width 18 height 19
select select "MEMBER"
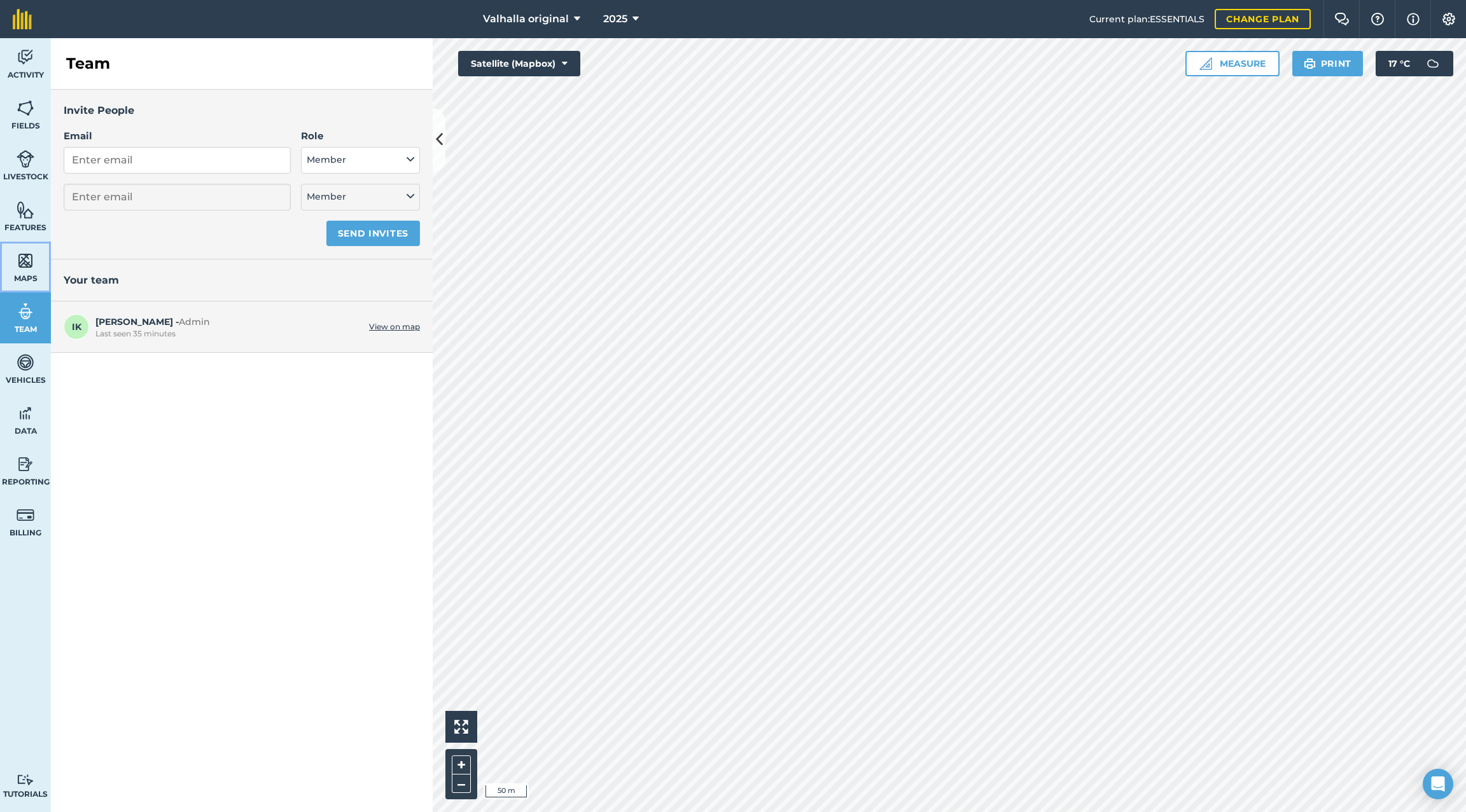
click at [22, 259] on img at bounding box center [26, 261] width 18 height 19
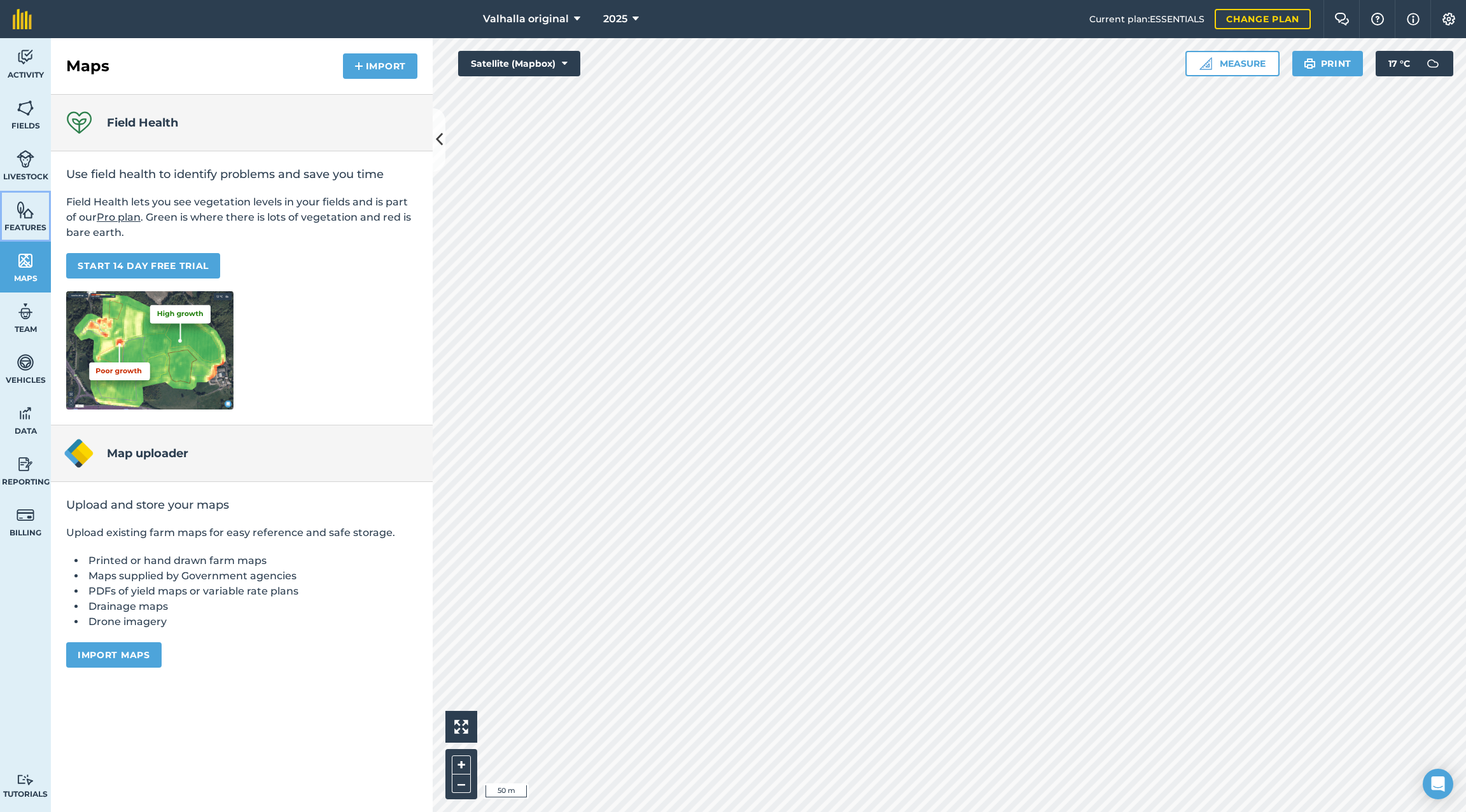
click at [27, 210] on img at bounding box center [26, 209] width 18 height 19
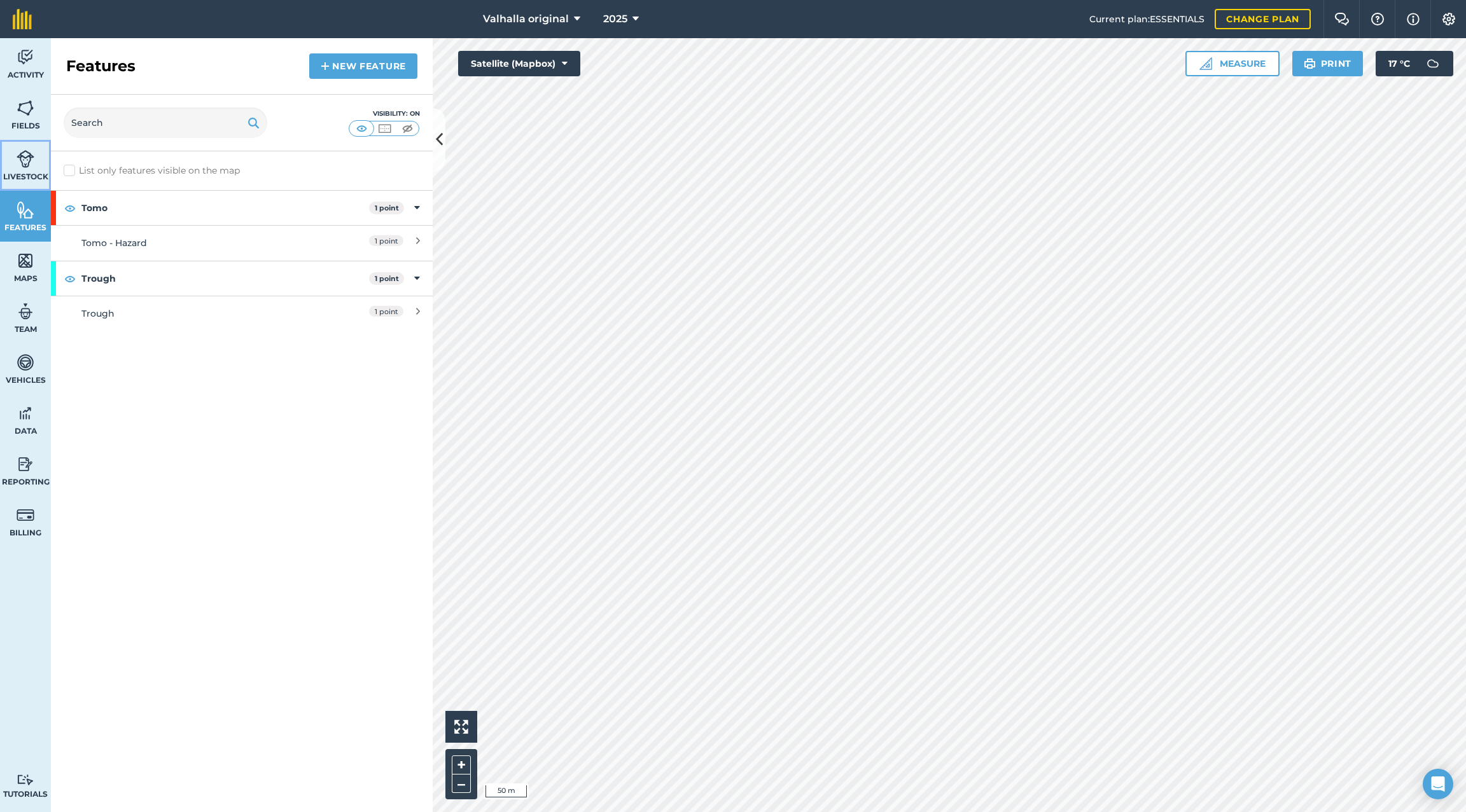
click at [24, 158] on img at bounding box center [26, 158] width 18 height 19
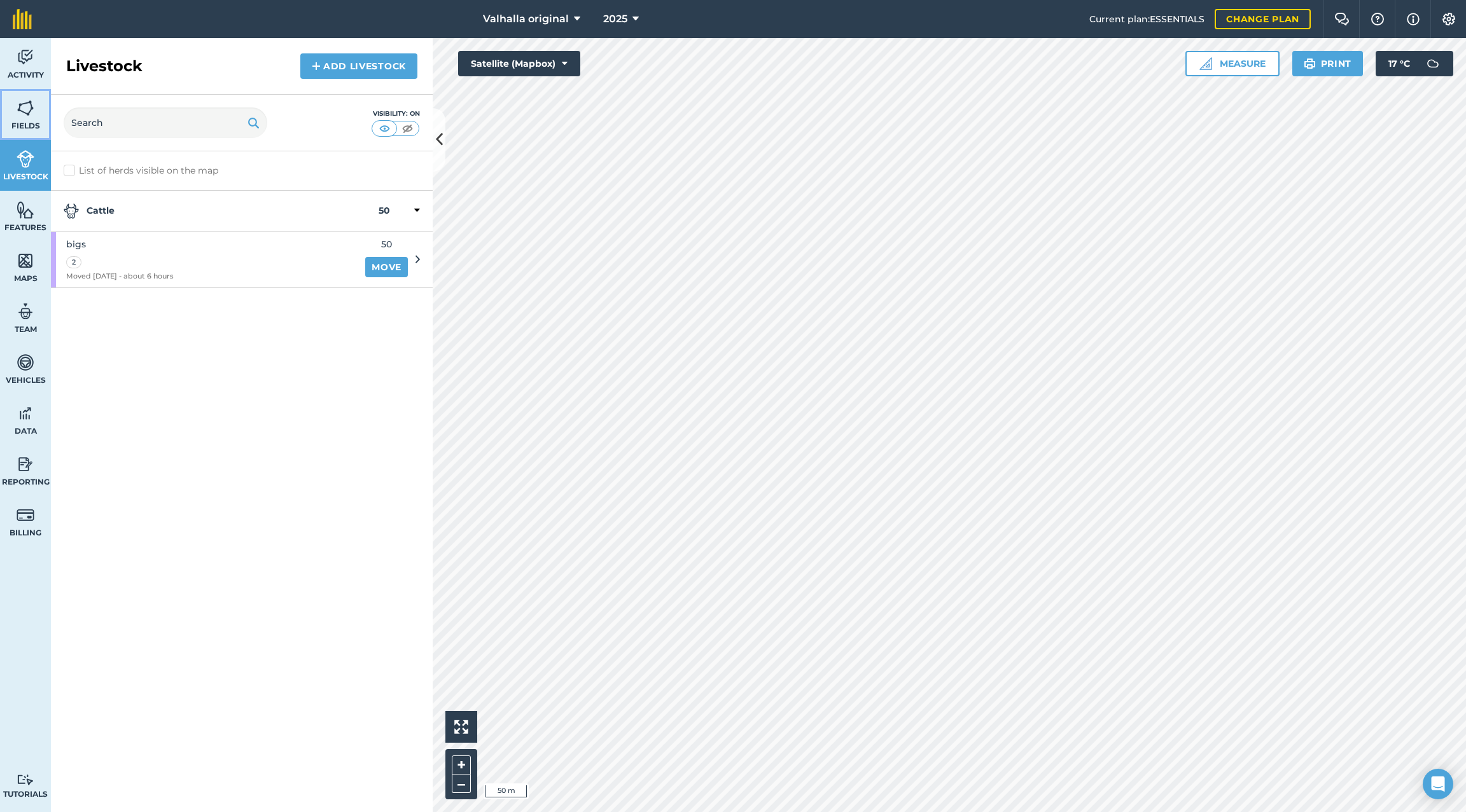
click at [24, 116] on img at bounding box center [26, 107] width 18 height 19
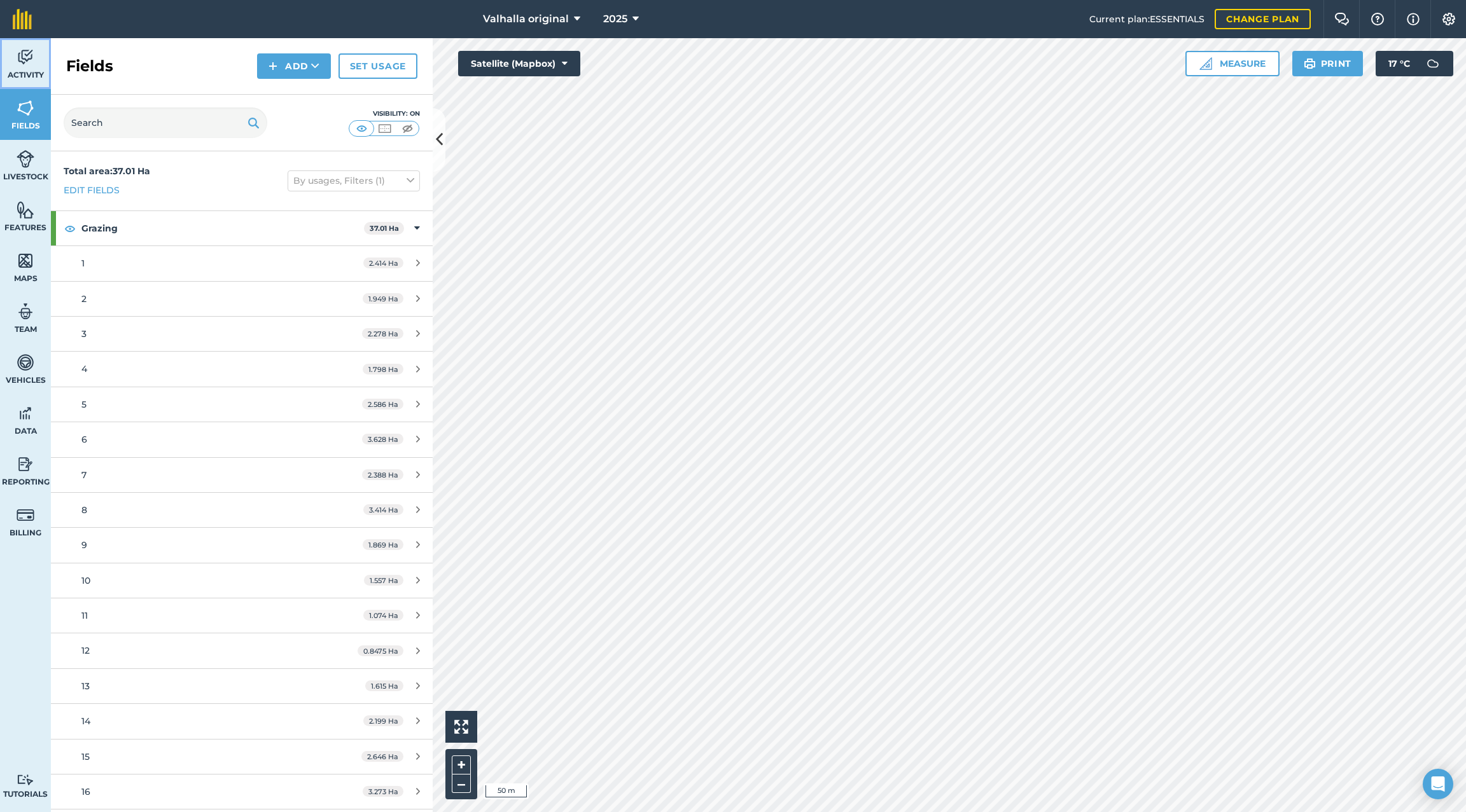
click at [17, 69] on link "Activity" at bounding box center [25, 63] width 51 height 51
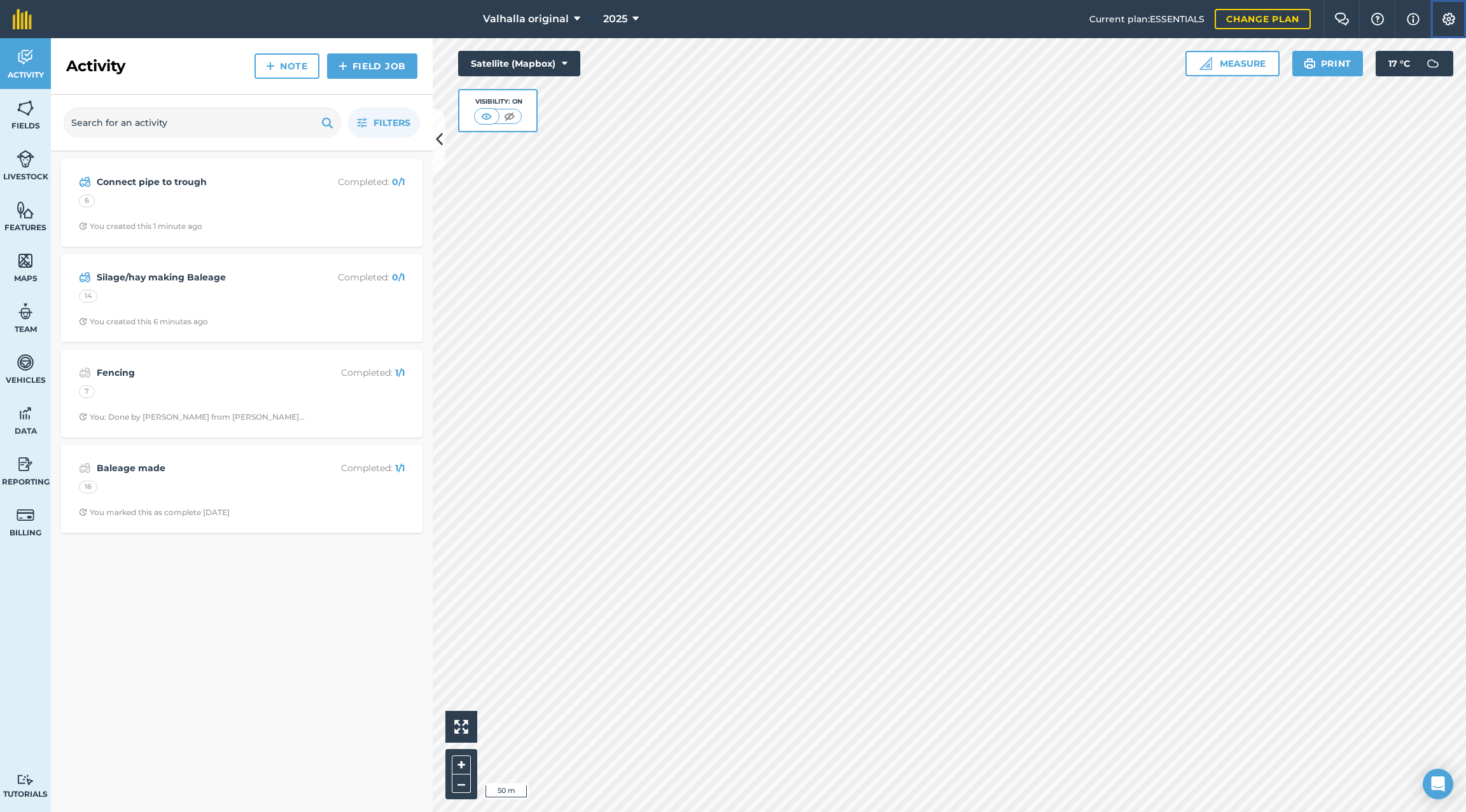
click at [1009, 18] on img at bounding box center [1449, 19] width 15 height 13
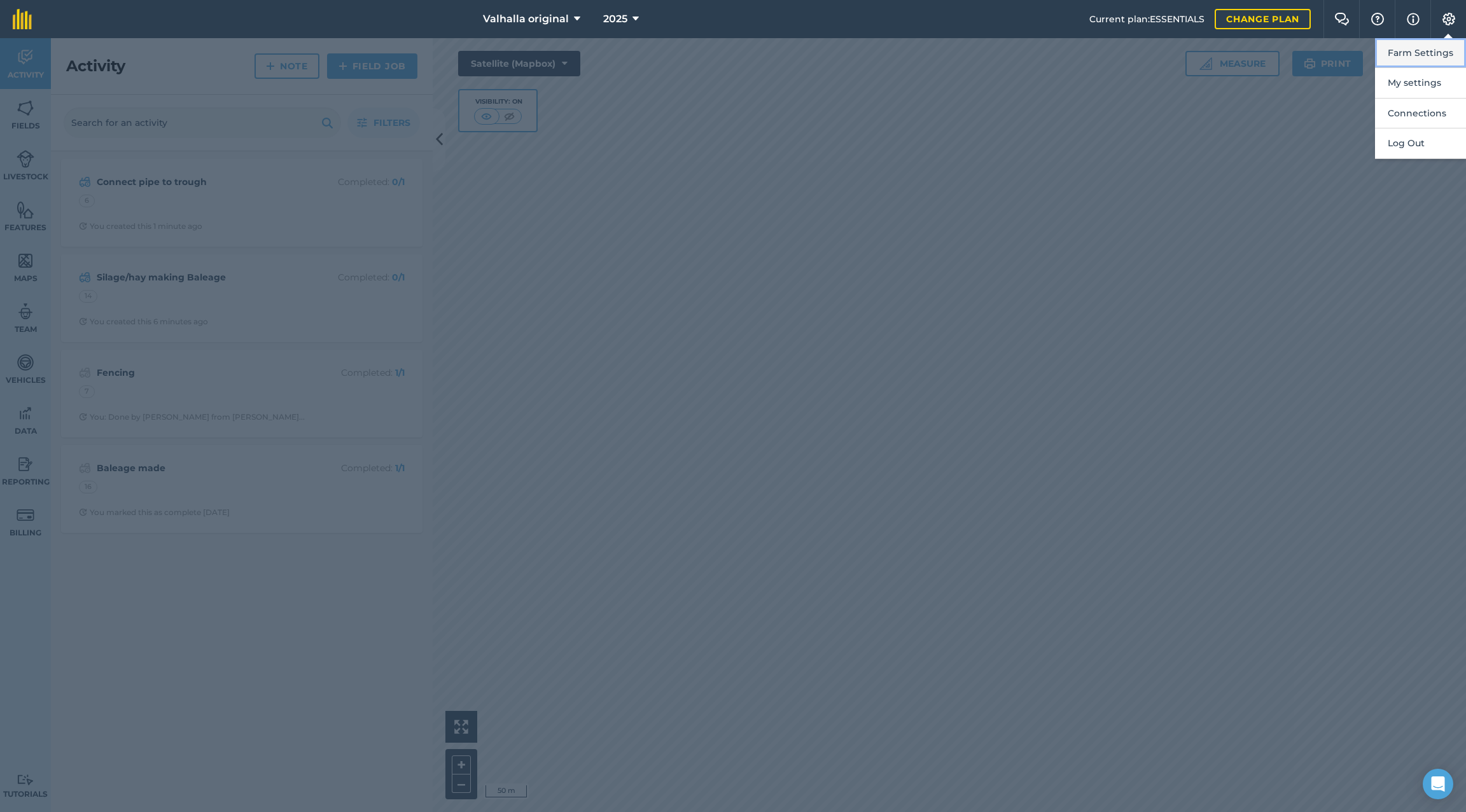
click at [1009, 52] on button "Farm Settings" at bounding box center [1420, 53] width 91 height 30
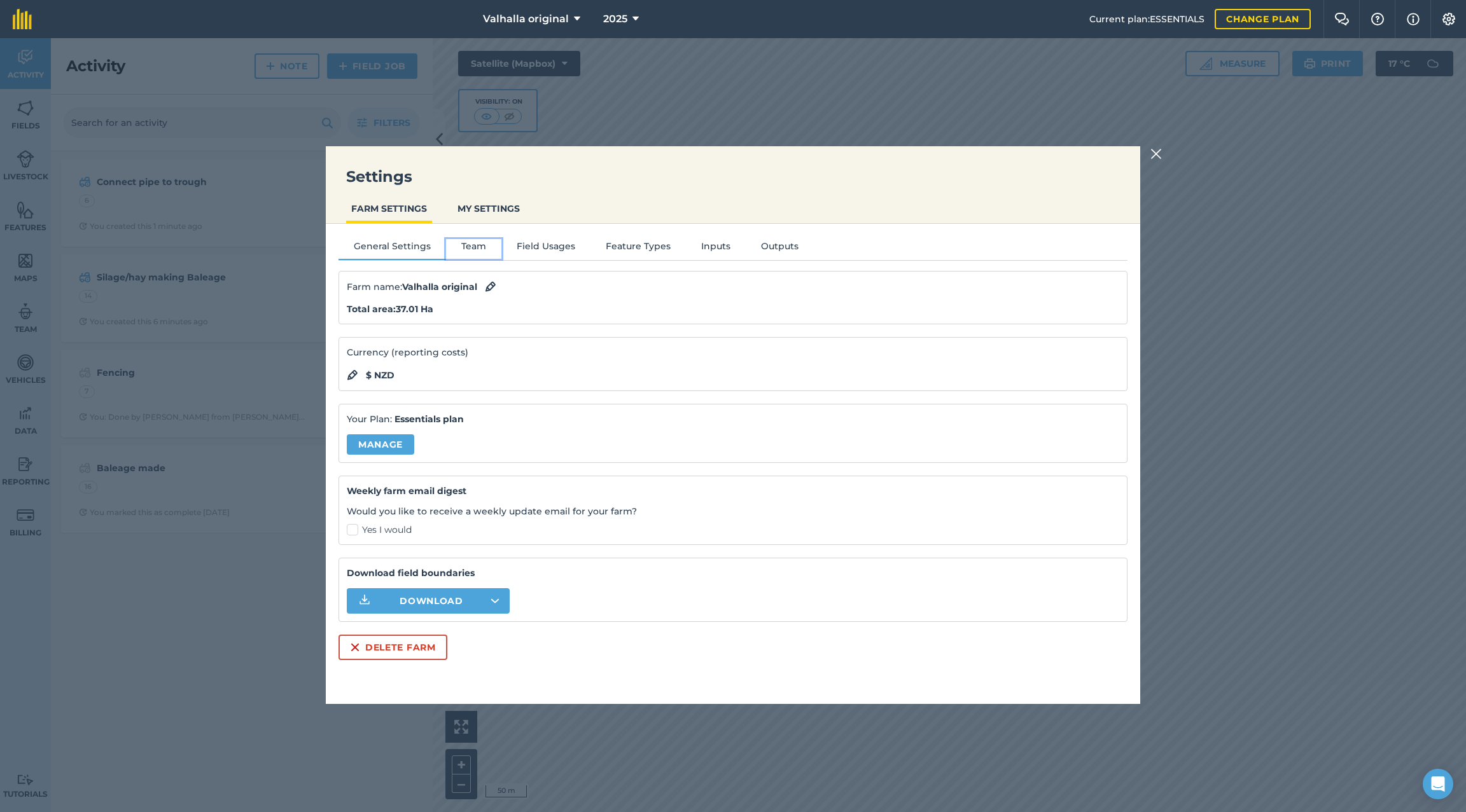
click at [472, 243] on button "Team" at bounding box center [473, 248] width 55 height 19
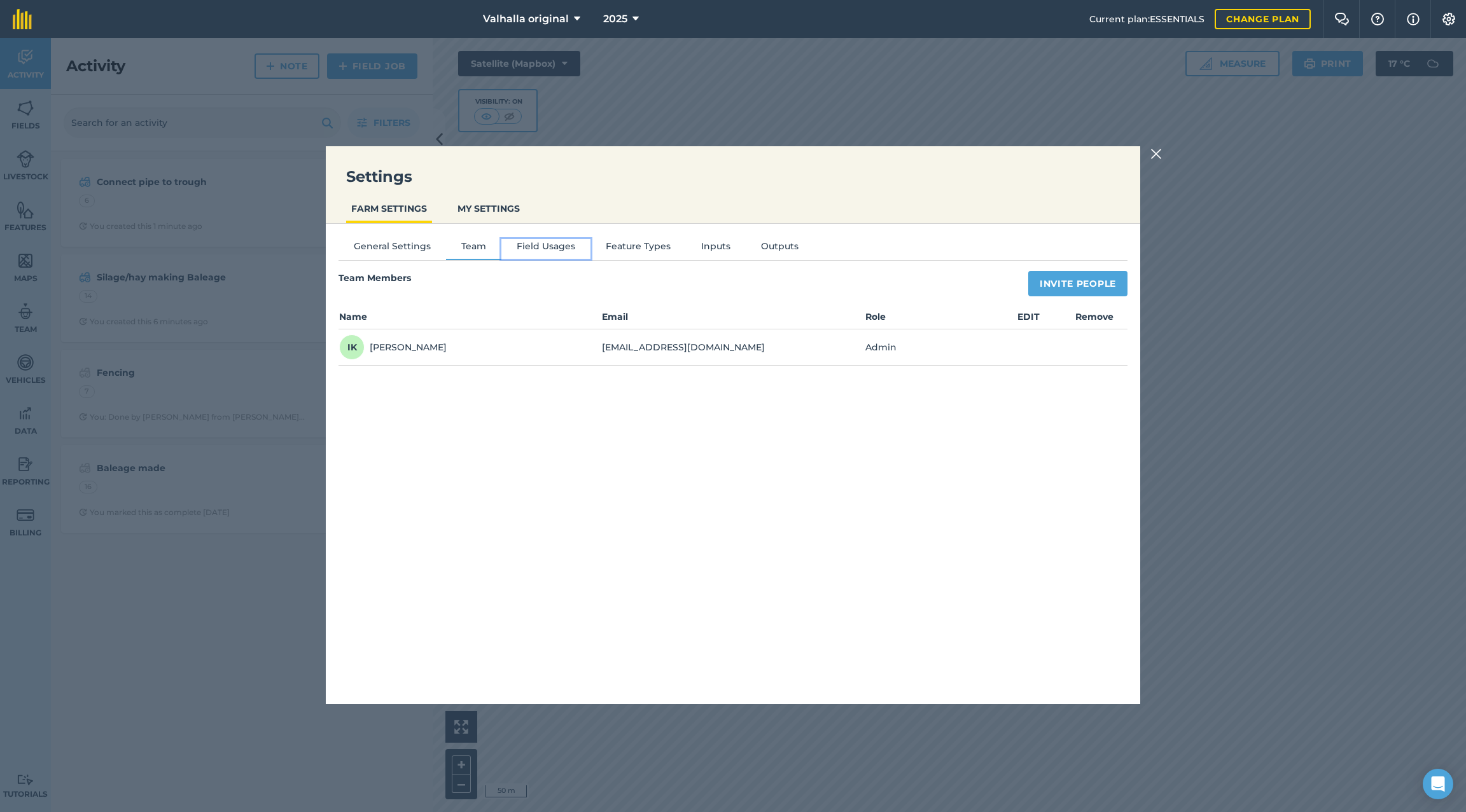
click at [534, 245] on button "Field Usages" at bounding box center [546, 248] width 89 height 19
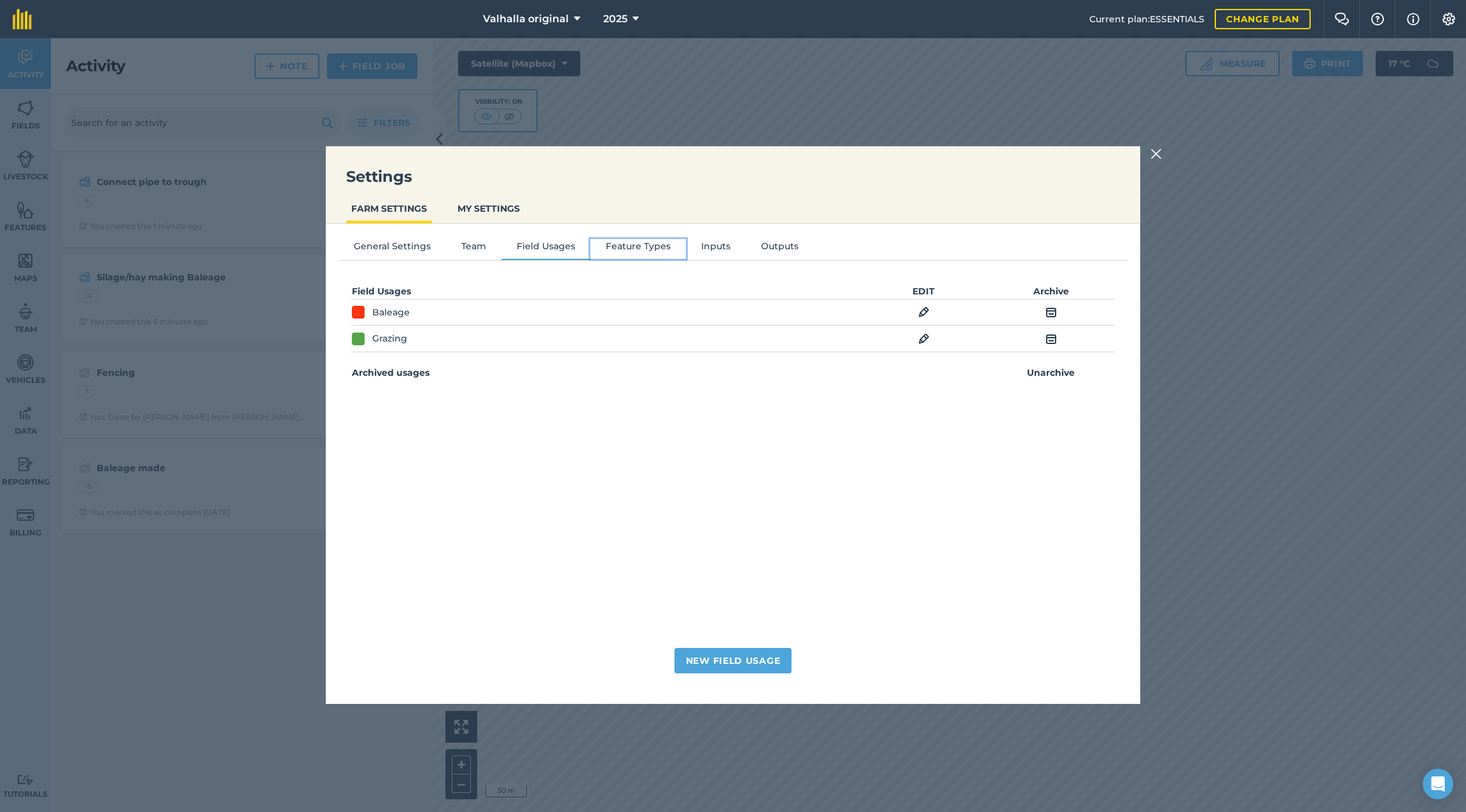
click at [641, 246] on button "Feature Types" at bounding box center [638, 248] width 96 height 19
click at [715, 245] on button "Inputs" at bounding box center [716, 248] width 60 height 19
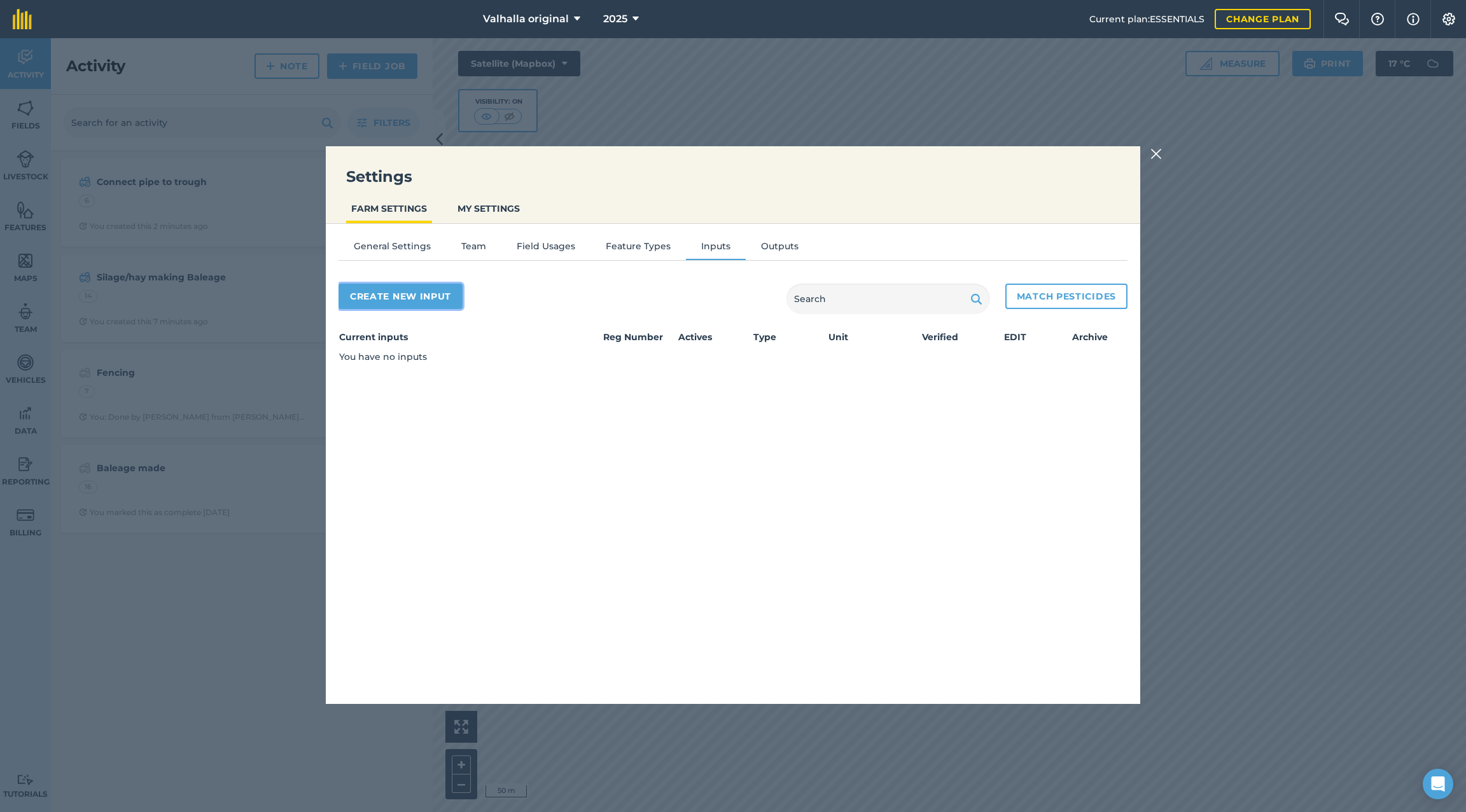
click at [412, 294] on button "Create new input" at bounding box center [401, 296] width 124 height 26
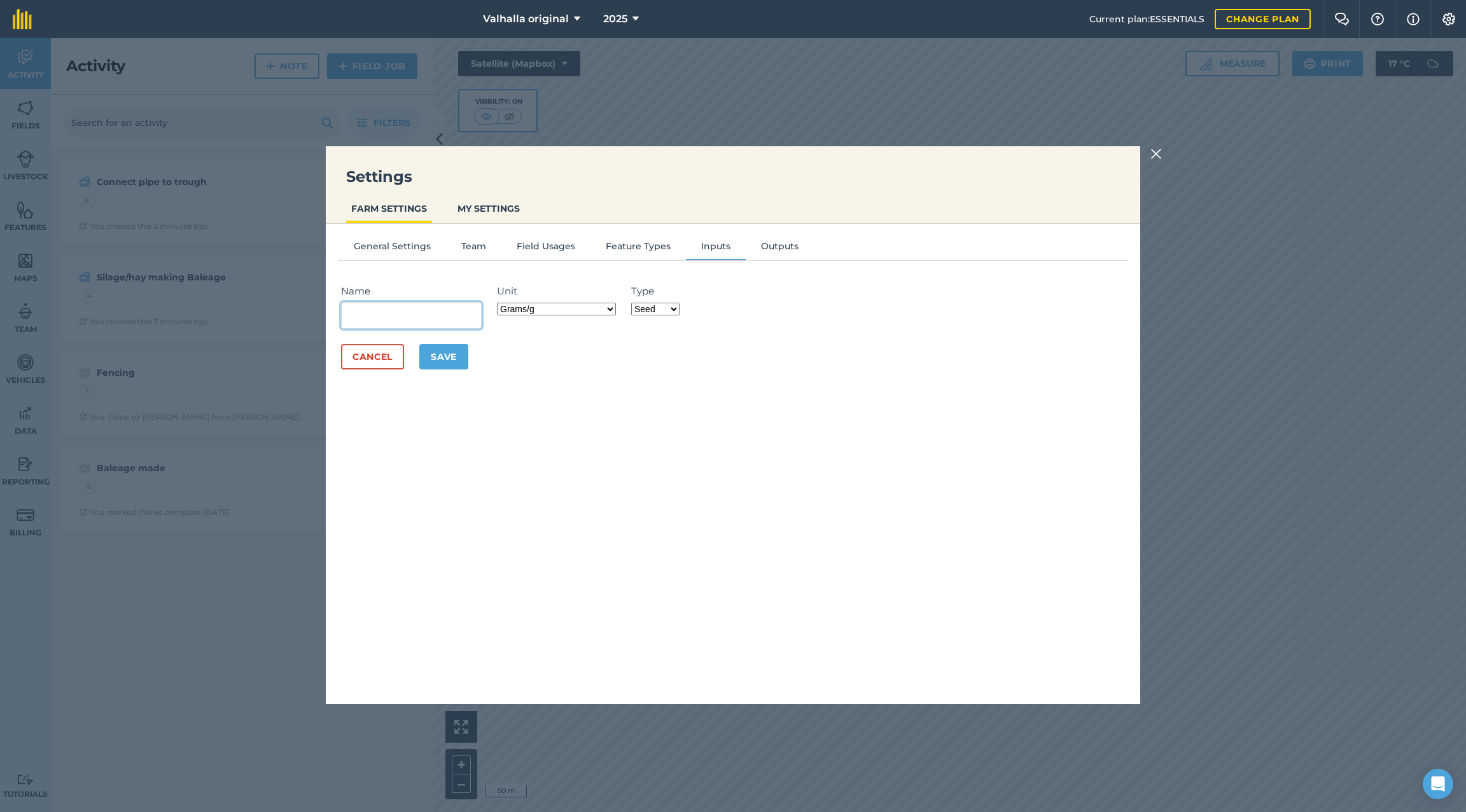
click at [419, 317] on input "Name" at bounding box center [411, 316] width 141 height 26
click at [667, 305] on select "Fertilizer Seed Spray Fuel Other" at bounding box center [655, 309] width 48 height 13
click at [631, 302] on select "Fertilizer Seed Spray Fuel Other" at bounding box center [655, 309] width 48 height 13
click at [406, 312] on input "Name" at bounding box center [411, 316] width 141 height 26
click at [665, 306] on select "Fertilizer Seed Spray Fuel Other" at bounding box center [655, 309] width 48 height 13
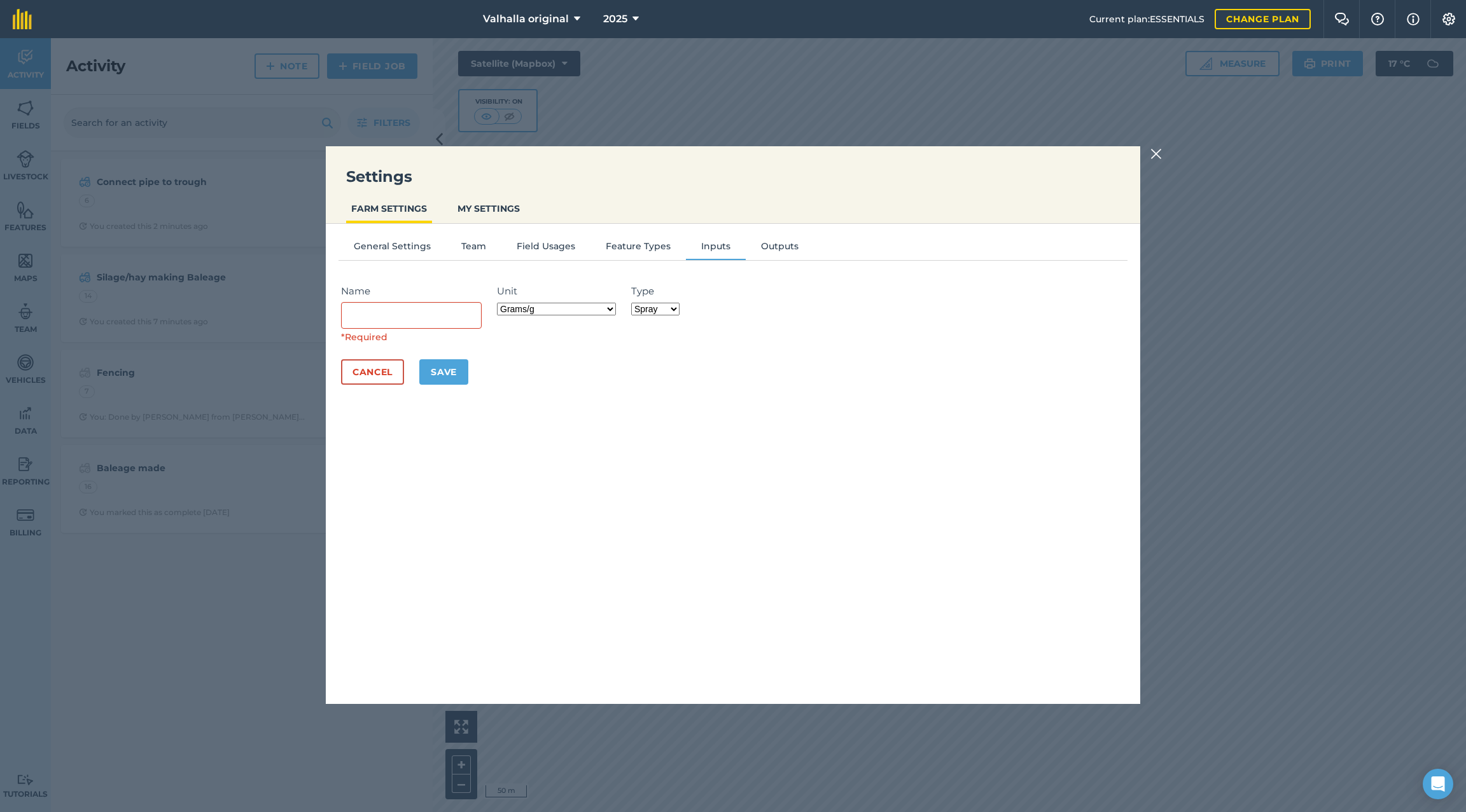
select select "OTHER"
click at [631, 302] on select "Fertilizer Seed Spray Fuel Other" at bounding box center [655, 309] width 48 height 13
click at [773, 248] on button "Outputs" at bounding box center [780, 248] width 68 height 19
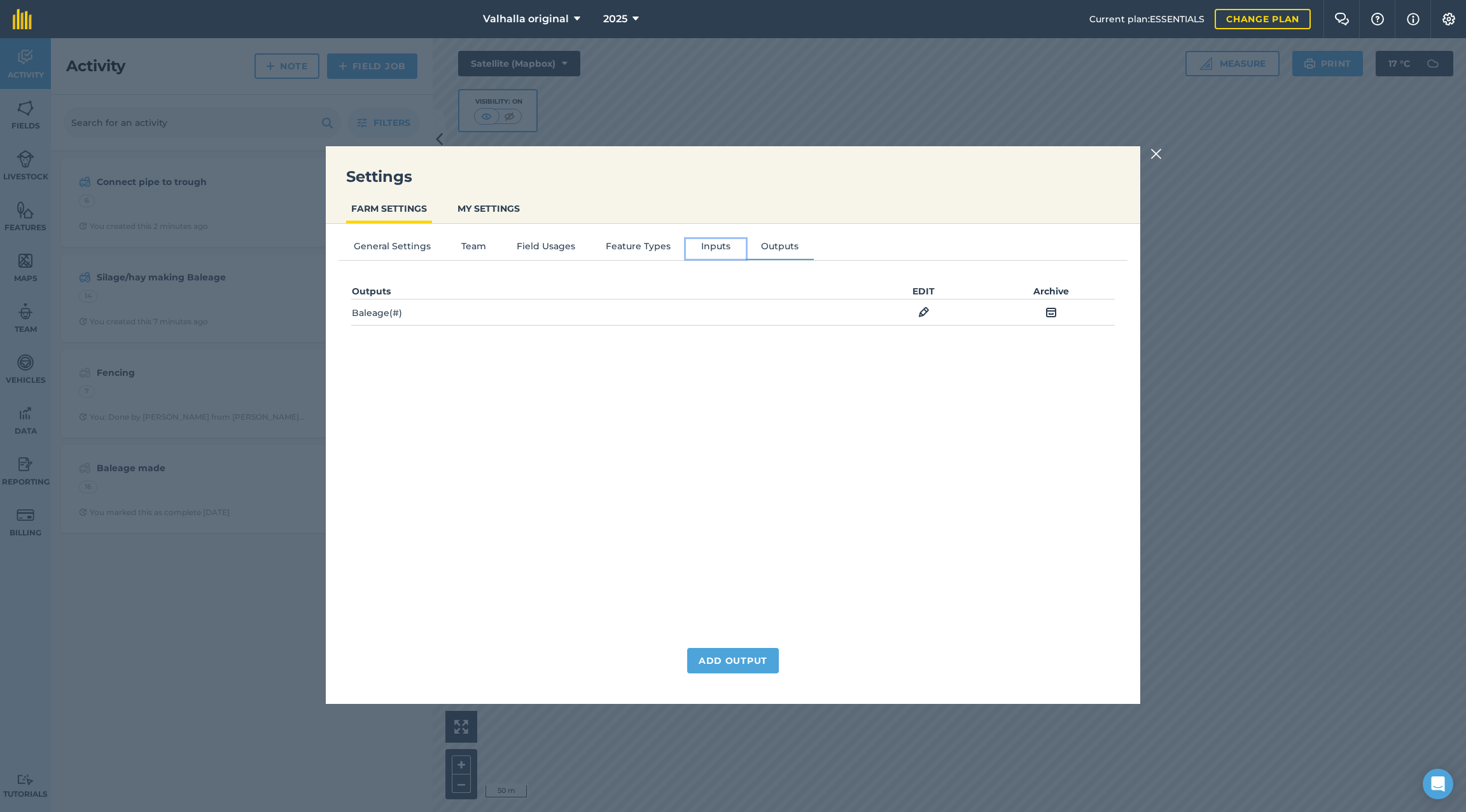
click at [716, 247] on button "Inputs" at bounding box center [716, 248] width 60 height 19
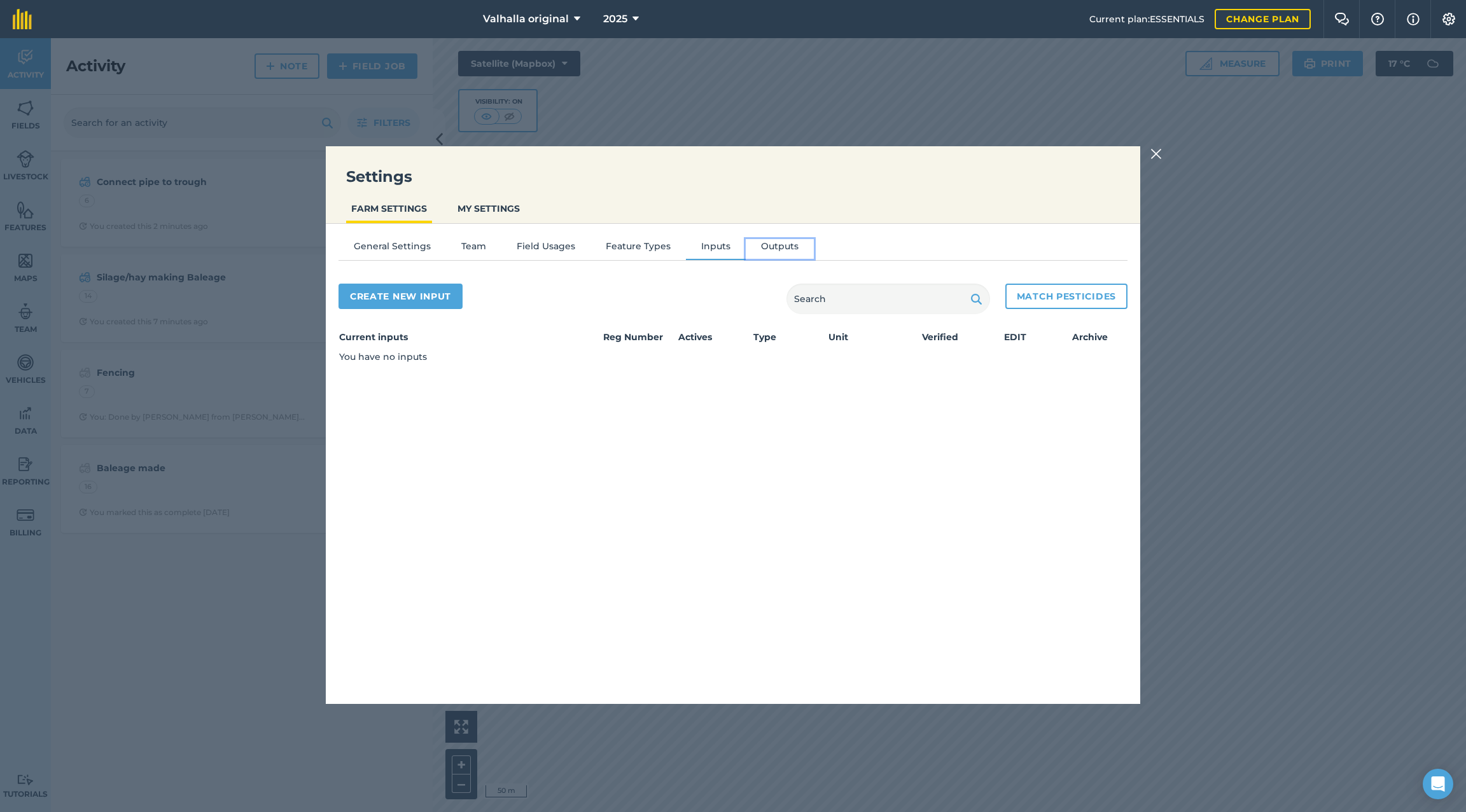
click at [779, 248] on button "Outputs" at bounding box center [780, 248] width 68 height 19
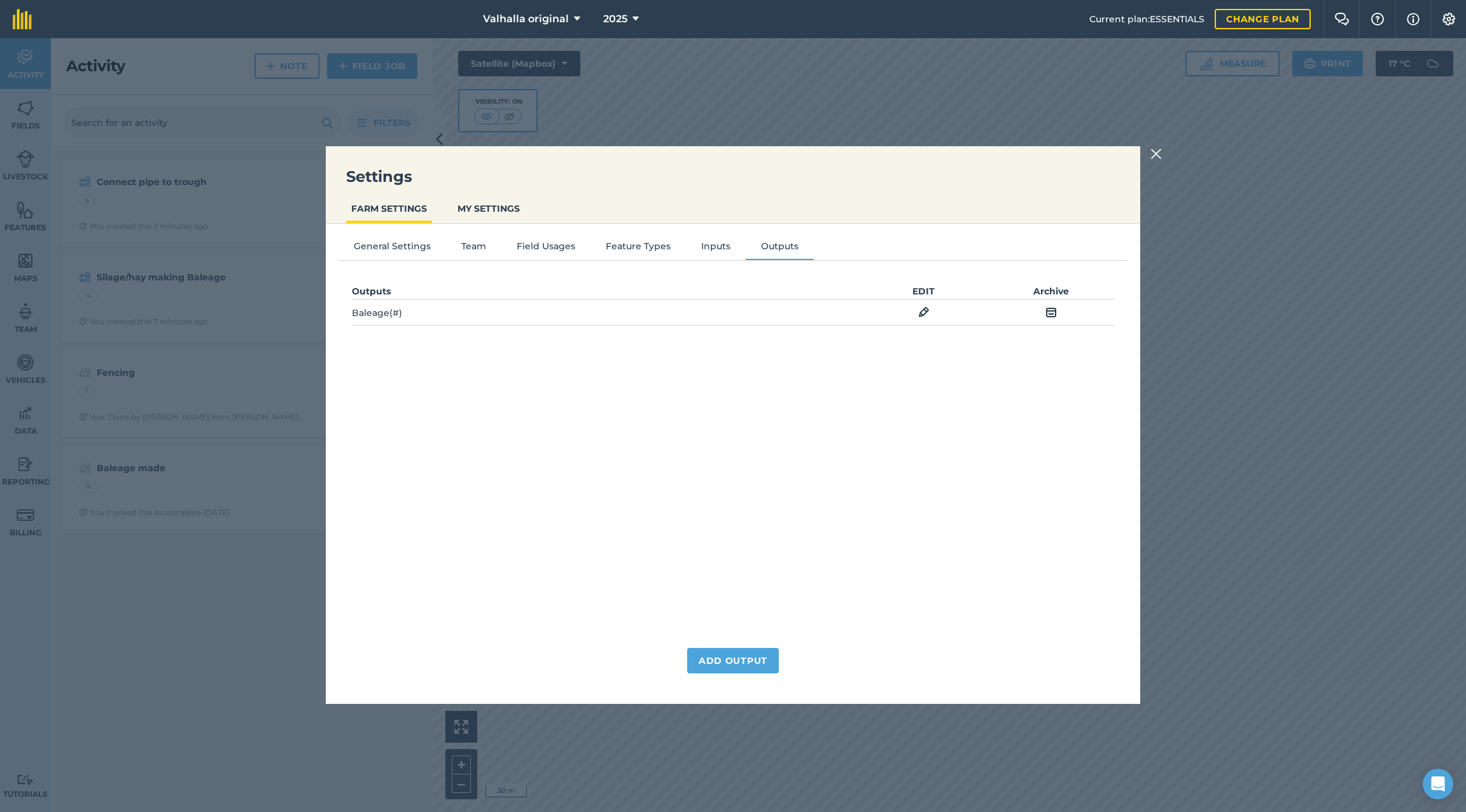
click at [926, 307] on img at bounding box center [924, 312] width 11 height 15
select select "COUNT"
click at [391, 383] on button "Cancel" at bounding box center [383, 385] width 63 height 26
click at [1009, 155] on img at bounding box center [1156, 154] width 11 height 15
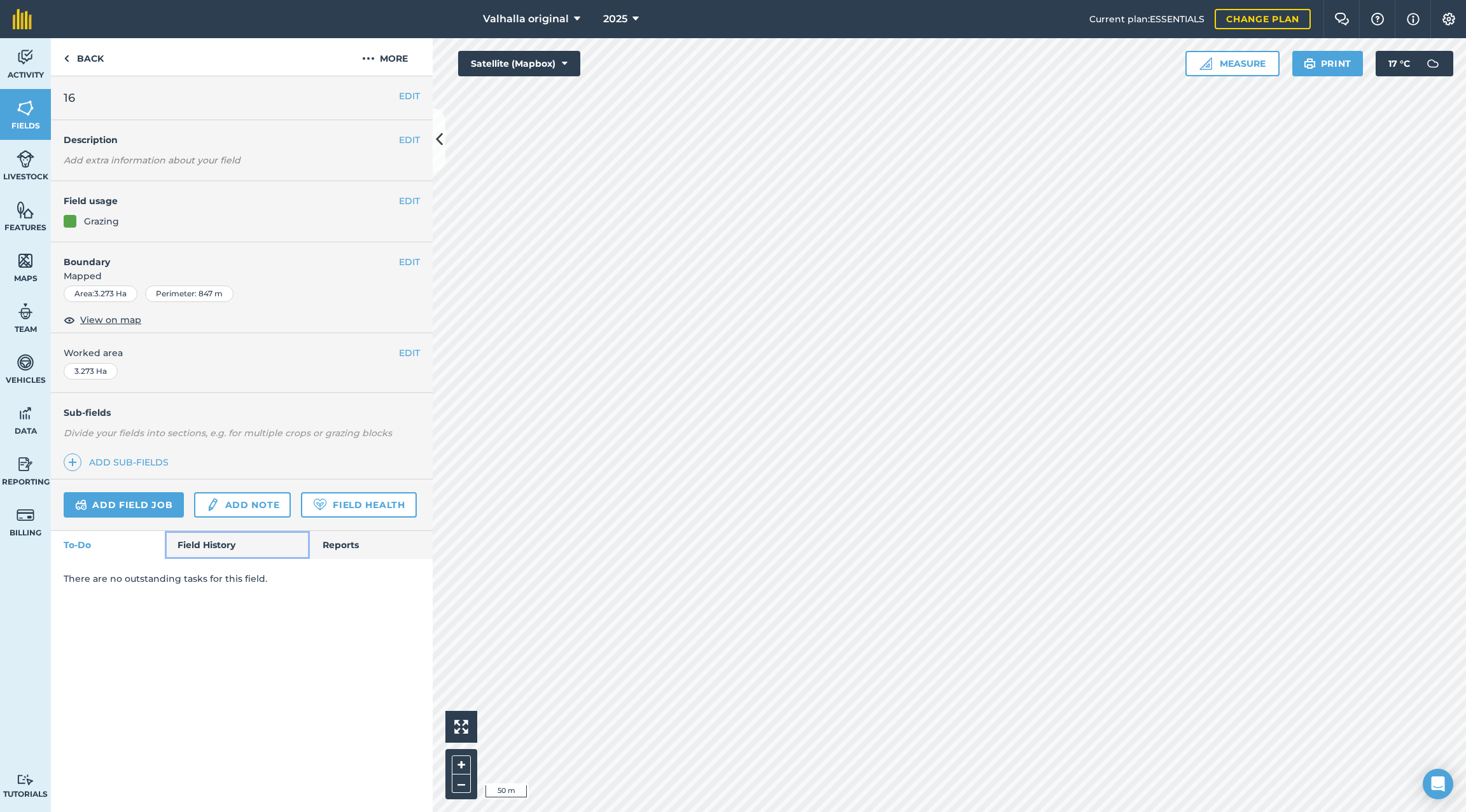
click at [208, 539] on link "Field History" at bounding box center [236, 545] width 144 height 28
click at [114, 588] on strong "Baleage made" at bounding box center [118, 587] width 69 height 11
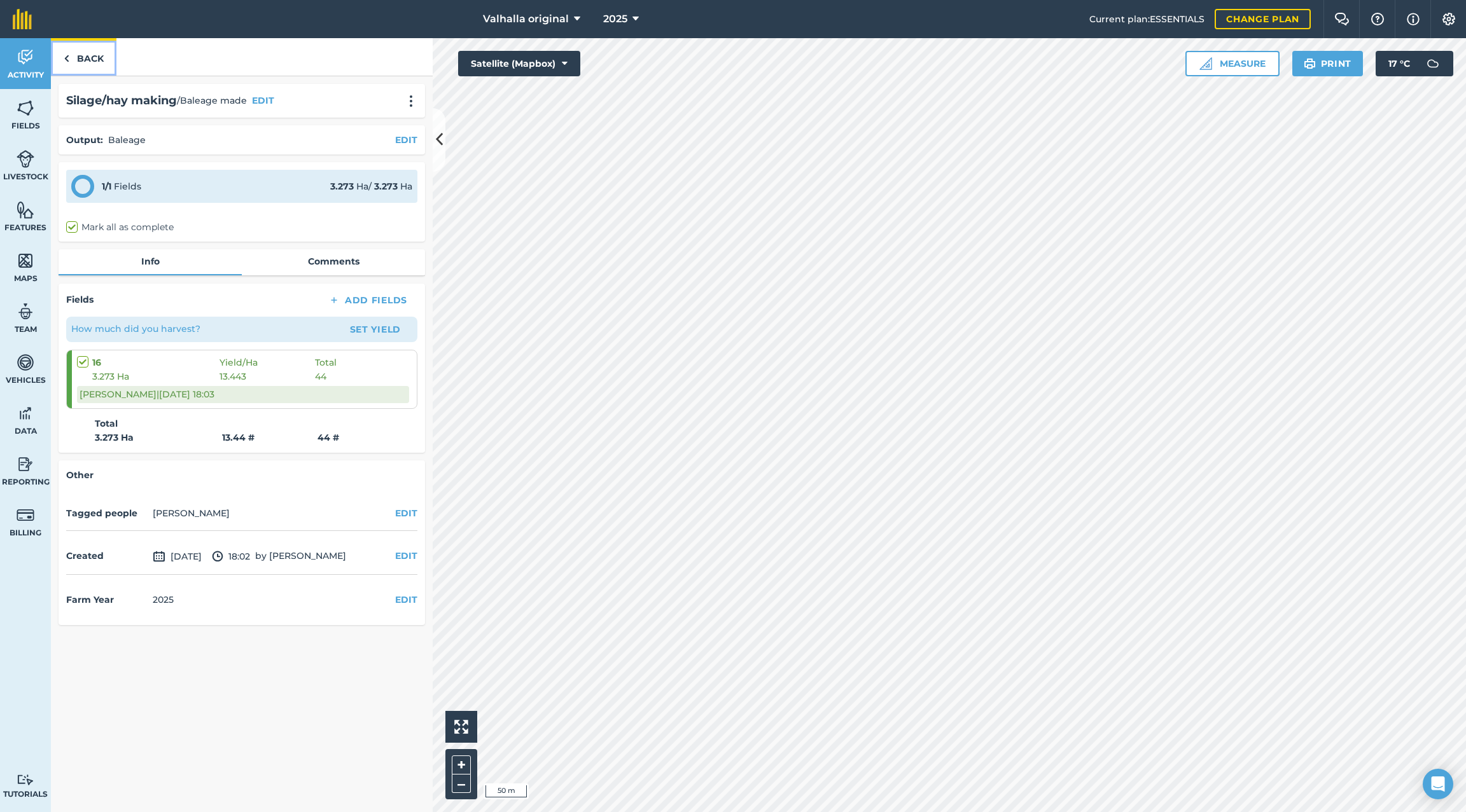
click at [66, 56] on img at bounding box center [66, 59] width 6 height 15
